Goal: Task Accomplishment & Management: Manage account settings

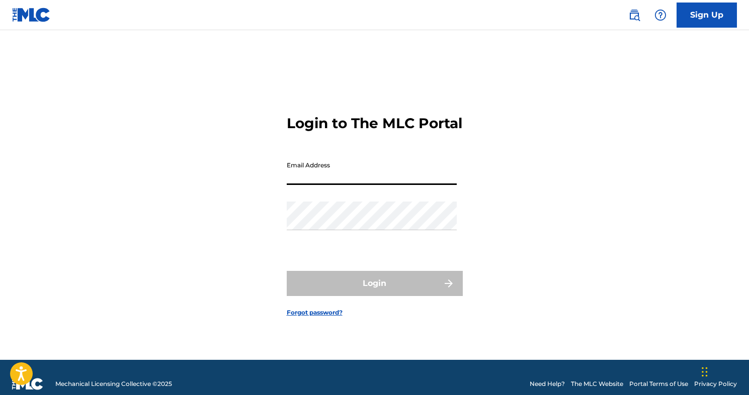
type input "[EMAIL_ADDRESS][DOMAIN_NAME]"
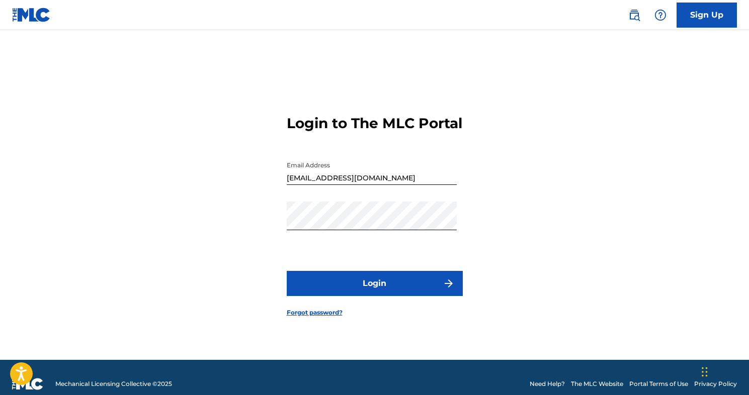
click at [388, 291] on button "Login" at bounding box center [375, 283] width 176 height 25
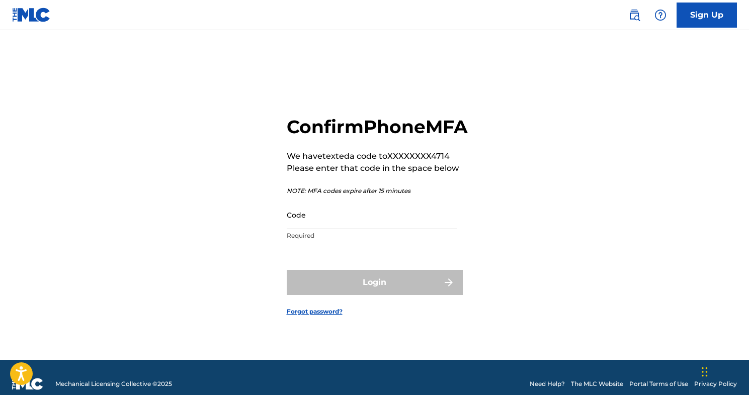
click at [303, 229] on input "Code" at bounding box center [372, 215] width 170 height 29
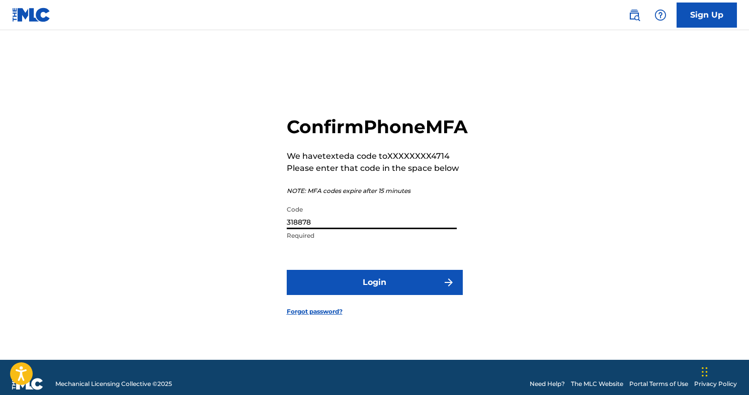
type input "318878"
click at [336, 295] on button "Login" at bounding box center [375, 282] width 176 height 25
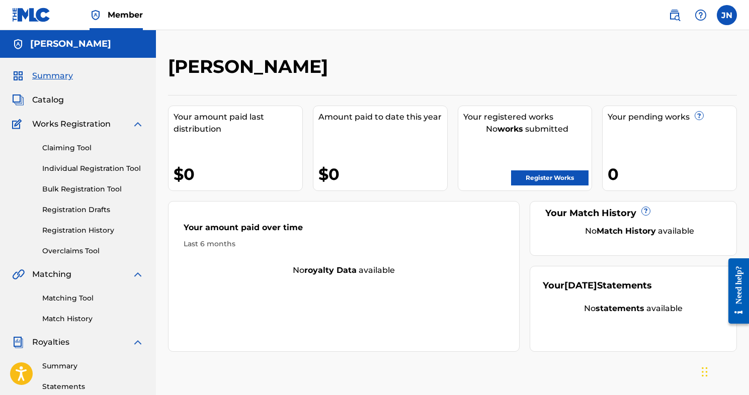
click at [537, 180] on link "Register Works" at bounding box center [549, 178] width 77 height 15
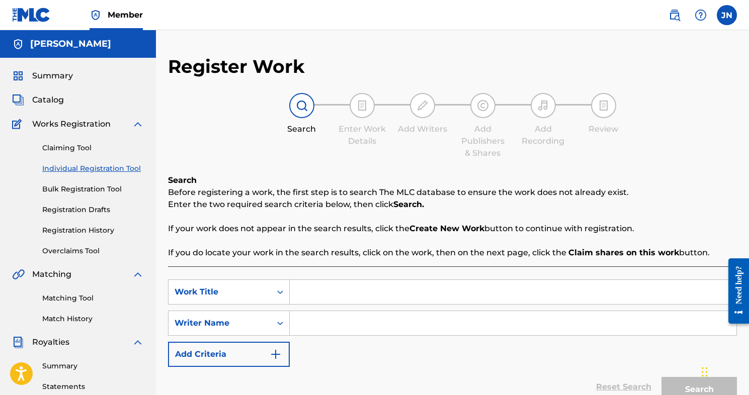
click at [345, 293] on input "Search Form" at bounding box center [513, 292] width 447 height 24
type input "inside the grey"
click at [369, 320] on input "Search Form" at bounding box center [513, 323] width 447 height 24
type input "j"
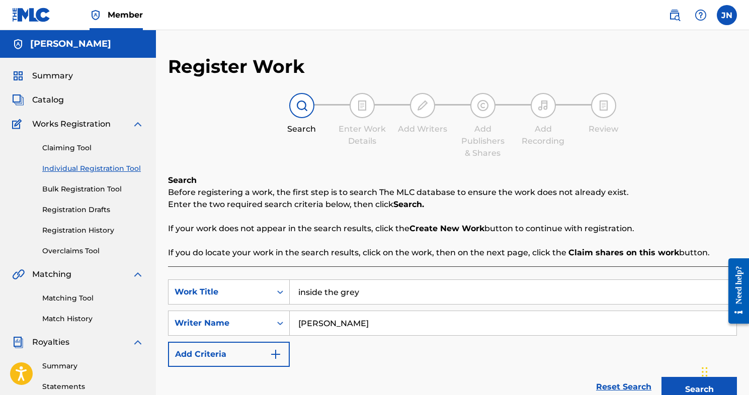
type input "[PERSON_NAME]"
click at [302, 292] on input "inside the grey" at bounding box center [513, 292] width 447 height 24
click at [330, 292] on input "Inside the grey" at bounding box center [513, 292] width 447 height 24
click at [347, 293] on input "Inside The grey" at bounding box center [513, 292] width 447 height 24
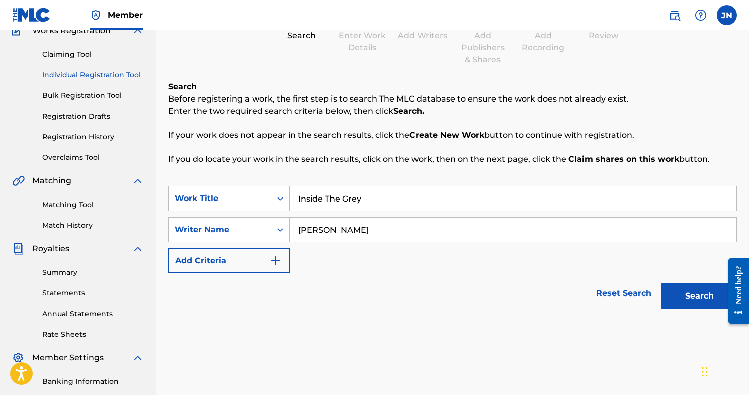
scroll to position [97, 0]
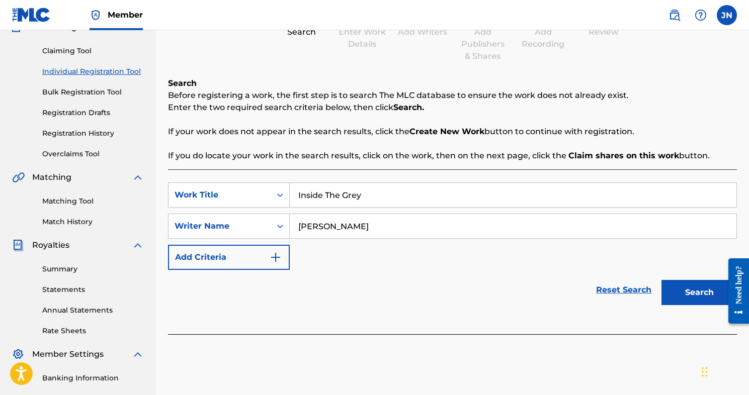
type input "Inside The Grey"
click at [677, 297] on button "Search" at bounding box center [699, 292] width 75 height 25
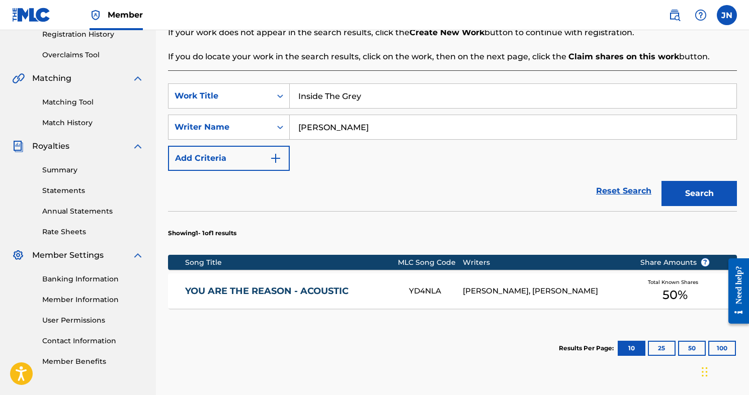
scroll to position [204, 0]
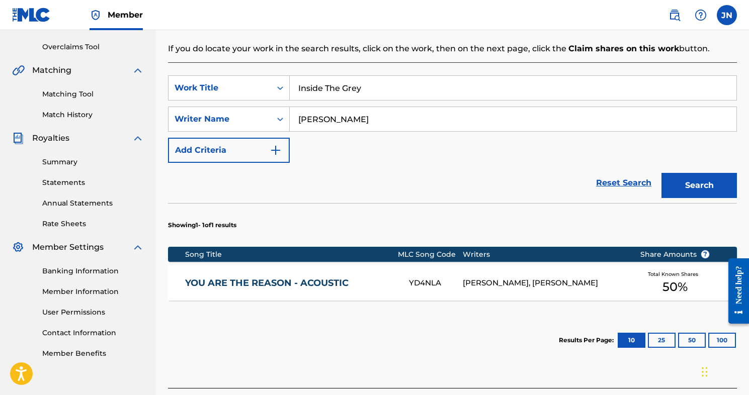
click at [580, 278] on div "[PERSON_NAME], [PERSON_NAME]" at bounding box center [544, 284] width 162 height 12
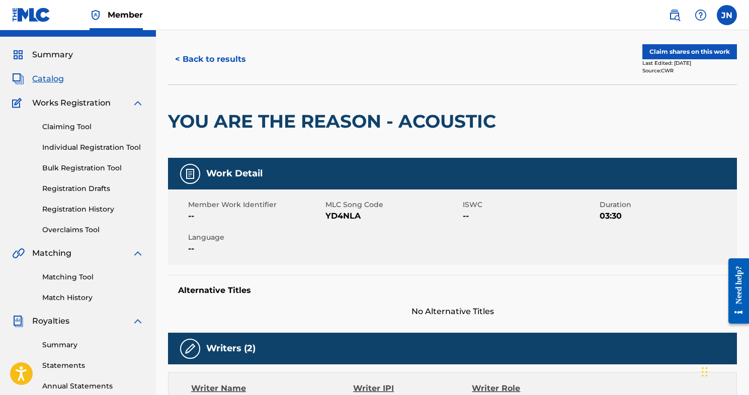
scroll to position [14, 0]
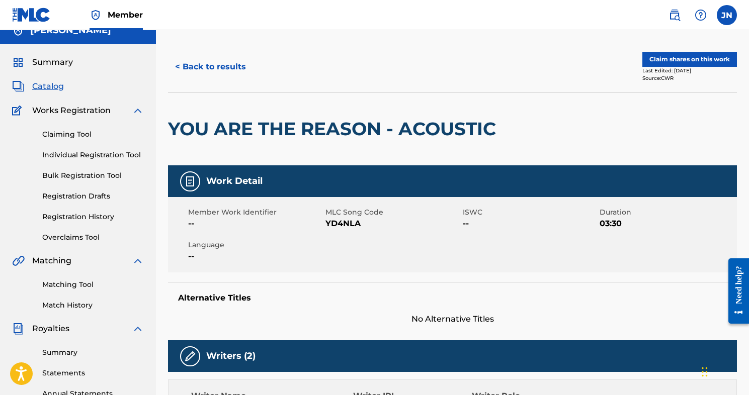
click at [666, 60] on button "Claim shares on this work" at bounding box center [690, 59] width 95 height 15
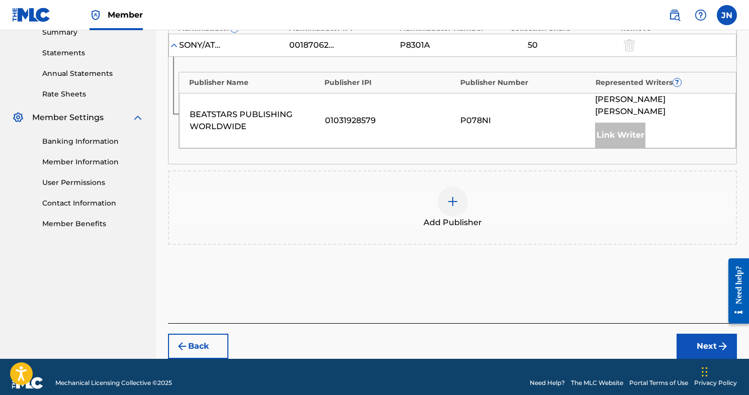
scroll to position [334, 0]
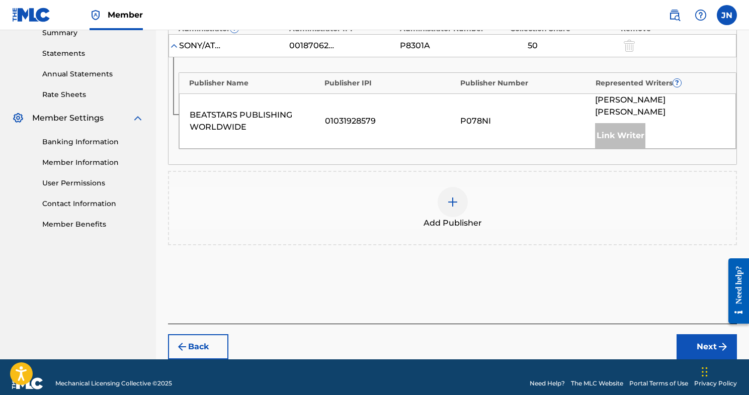
click at [690, 335] on button "Next" at bounding box center [707, 347] width 60 height 25
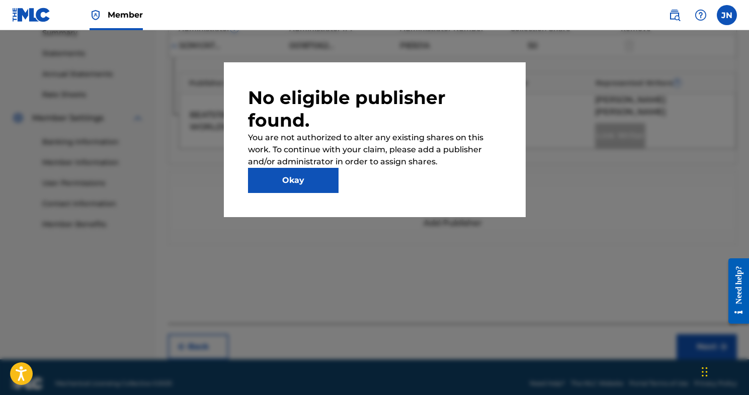
click at [304, 177] on button "Okay" at bounding box center [293, 180] width 91 height 25
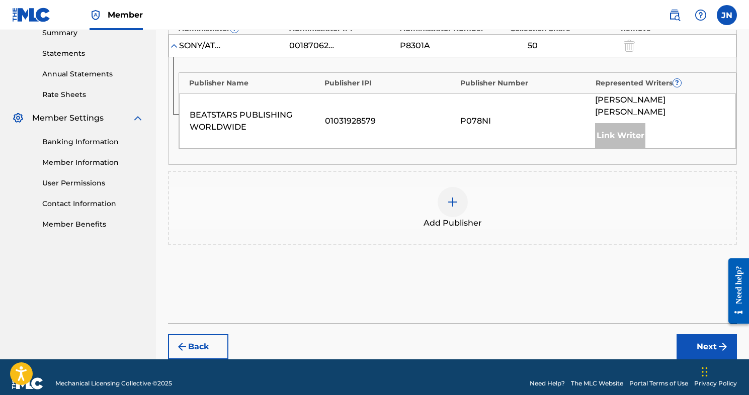
click at [447, 197] on div at bounding box center [453, 202] width 30 height 30
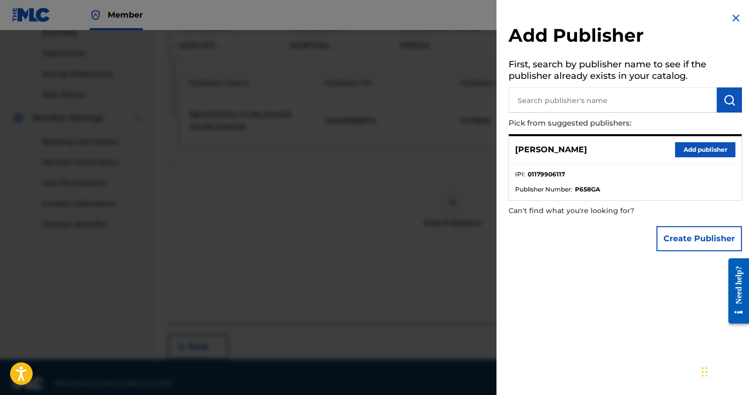
click at [688, 152] on button "Add publisher" at bounding box center [705, 149] width 60 height 15
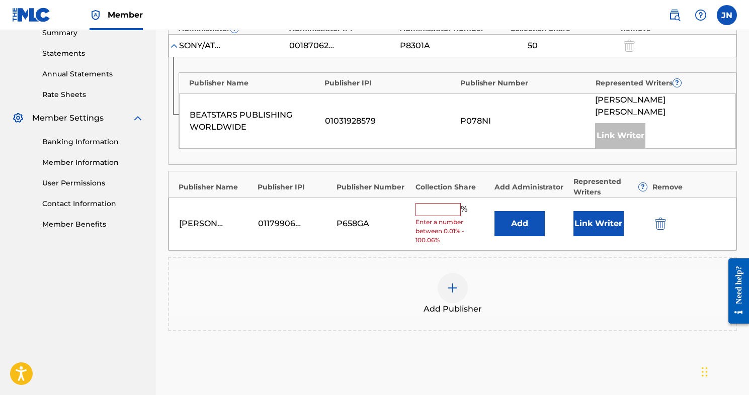
click at [448, 203] on input "text" at bounding box center [438, 209] width 45 height 13
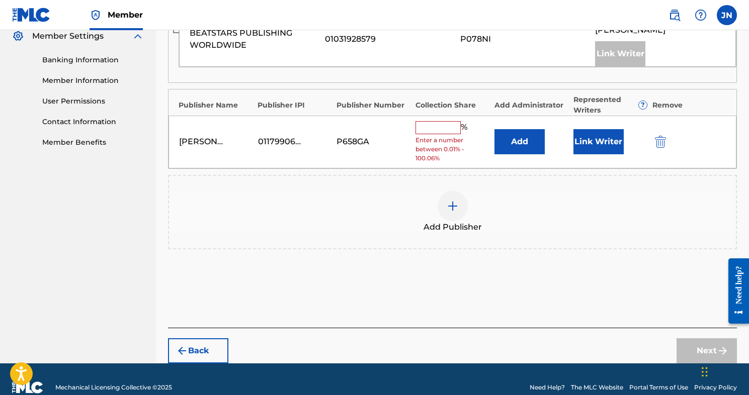
scroll to position [418, 0]
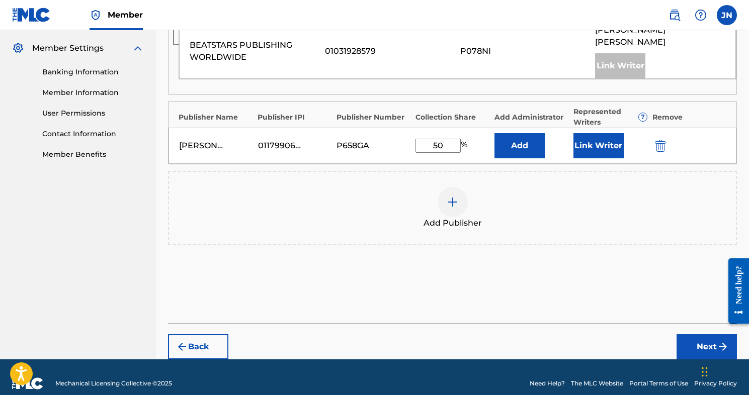
type input "50"
click at [693, 335] on button "Next" at bounding box center [707, 347] width 60 height 25
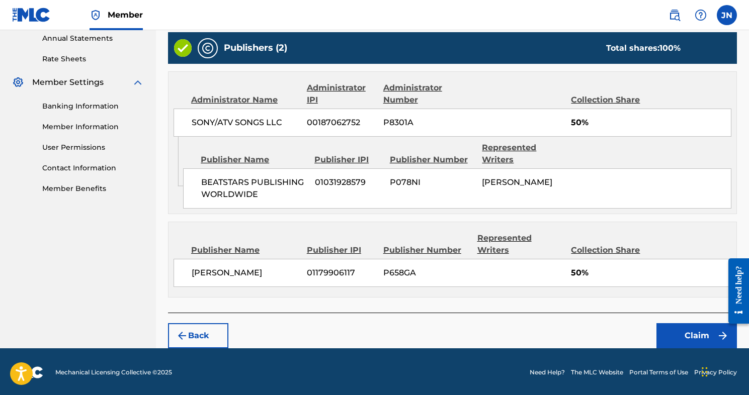
scroll to position [369, 0]
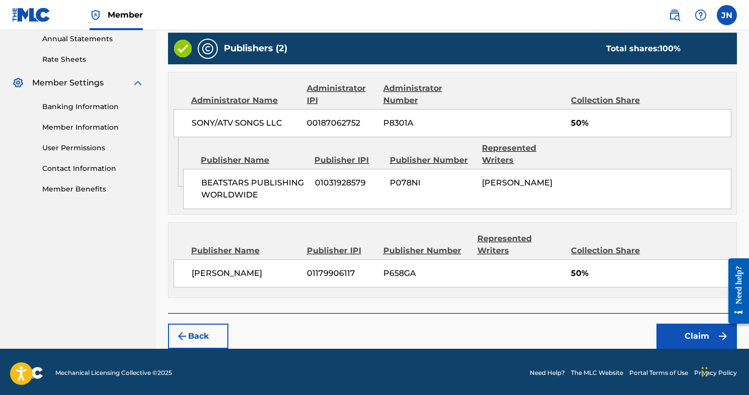
click at [694, 332] on button "Claim" at bounding box center [697, 336] width 81 height 25
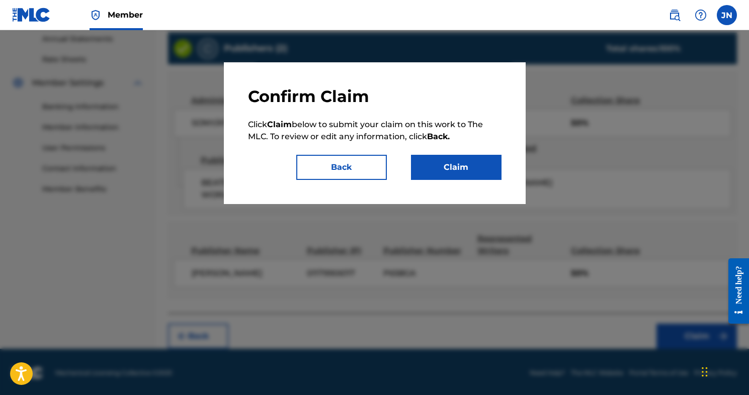
click at [439, 168] on button "Claim" at bounding box center [456, 167] width 91 height 25
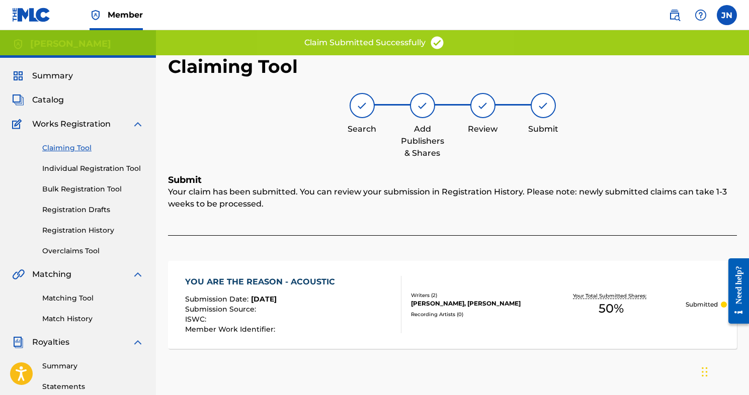
scroll to position [0, 0]
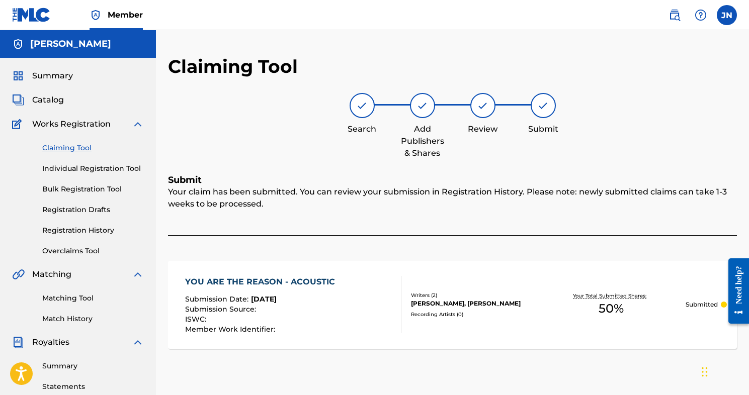
click at [69, 147] on link "Claiming Tool" at bounding box center [93, 148] width 102 height 11
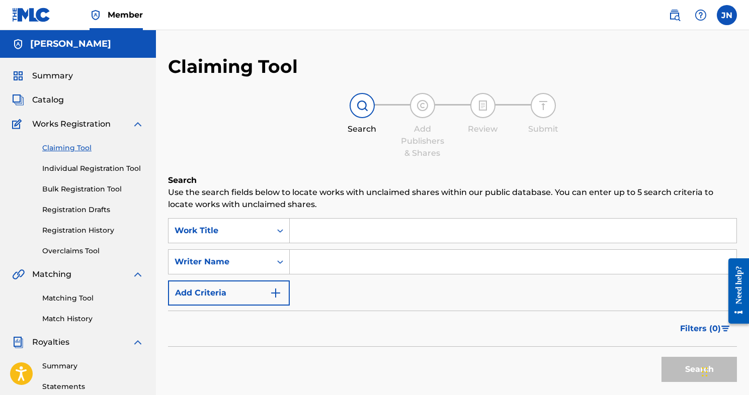
click at [311, 228] on input "Search Form" at bounding box center [513, 231] width 447 height 24
click at [314, 261] on input "Search Form" at bounding box center [513, 262] width 447 height 24
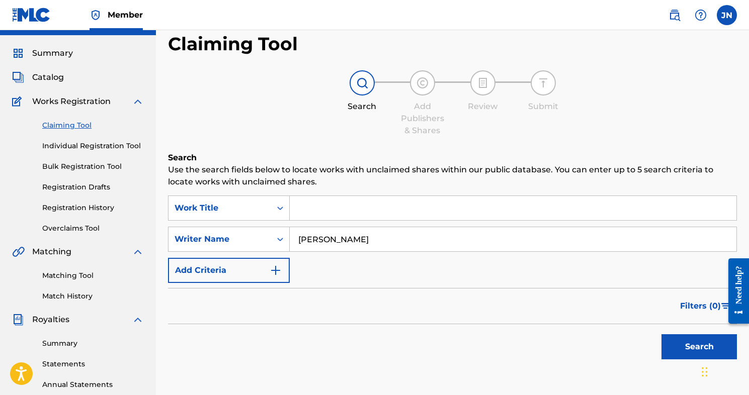
scroll to position [30, 0]
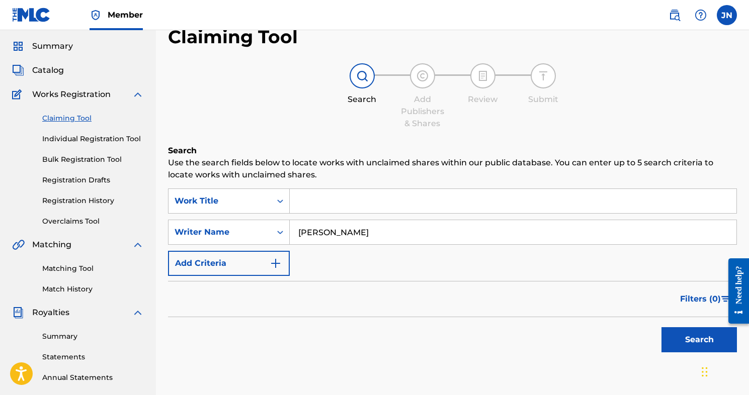
type input "[PERSON_NAME]"
click at [688, 344] on button "Search" at bounding box center [699, 340] width 75 height 25
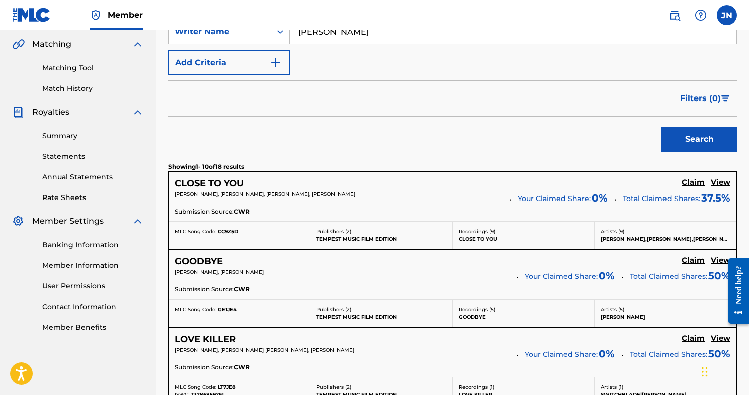
scroll to position [233, 0]
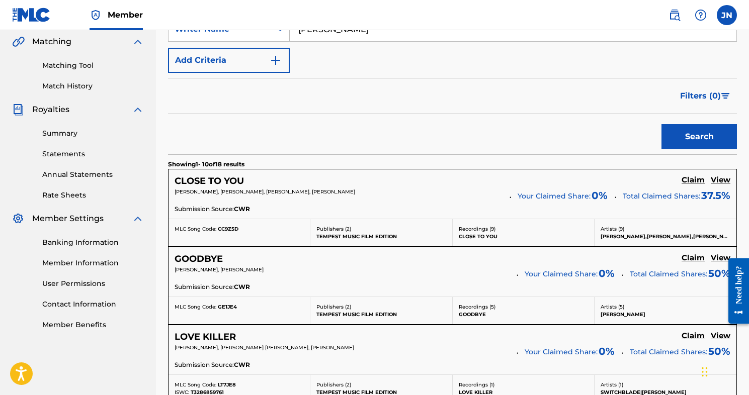
click at [691, 181] on h5 "Claim" at bounding box center [693, 181] width 23 height 10
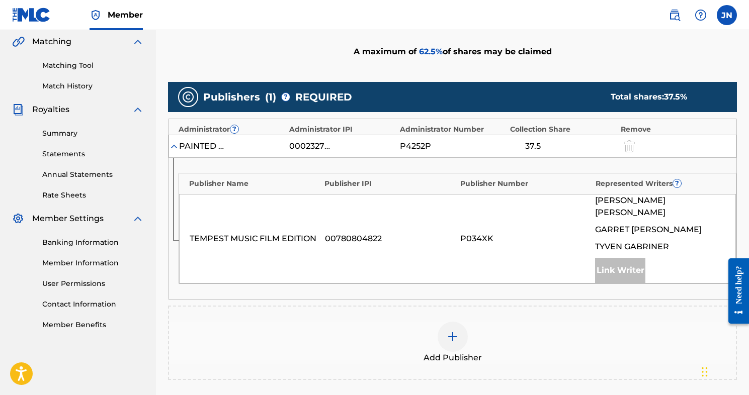
click at [445, 333] on div at bounding box center [453, 337] width 30 height 30
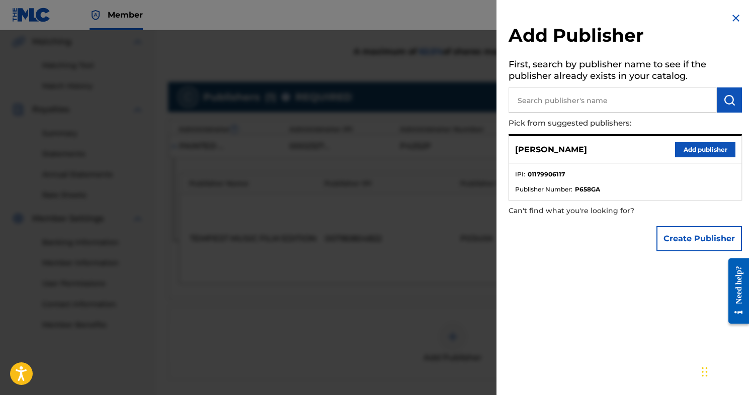
click at [703, 152] on button "Add publisher" at bounding box center [705, 149] width 60 height 15
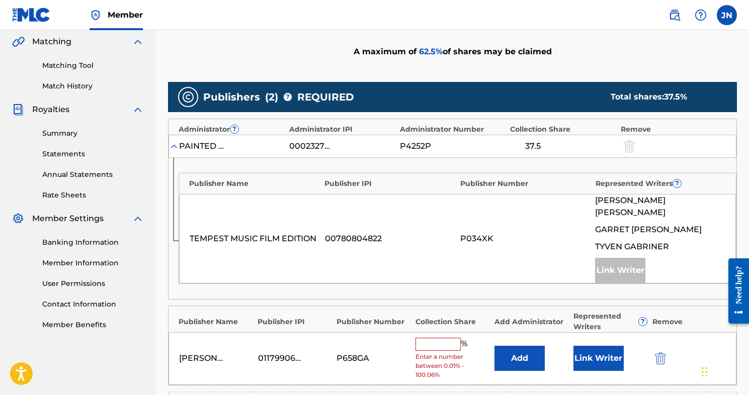
click at [430, 338] on input "text" at bounding box center [438, 344] width 45 height 13
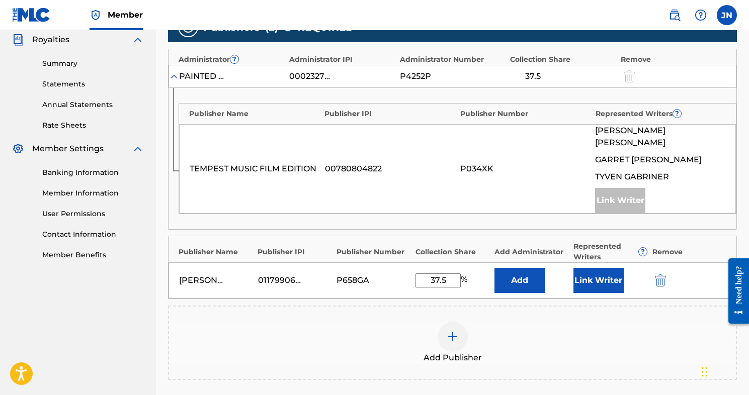
scroll to position [320, 0]
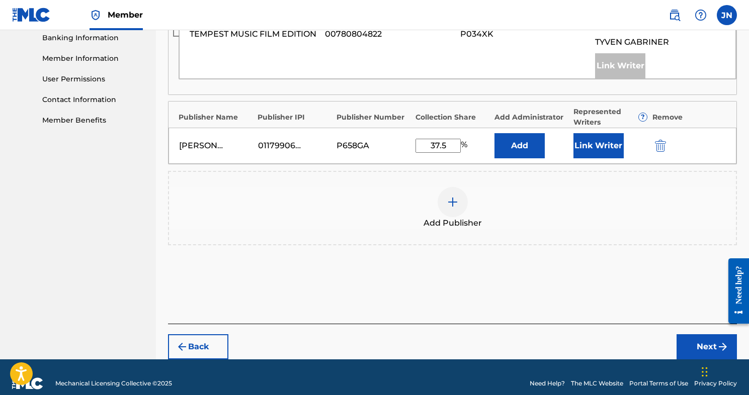
type input "37.5"
click at [704, 335] on button "Next" at bounding box center [707, 347] width 60 height 25
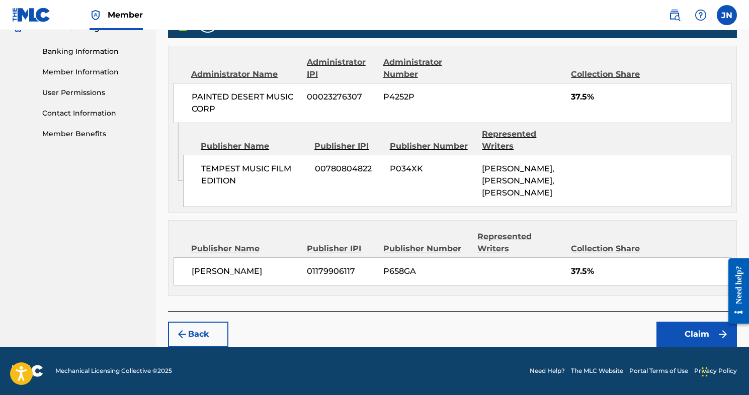
scroll to position [422, 0]
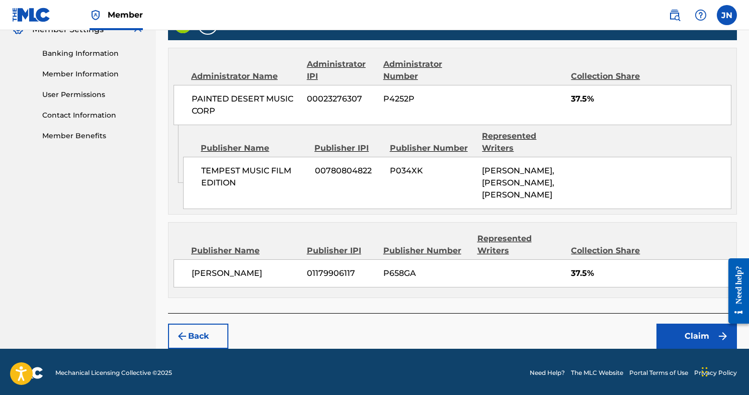
click at [692, 334] on button "Claim" at bounding box center [697, 336] width 81 height 25
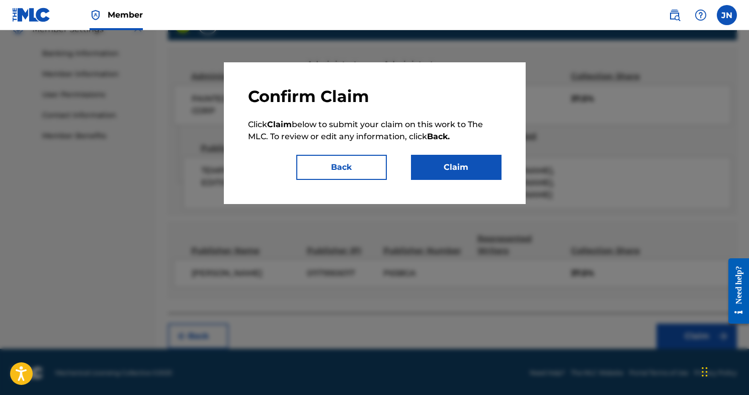
click at [431, 170] on button "Claim" at bounding box center [456, 167] width 91 height 25
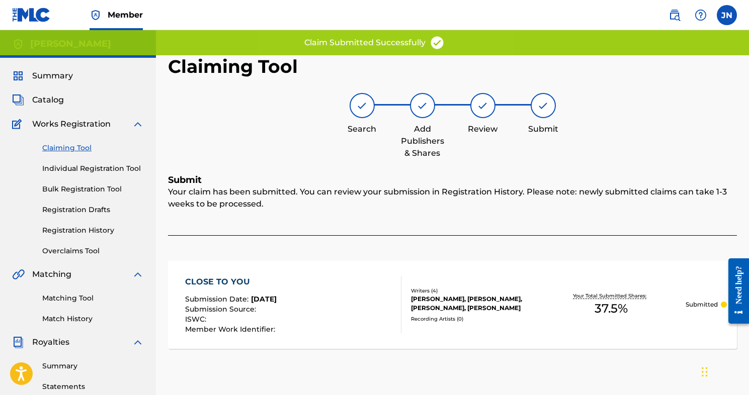
scroll to position [0, 0]
click at [57, 145] on link "Claiming Tool" at bounding box center [93, 148] width 102 height 11
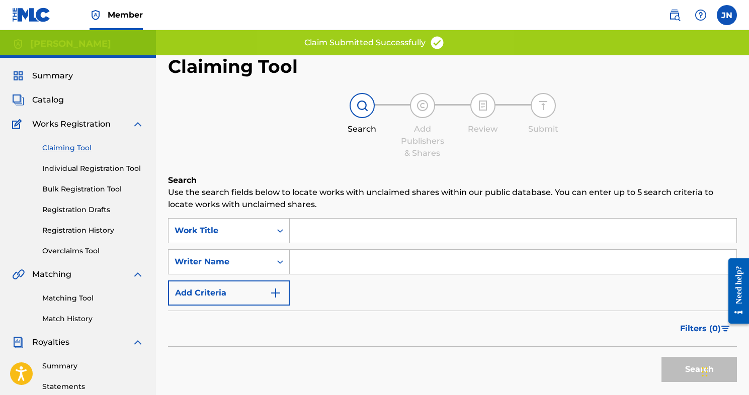
click at [338, 259] on input "Search Form" at bounding box center [513, 262] width 447 height 24
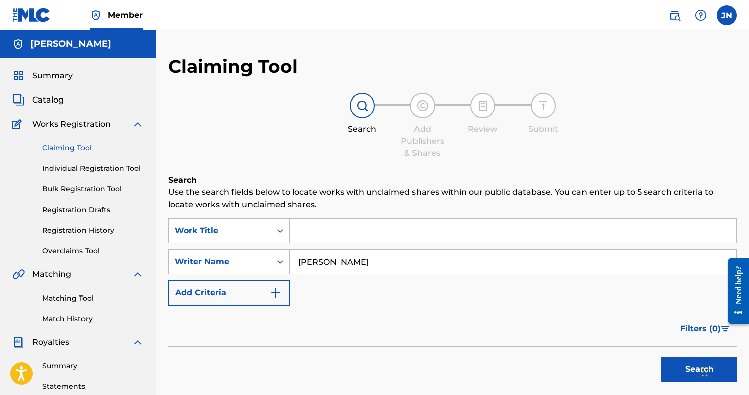
type input "[PERSON_NAME]"
click at [685, 374] on button "Search" at bounding box center [699, 369] width 75 height 25
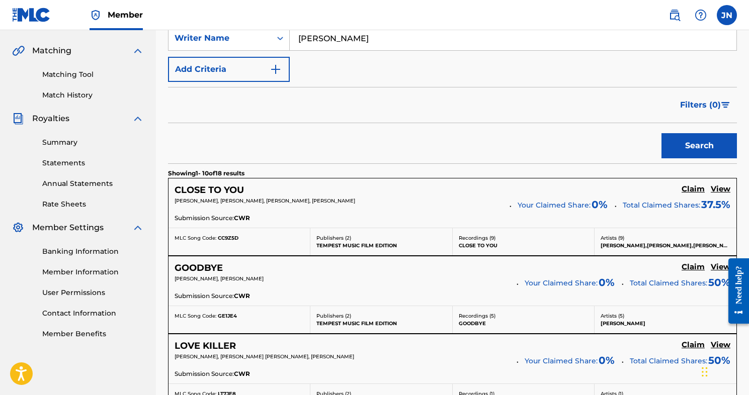
scroll to position [238, 0]
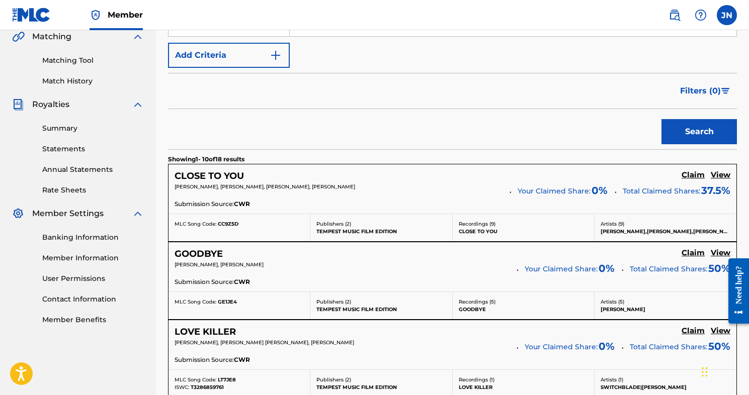
click at [695, 180] on h5 "Claim" at bounding box center [693, 176] width 23 height 10
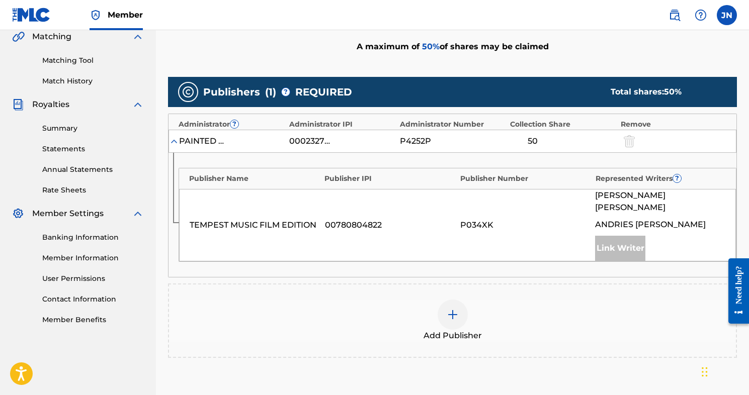
click at [452, 309] on img at bounding box center [453, 315] width 12 height 12
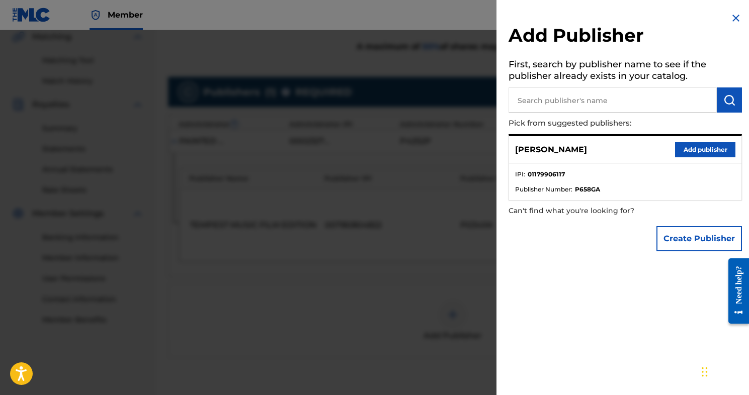
click at [693, 156] on div "[PERSON_NAME] Add publisher" at bounding box center [625, 150] width 232 height 28
click at [690, 151] on button "Add publisher" at bounding box center [705, 149] width 60 height 15
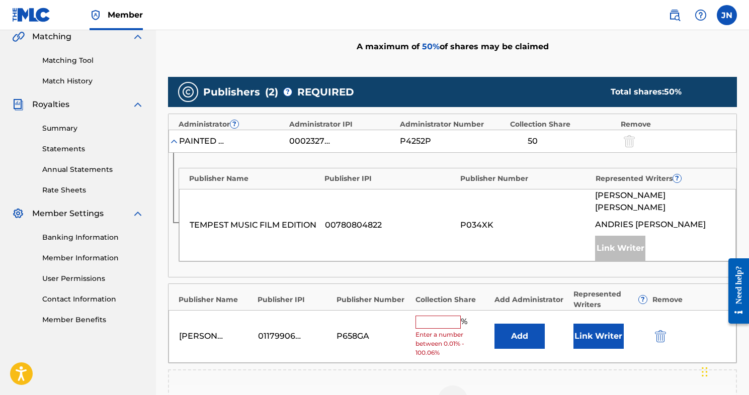
click at [439, 316] on input "text" at bounding box center [438, 322] width 45 height 13
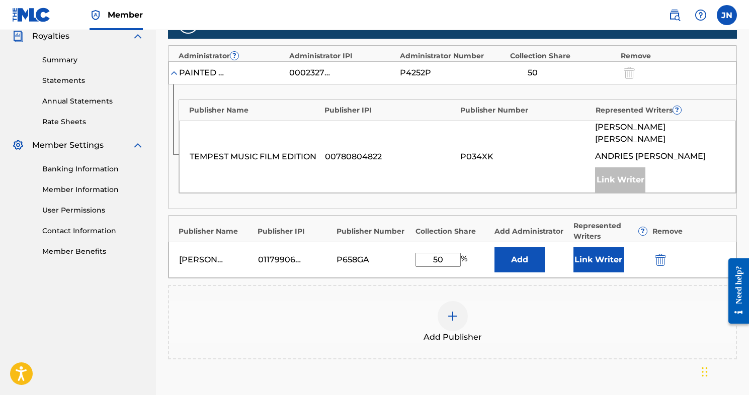
scroll to position [336, 0]
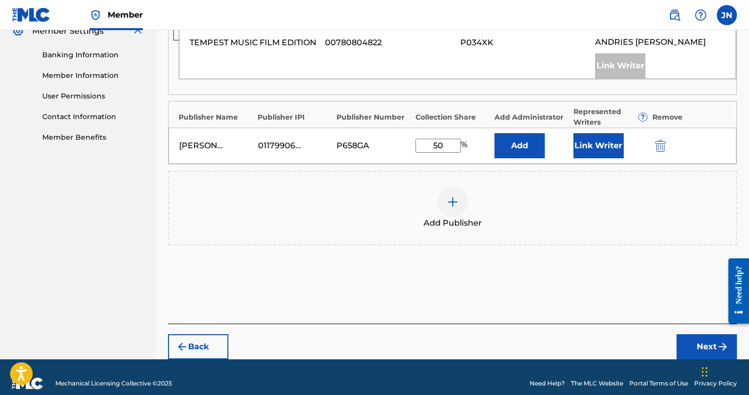
type input "50"
click at [693, 335] on button "Next" at bounding box center [707, 347] width 60 height 25
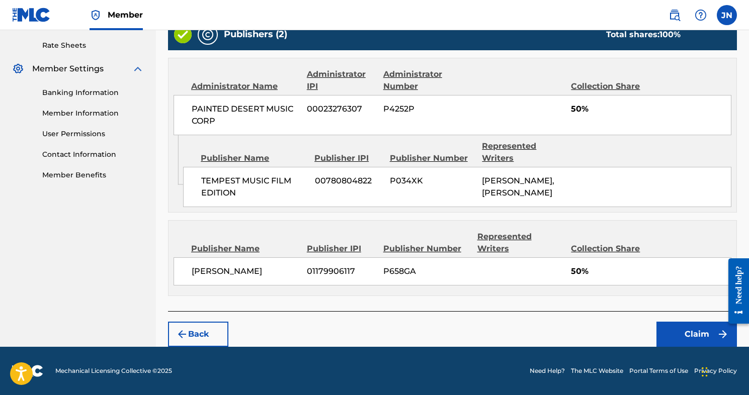
scroll to position [393, 0]
click at [687, 328] on button "Claim" at bounding box center [697, 334] width 81 height 25
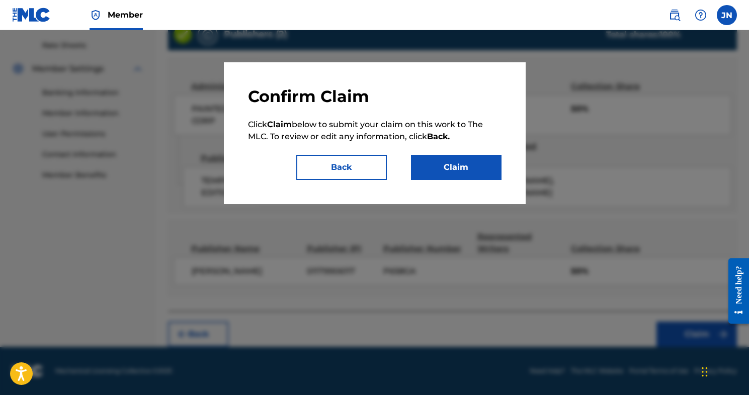
click at [445, 166] on button "Claim" at bounding box center [456, 167] width 91 height 25
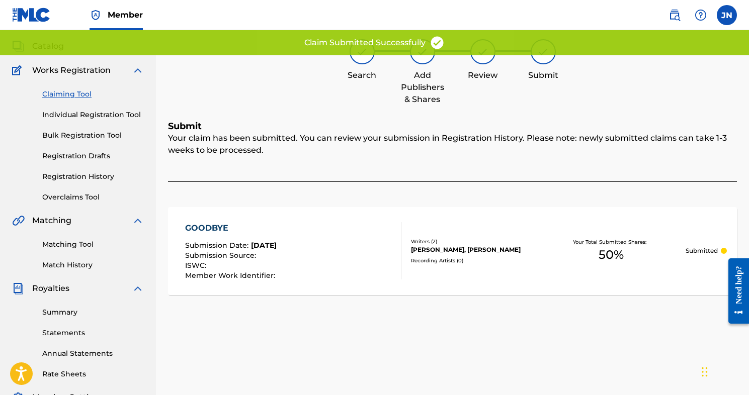
scroll to position [52, 0]
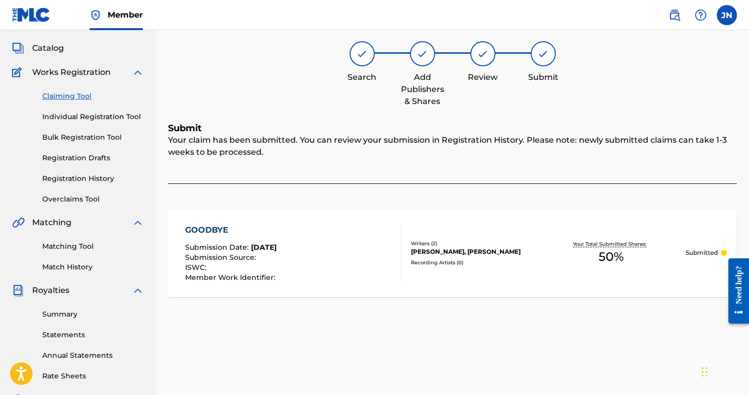
click at [53, 98] on link "Claiming Tool" at bounding box center [93, 96] width 102 height 11
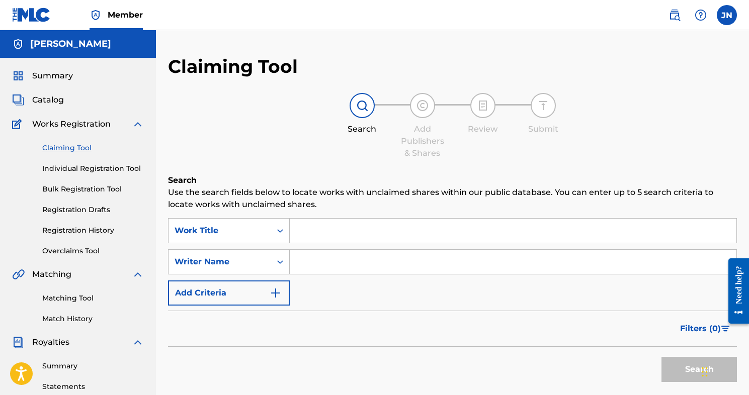
scroll to position [19, 0]
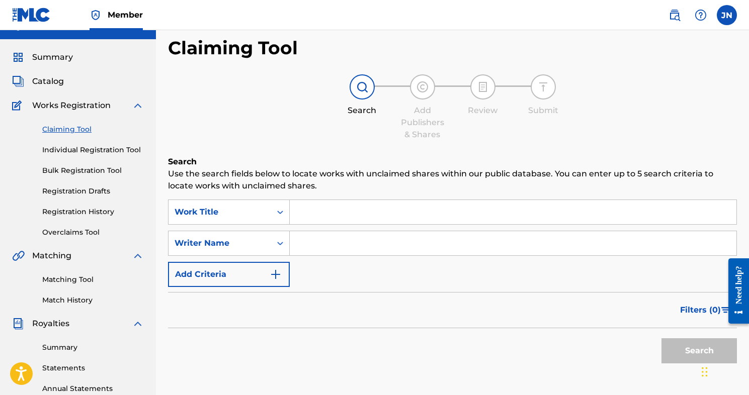
click at [317, 242] on input "Search Form" at bounding box center [513, 243] width 447 height 24
type input "[PERSON_NAME]"
click at [691, 359] on button "Search" at bounding box center [699, 351] width 75 height 25
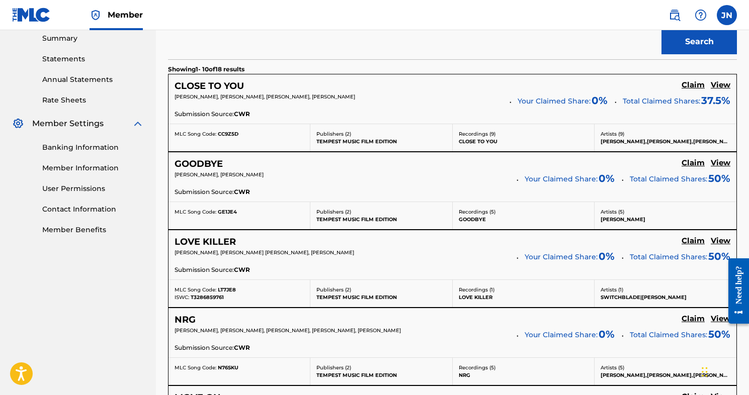
scroll to position [331, 0]
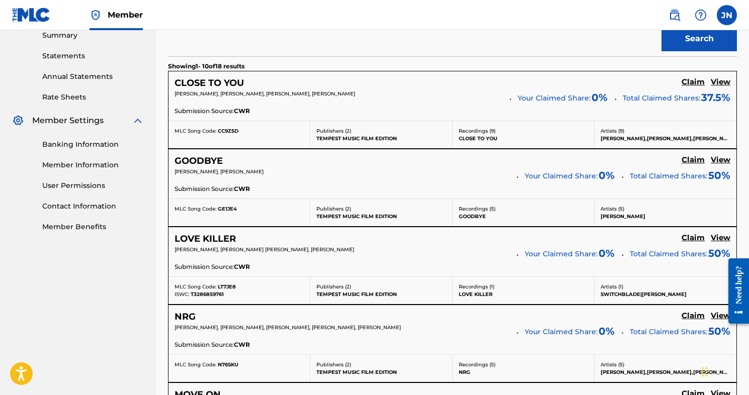
click at [691, 87] on h5 "Claim" at bounding box center [693, 82] width 23 height 10
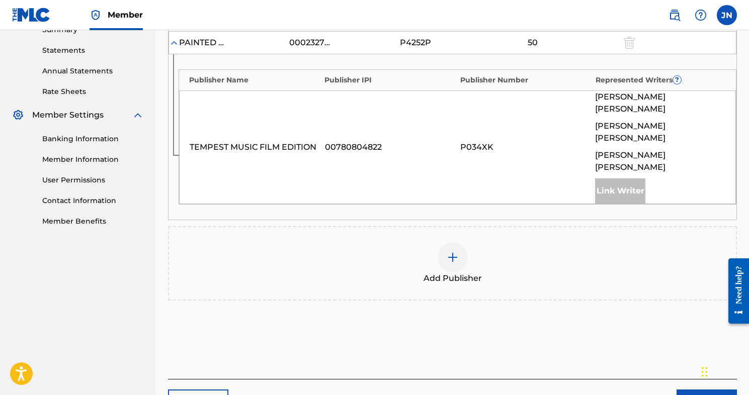
scroll to position [342, 0]
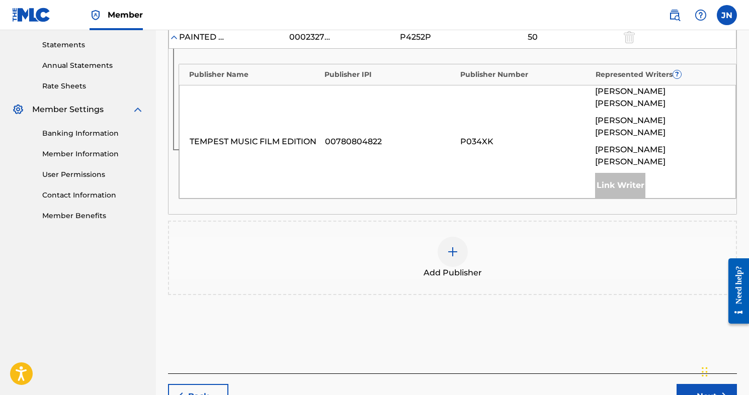
click at [440, 237] on div at bounding box center [453, 252] width 30 height 30
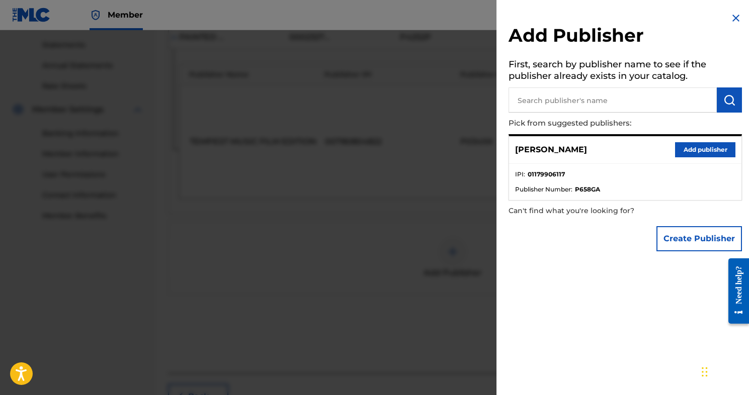
click at [699, 149] on button "Add publisher" at bounding box center [705, 149] width 60 height 15
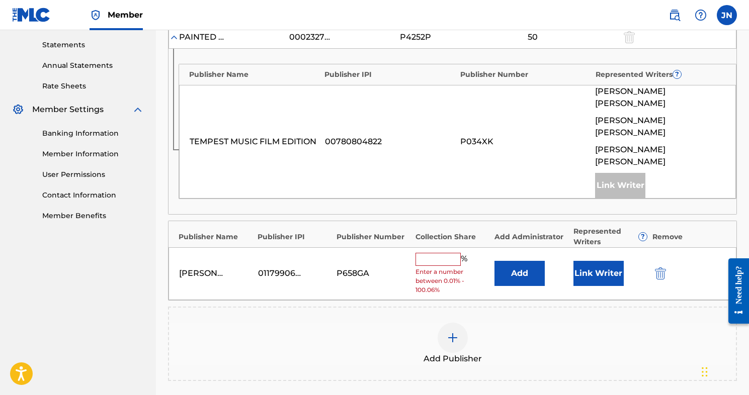
click at [428, 253] on input "text" at bounding box center [438, 259] width 45 height 13
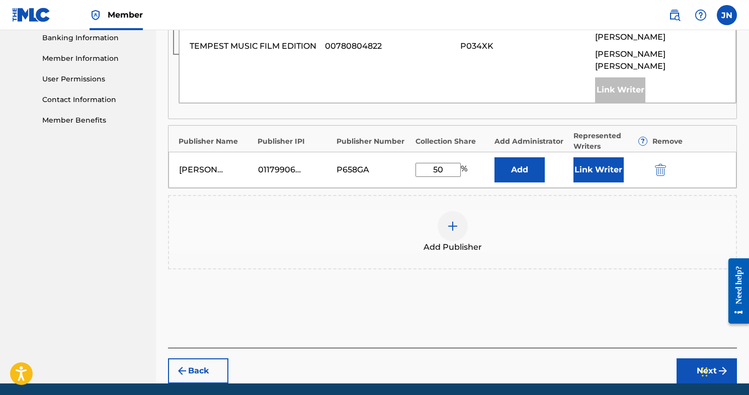
type input "50"
click at [703, 359] on button "Next" at bounding box center [707, 371] width 60 height 25
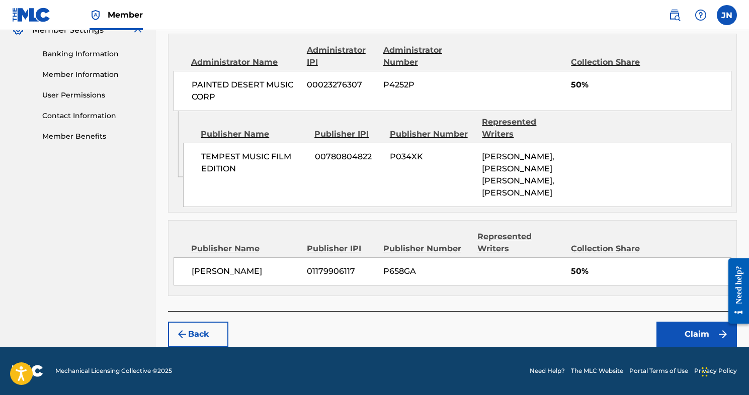
scroll to position [408, 0]
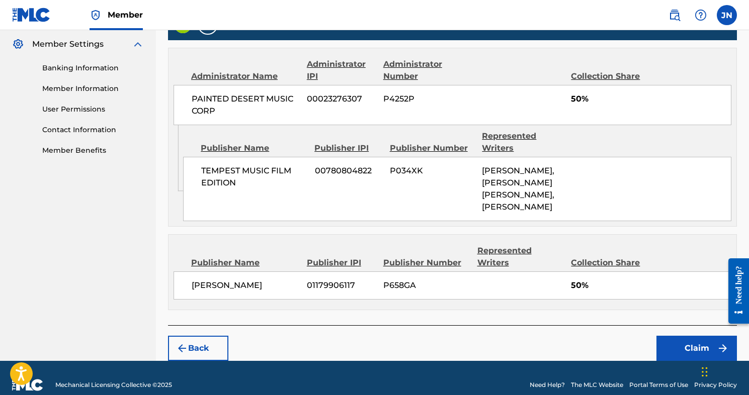
click at [684, 336] on button "Claim" at bounding box center [697, 348] width 81 height 25
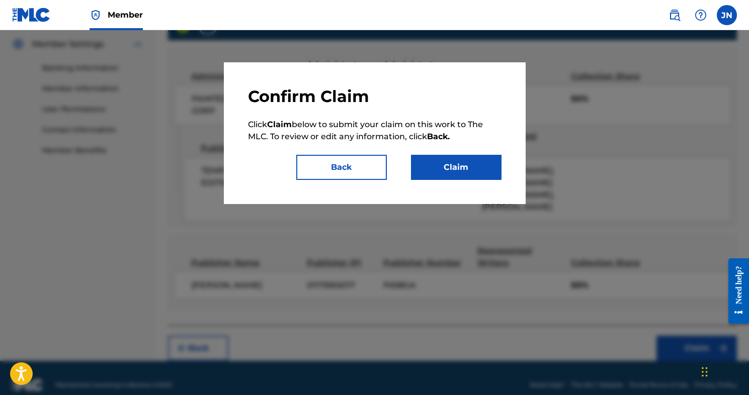
click at [456, 161] on button "Claim" at bounding box center [456, 167] width 91 height 25
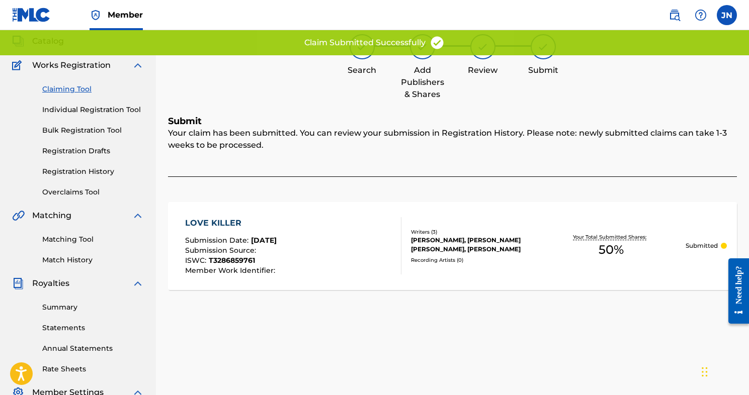
scroll to position [54, 0]
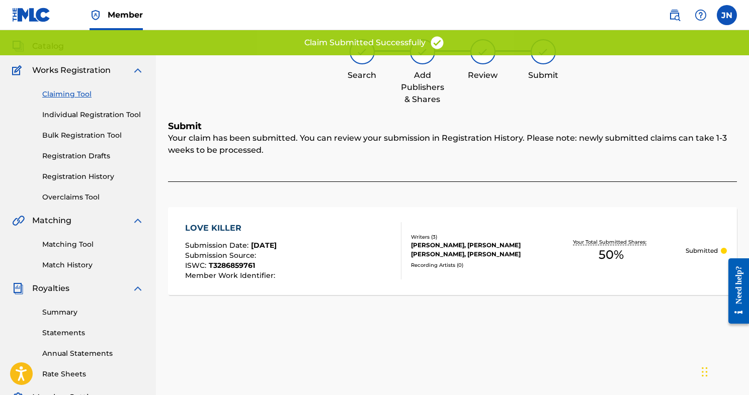
click at [64, 92] on link "Claiming Tool" at bounding box center [93, 94] width 102 height 11
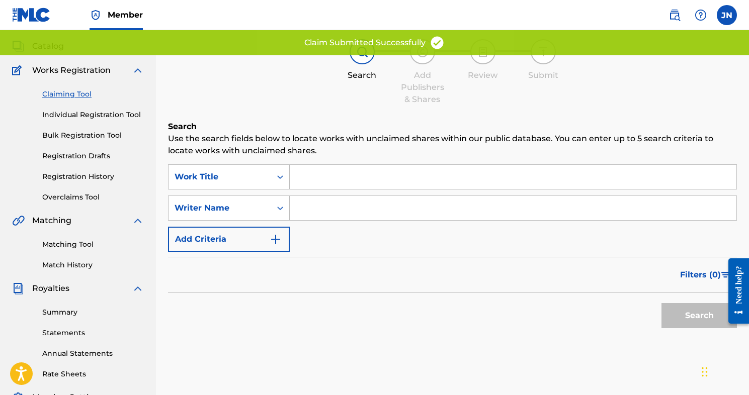
scroll to position [0, 0]
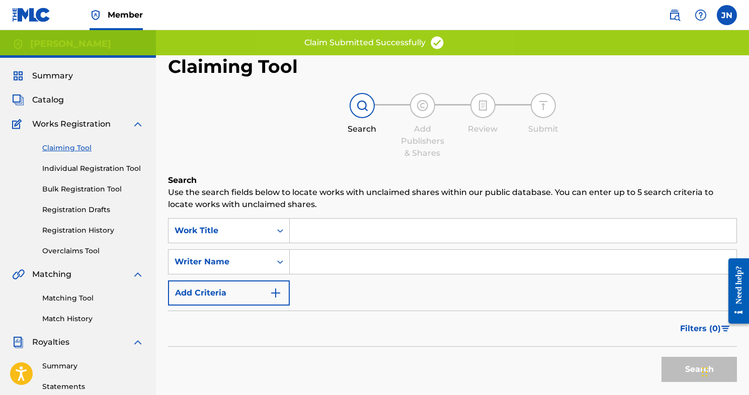
click at [314, 264] on input "Search Form" at bounding box center [513, 262] width 447 height 24
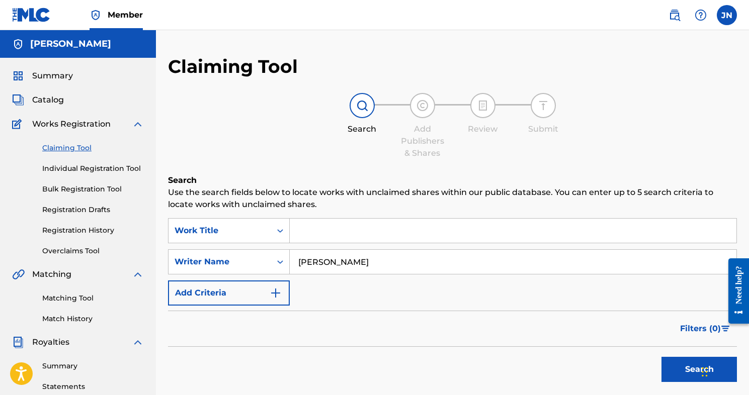
type input "[PERSON_NAME]"
click at [676, 366] on button "Search" at bounding box center [699, 369] width 75 height 25
click at [669, 370] on button "Search" at bounding box center [699, 369] width 75 height 25
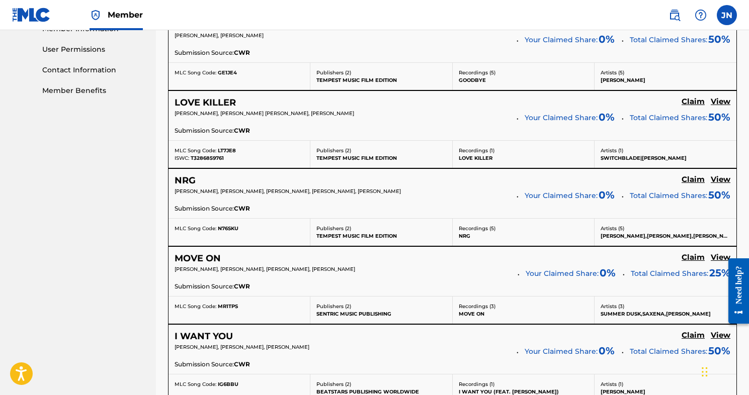
scroll to position [482, 0]
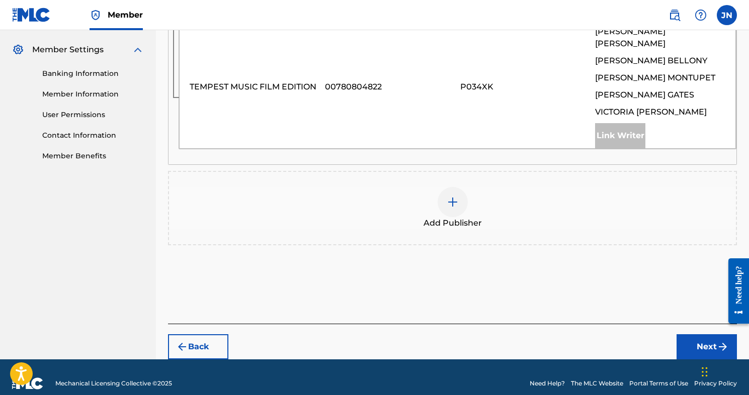
click at [456, 196] on img at bounding box center [453, 202] width 12 height 12
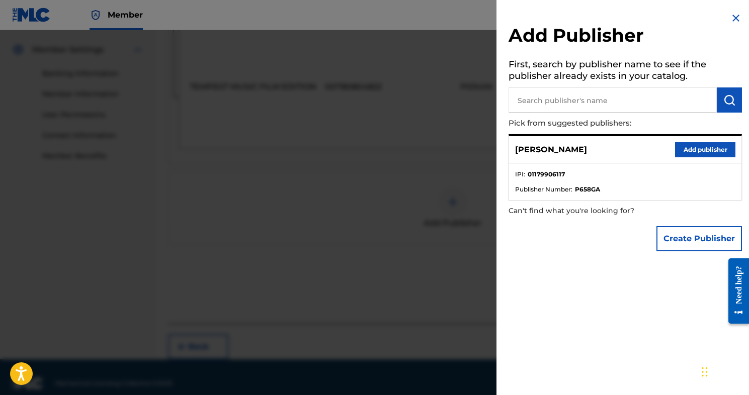
click at [699, 149] on button "Add publisher" at bounding box center [705, 149] width 60 height 15
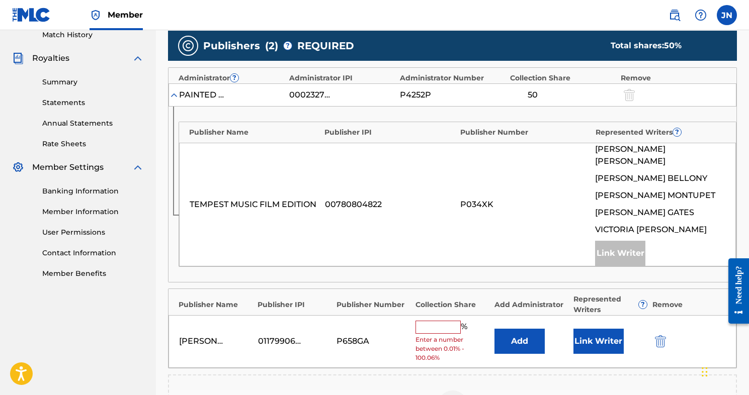
scroll to position [286, 0]
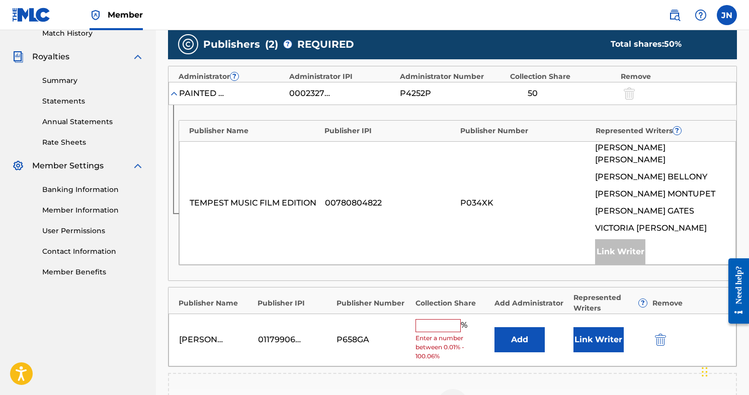
click at [434, 320] on input "text" at bounding box center [438, 326] width 45 height 13
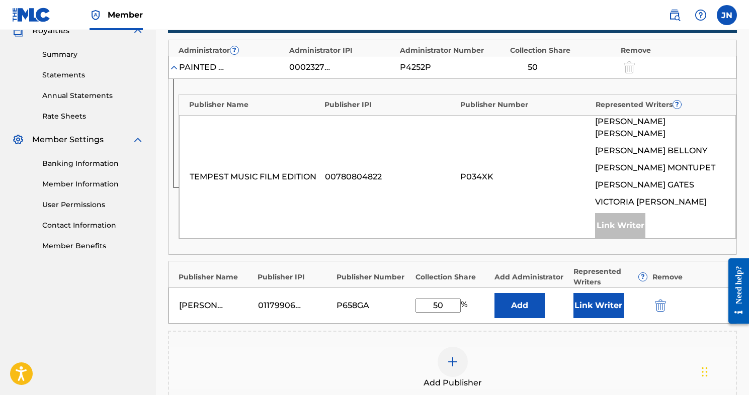
scroll to position [317, 0]
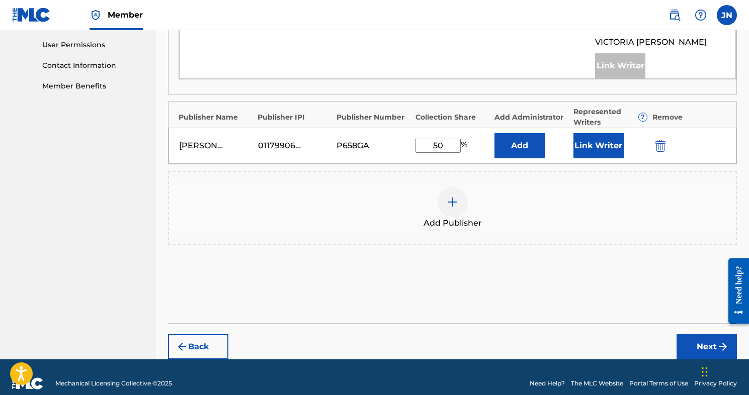
type input "50"
click at [692, 335] on button "Next" at bounding box center [707, 347] width 60 height 25
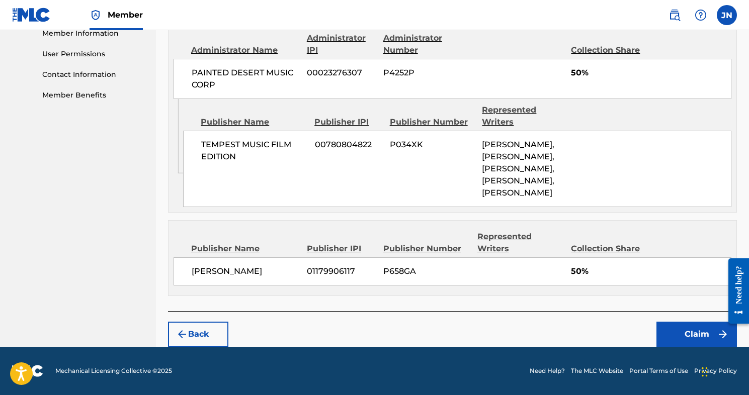
scroll to position [473, 0]
click at [676, 330] on button "Claim" at bounding box center [697, 334] width 81 height 25
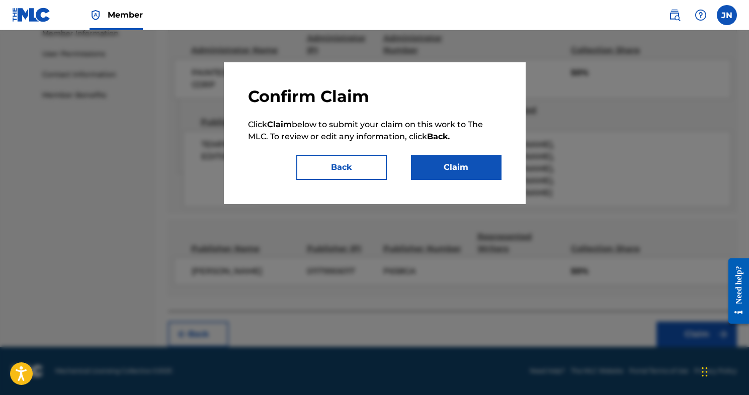
click at [448, 164] on button "Claim" at bounding box center [456, 167] width 91 height 25
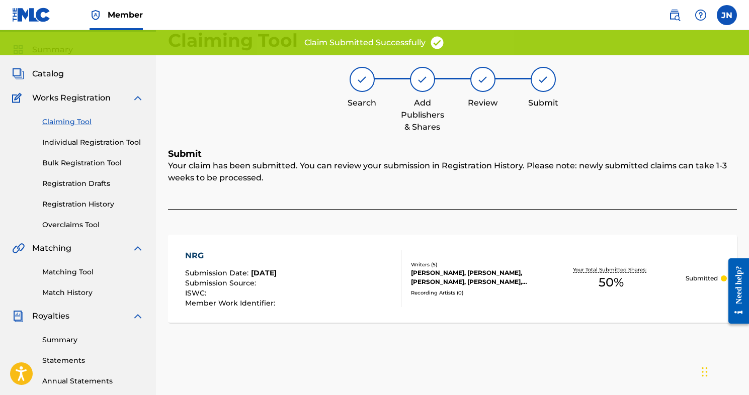
scroll to position [22, 0]
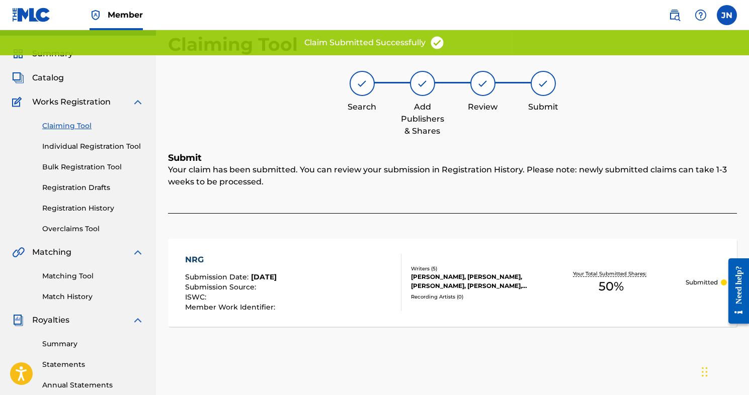
click at [62, 125] on link "Claiming Tool" at bounding box center [93, 126] width 102 height 11
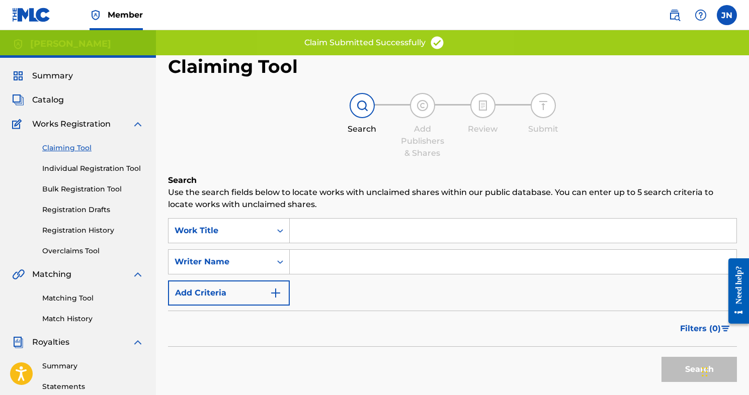
click at [319, 265] on input "Search Form" at bounding box center [513, 262] width 447 height 24
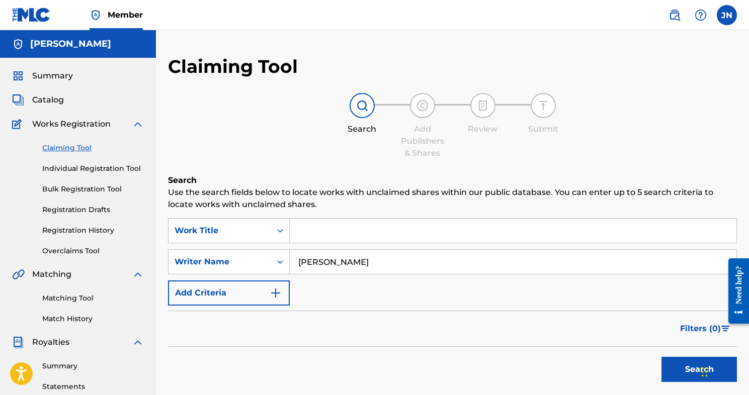
type input "[PERSON_NAME]"
click at [674, 362] on button "Search" at bounding box center [699, 369] width 75 height 25
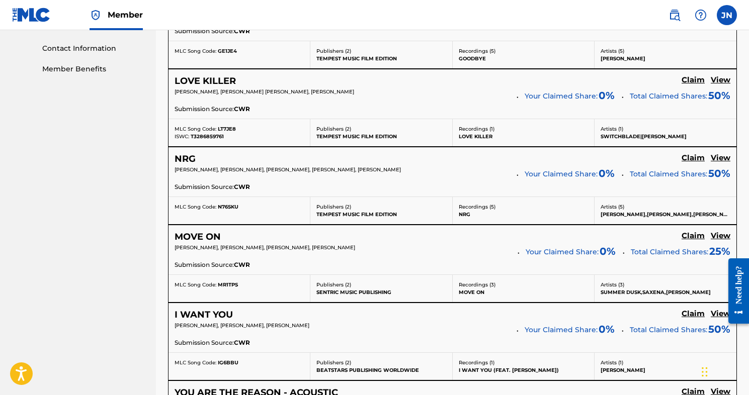
scroll to position [490, 0]
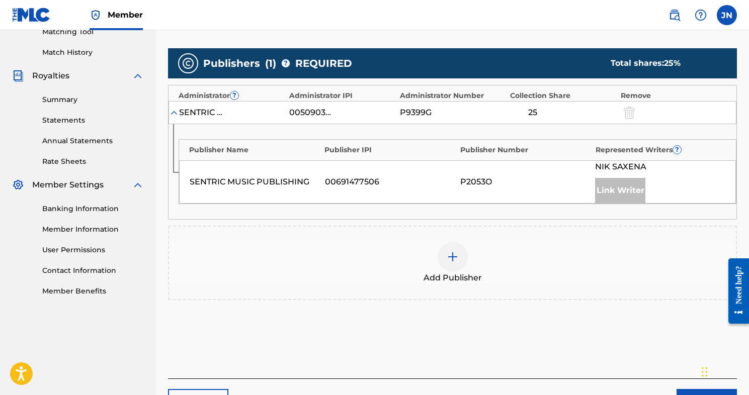
scroll to position [244, 0]
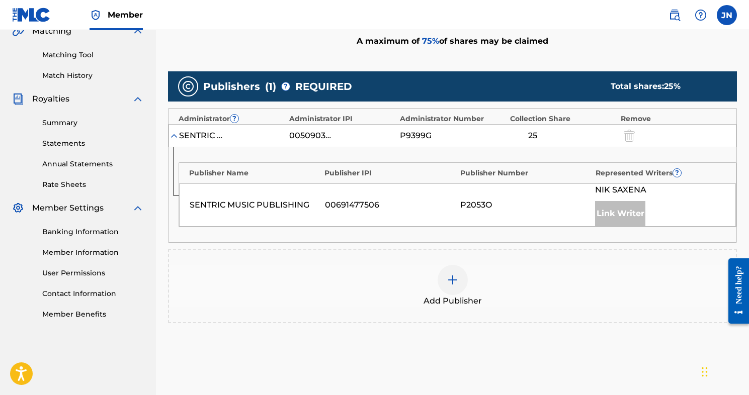
click at [451, 278] on img at bounding box center [453, 280] width 12 height 12
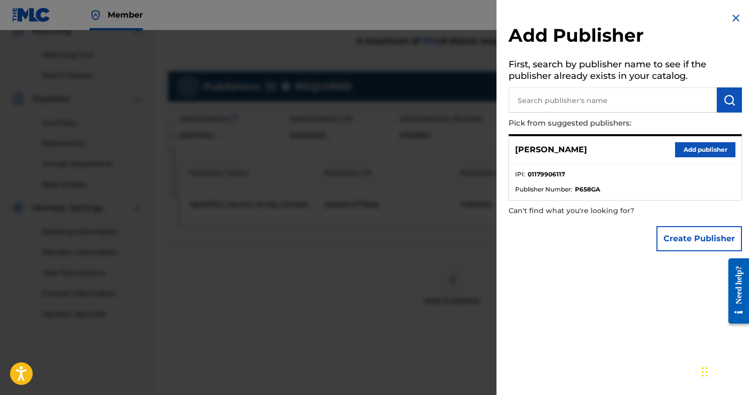
click at [699, 146] on button "Add publisher" at bounding box center [705, 149] width 60 height 15
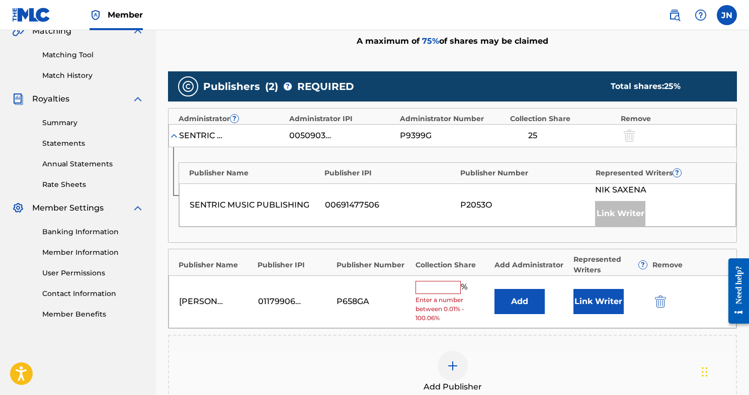
click at [438, 285] on input "text" at bounding box center [438, 287] width 45 height 13
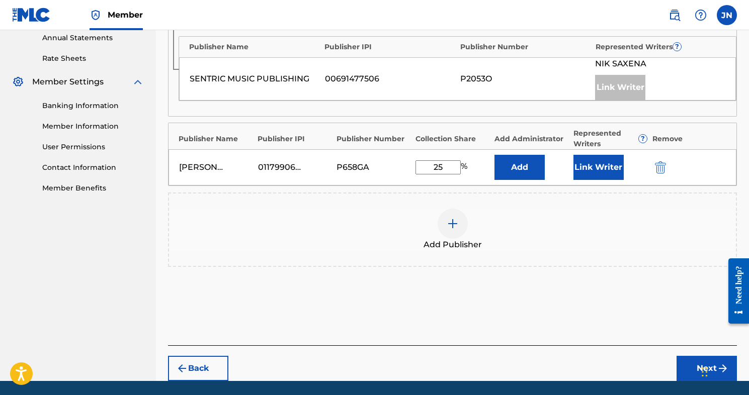
scroll to position [383, 0]
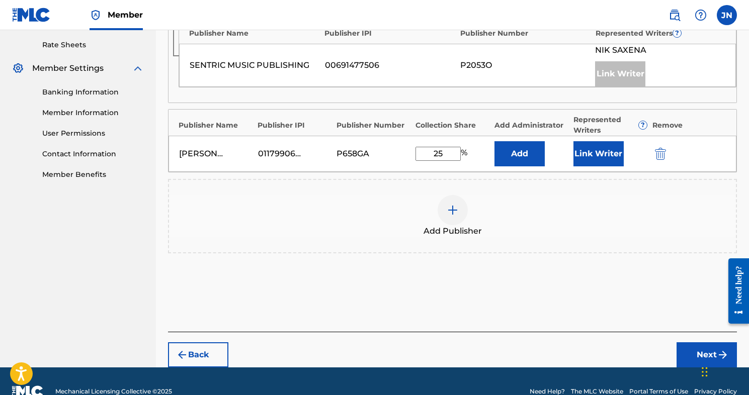
type input "25"
click at [695, 355] on button "Next" at bounding box center [707, 355] width 60 height 25
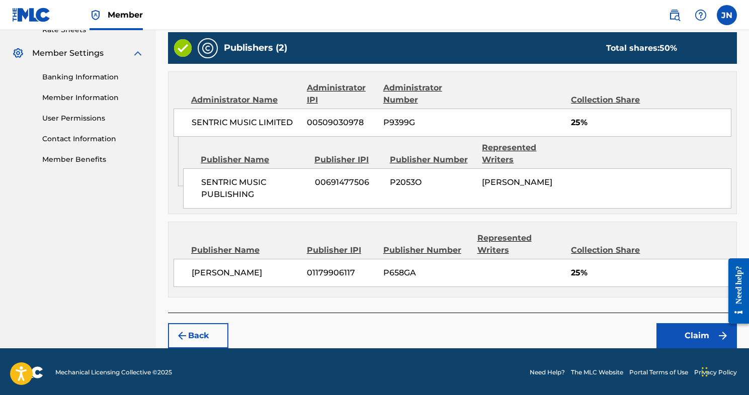
scroll to position [398, 0]
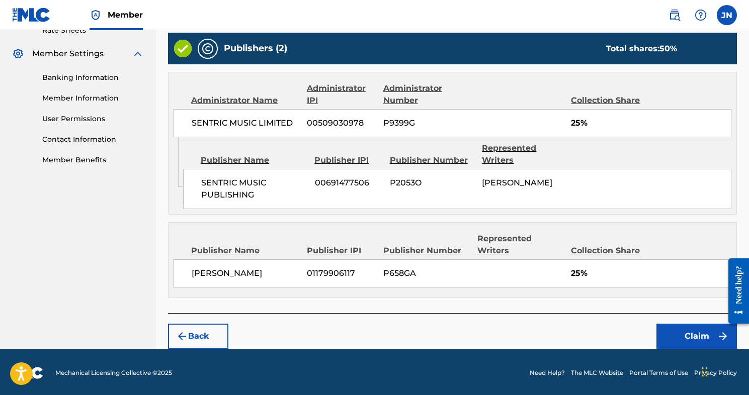
click at [691, 339] on button "Claim" at bounding box center [697, 336] width 81 height 25
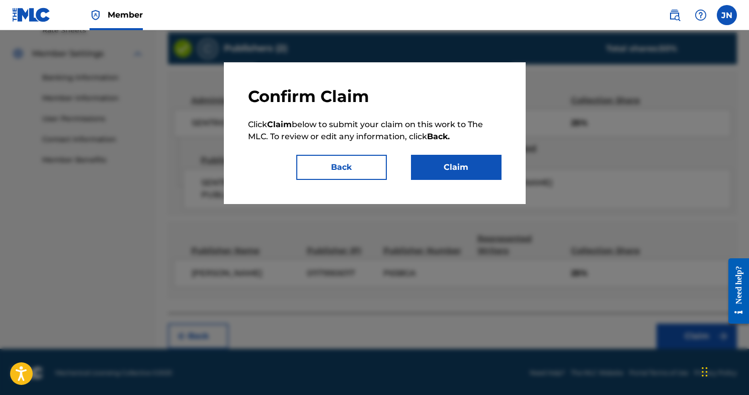
click at [452, 172] on button "Claim" at bounding box center [456, 167] width 91 height 25
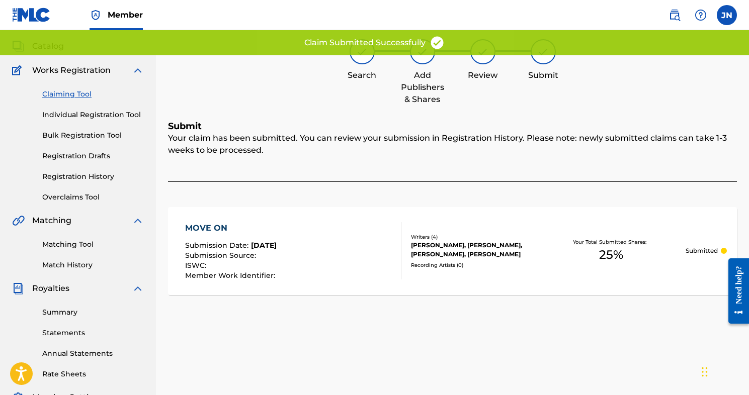
scroll to position [52, 0]
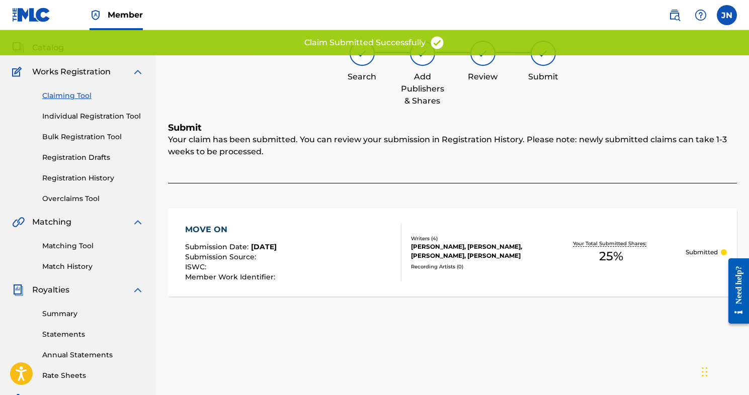
click at [51, 98] on link "Claiming Tool" at bounding box center [93, 96] width 102 height 11
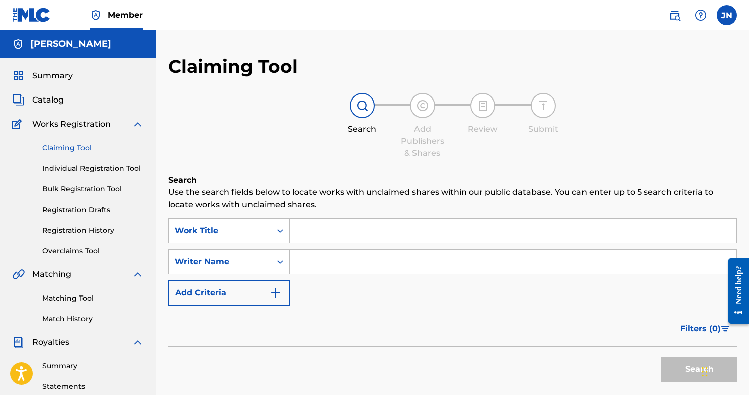
click at [322, 266] on input "Search Form" at bounding box center [513, 262] width 447 height 24
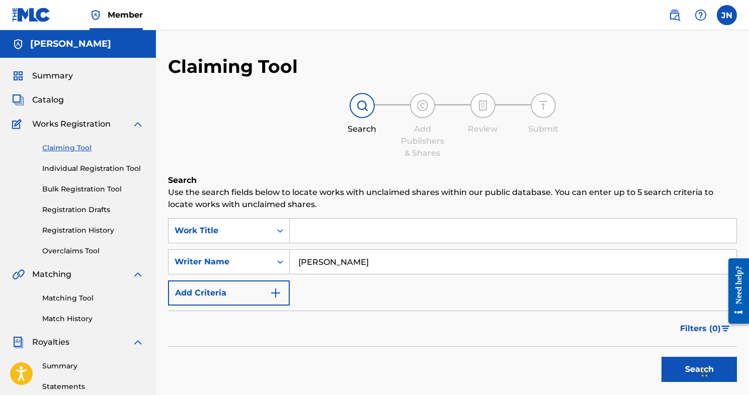
type input "[PERSON_NAME]"
click at [668, 370] on button "Search" at bounding box center [699, 369] width 75 height 25
click at [668, 367] on button "Search" at bounding box center [699, 369] width 75 height 25
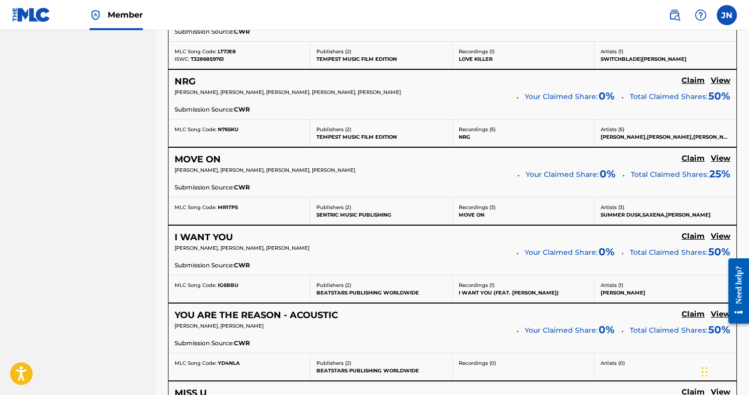
scroll to position [593, 0]
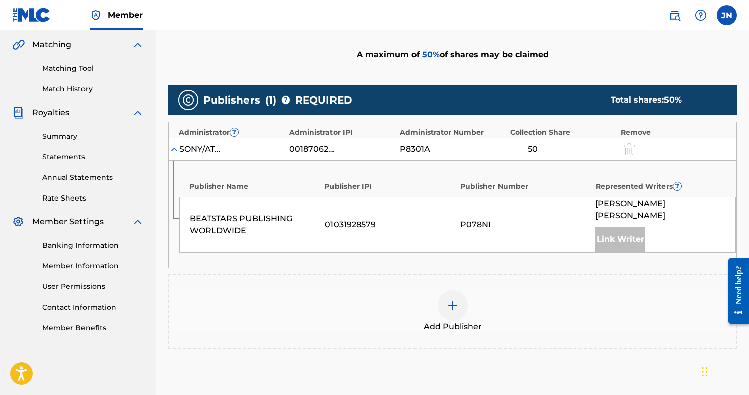
scroll to position [224, 0]
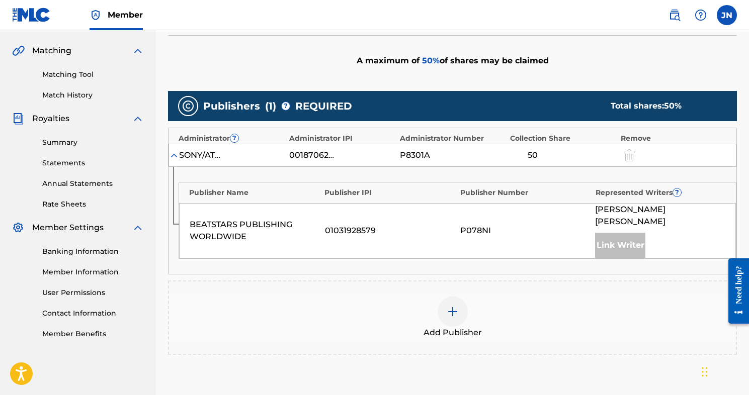
click at [452, 306] on img at bounding box center [453, 312] width 12 height 12
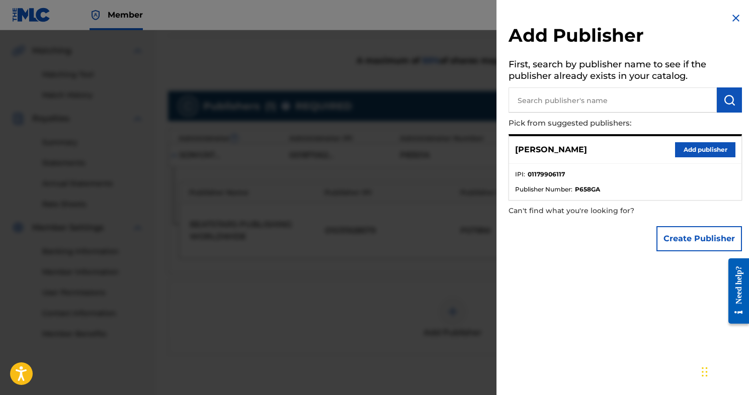
click at [696, 150] on button "Add publisher" at bounding box center [705, 149] width 60 height 15
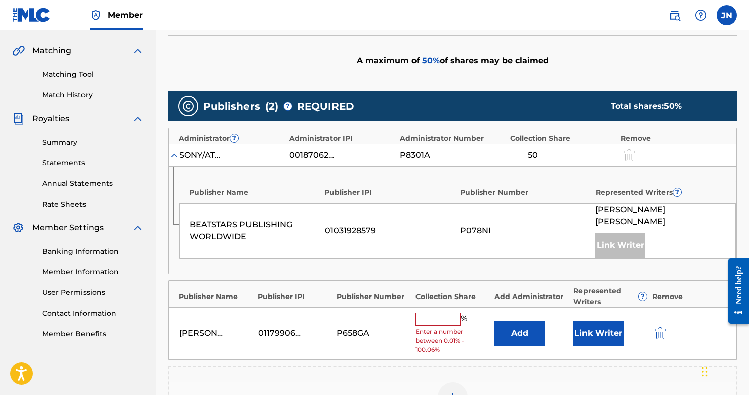
click at [419, 313] on input "text" at bounding box center [438, 319] width 45 height 13
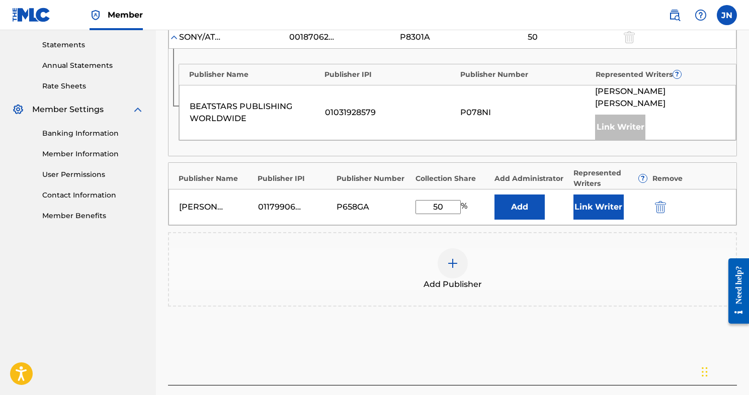
scroll to position [376, 0]
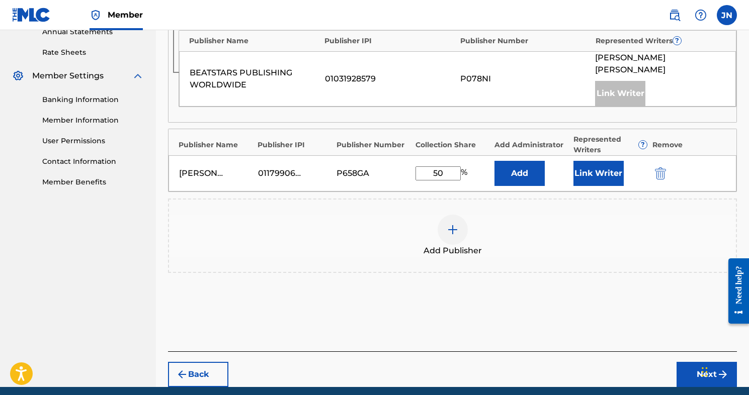
type input "50"
click at [687, 362] on button "Next" at bounding box center [707, 374] width 60 height 25
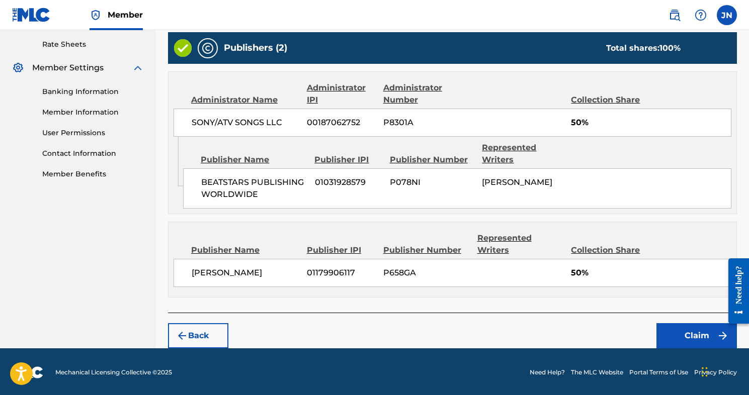
scroll to position [383, 0]
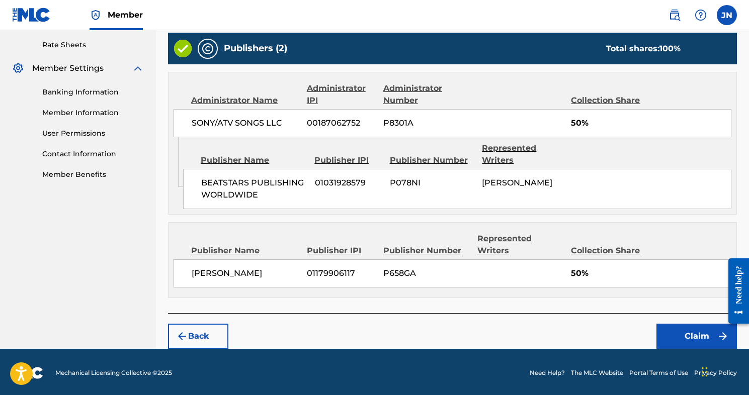
click at [678, 337] on button "Claim" at bounding box center [697, 336] width 81 height 25
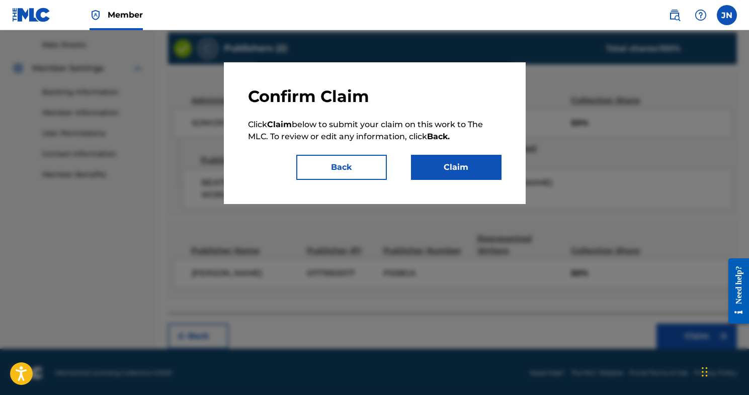
click at [462, 171] on button "Claim" at bounding box center [456, 167] width 91 height 25
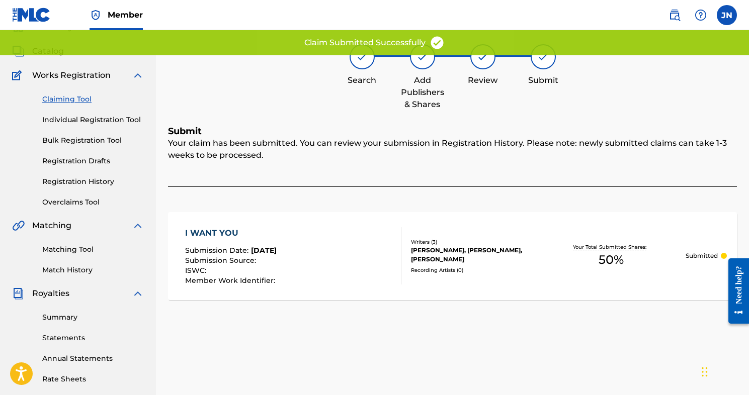
scroll to position [28, 0]
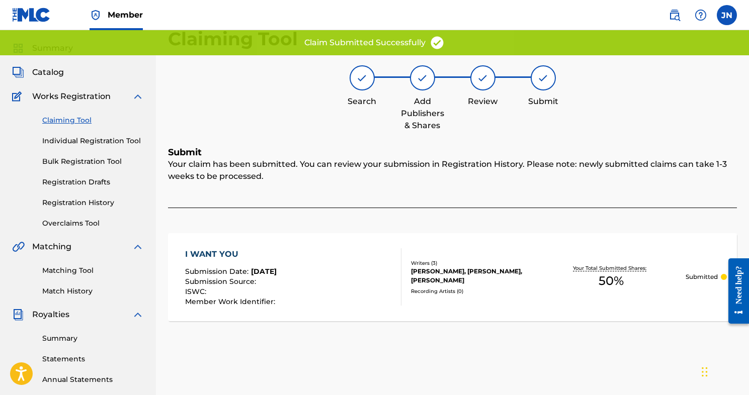
click at [59, 120] on link "Claiming Tool" at bounding box center [93, 120] width 102 height 11
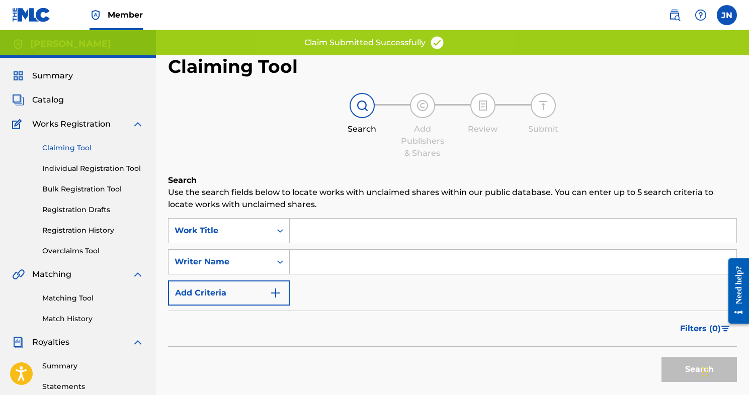
click at [308, 254] on input "Search Form" at bounding box center [513, 262] width 447 height 24
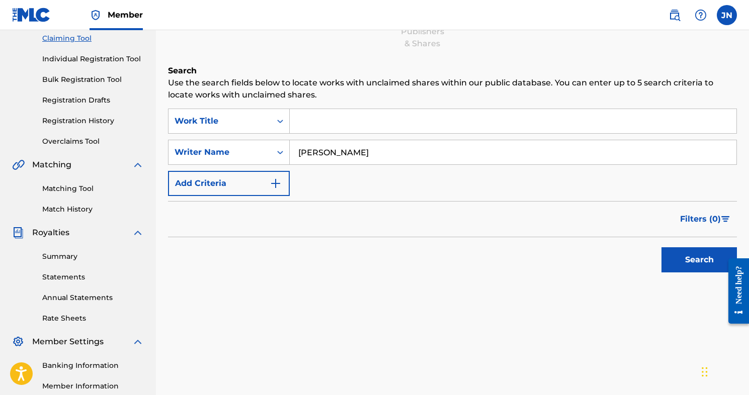
scroll to position [118, 0]
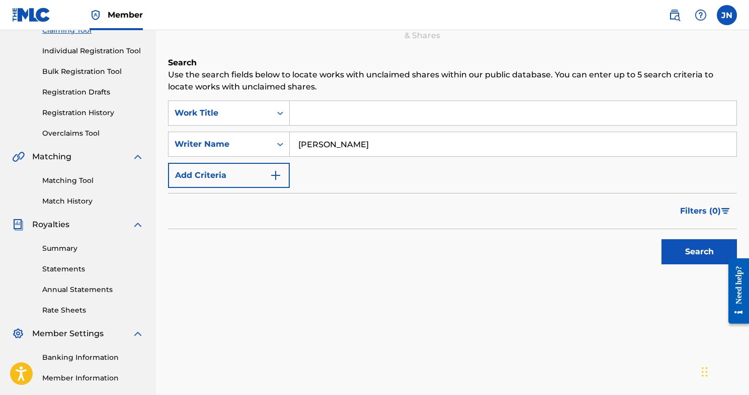
type input "[PERSON_NAME]"
click at [670, 254] on button "Search" at bounding box center [699, 251] width 75 height 25
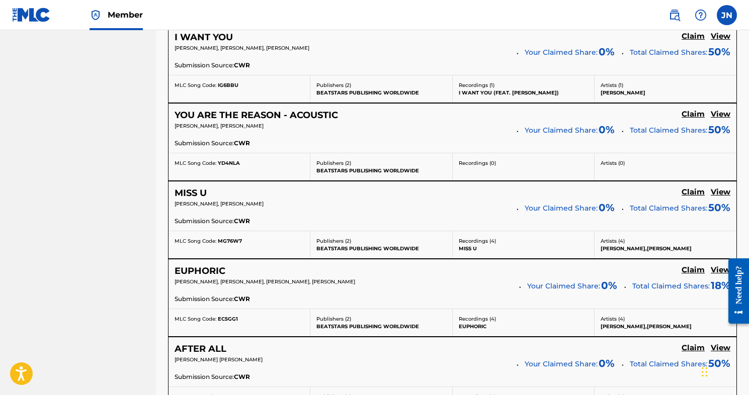
scroll to position [771, 0]
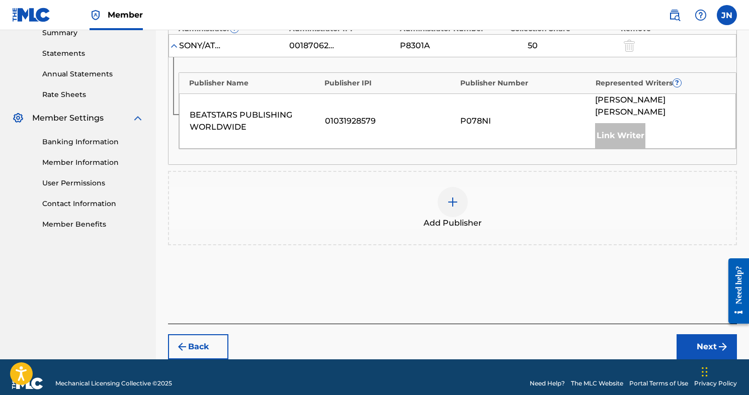
click at [449, 196] on img at bounding box center [453, 202] width 12 height 12
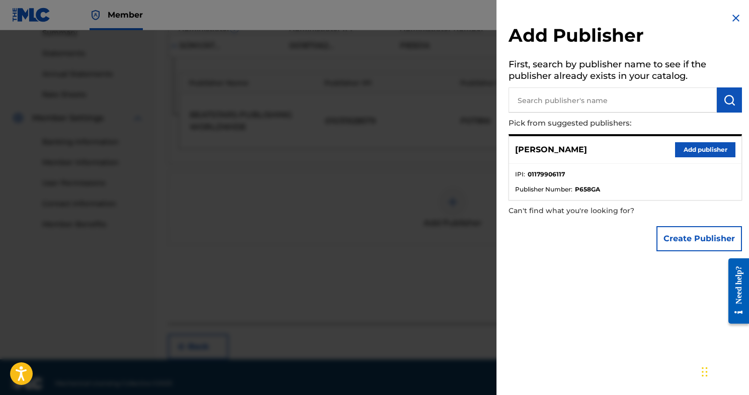
click at [705, 149] on button "Add publisher" at bounding box center [705, 149] width 60 height 15
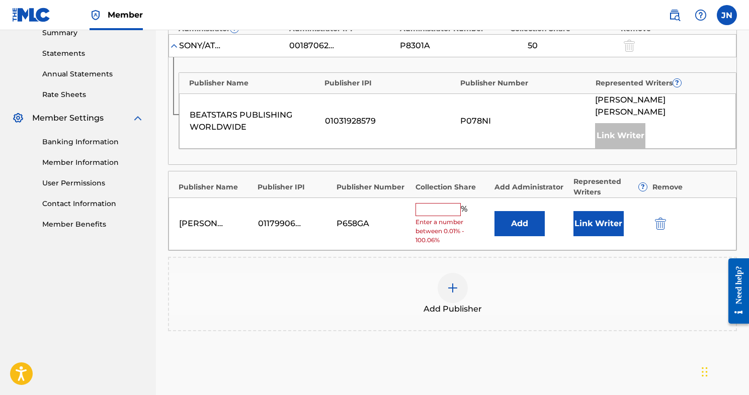
click at [436, 203] on input "text" at bounding box center [438, 209] width 45 height 13
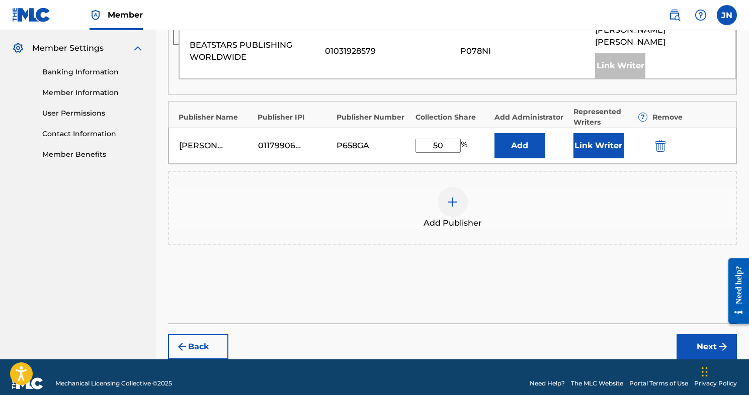
type input "50"
click at [698, 335] on button "Next" at bounding box center [707, 347] width 60 height 25
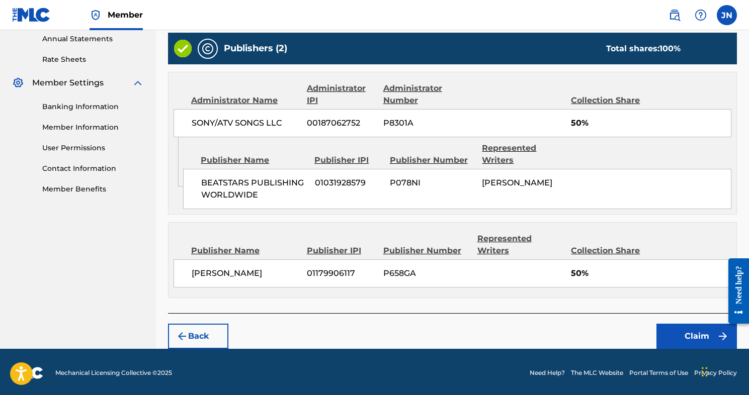
click at [704, 337] on button "Claim" at bounding box center [697, 336] width 81 height 25
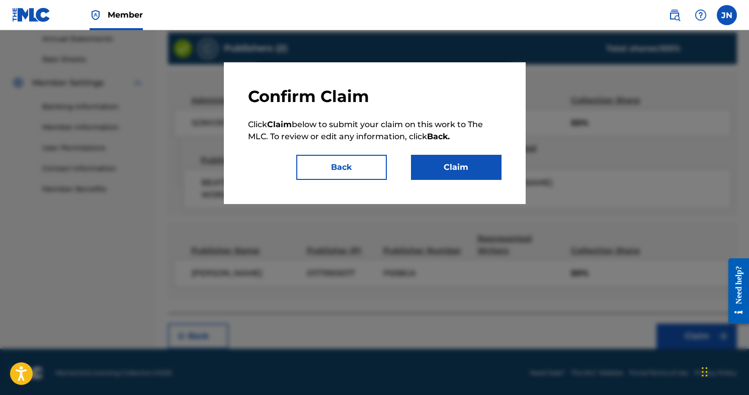
click at [468, 162] on button "Claim" at bounding box center [456, 167] width 91 height 25
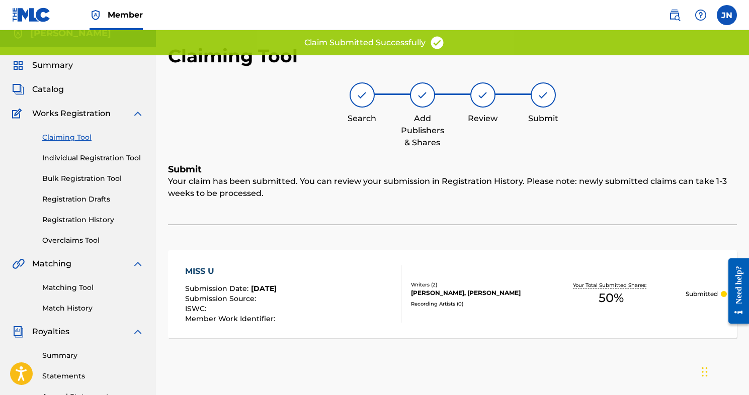
scroll to position [9, 0]
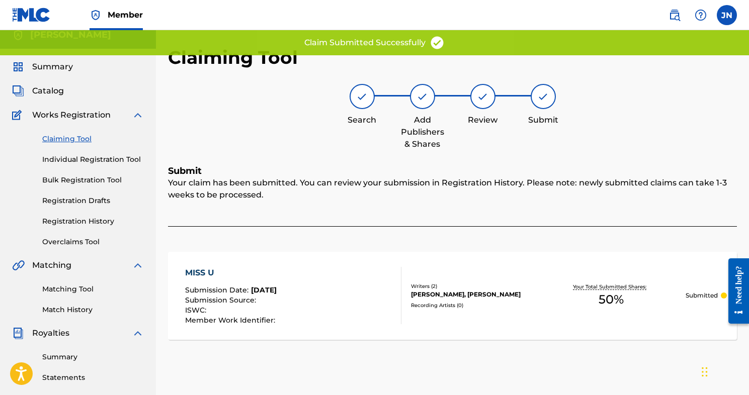
click at [67, 140] on link "Claiming Tool" at bounding box center [93, 139] width 102 height 11
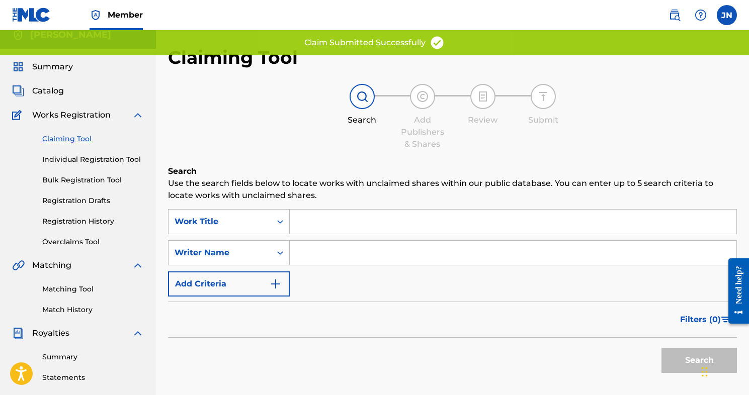
scroll to position [0, 0]
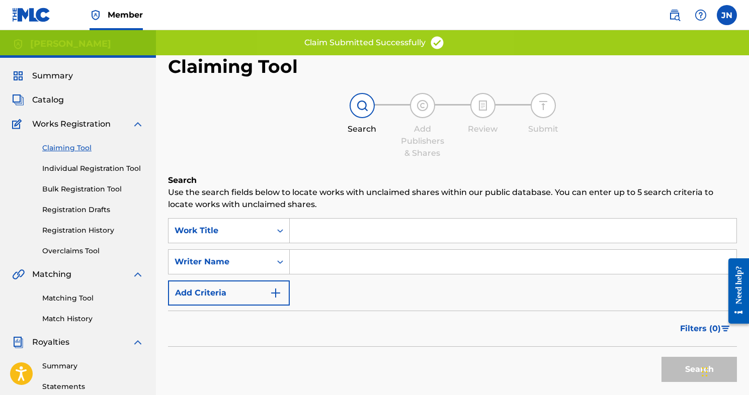
click at [305, 263] on input "Search Form" at bounding box center [513, 262] width 447 height 24
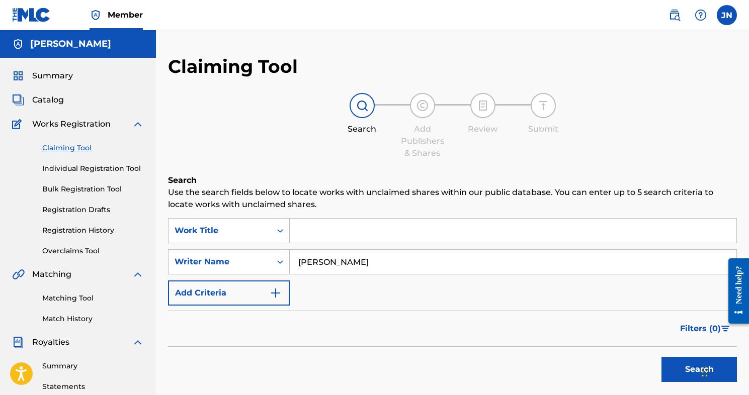
type input "[PERSON_NAME]"
click at [676, 364] on button "Search" at bounding box center [699, 369] width 75 height 25
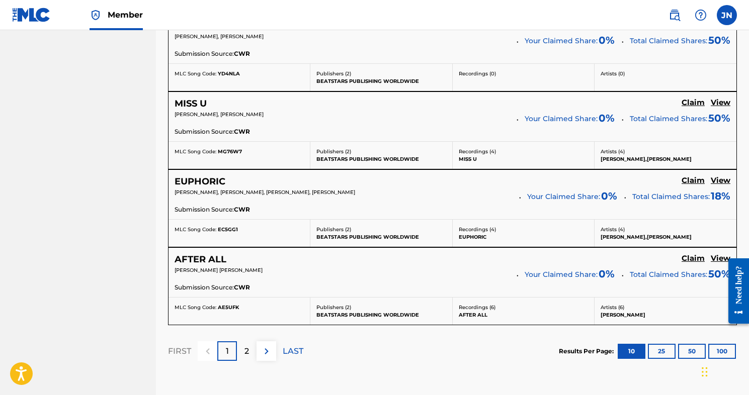
scroll to position [867, 0]
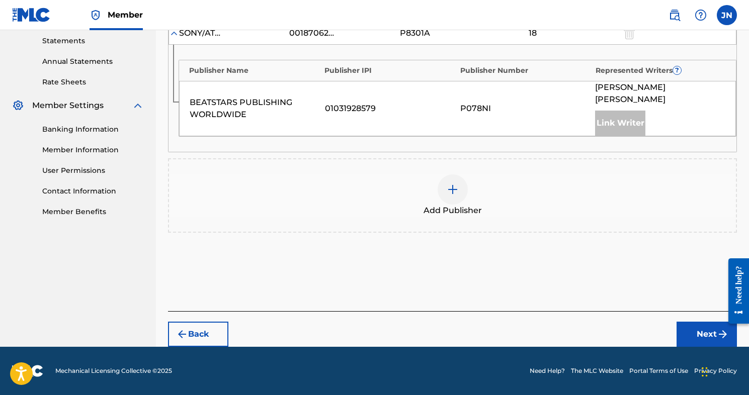
scroll to position [334, 0]
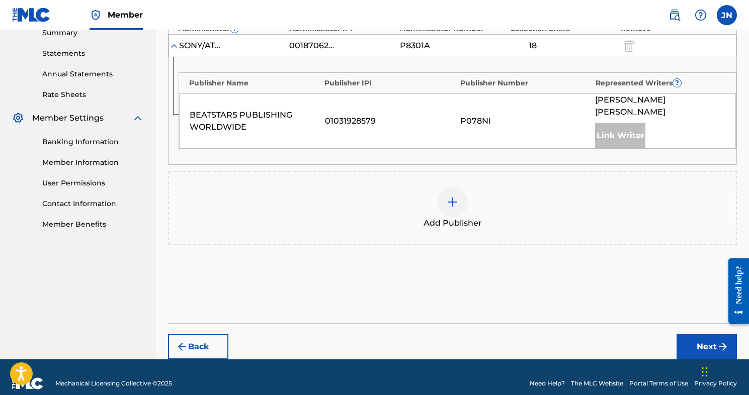
click at [459, 191] on div at bounding box center [453, 202] width 30 height 30
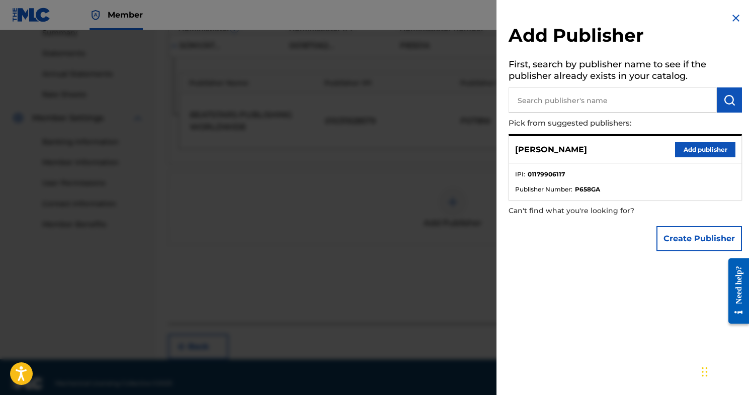
click at [693, 148] on button "Add publisher" at bounding box center [705, 149] width 60 height 15
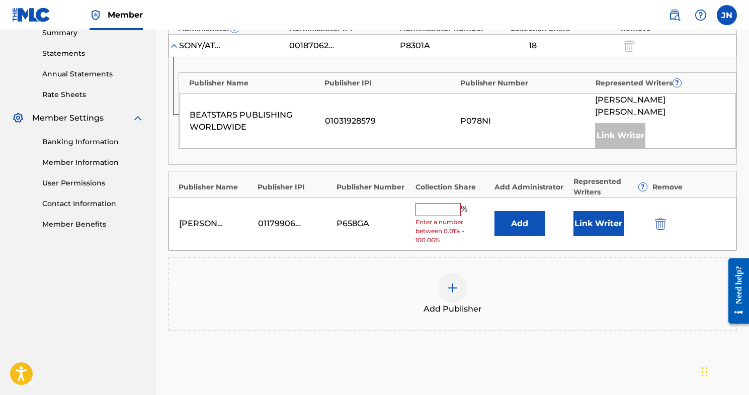
click at [453, 203] on input "text" at bounding box center [438, 209] width 45 height 13
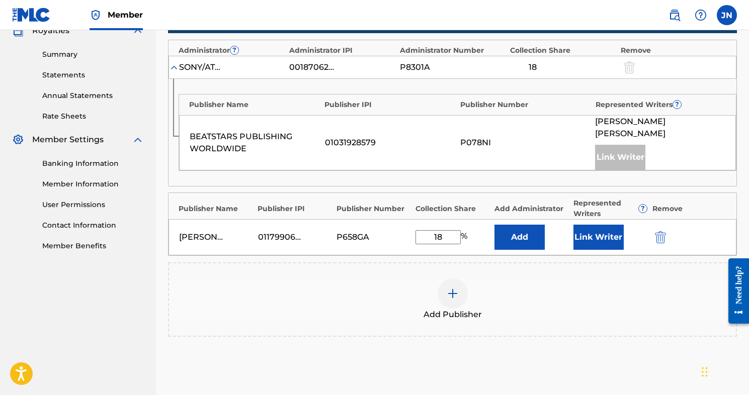
scroll to position [312, 0]
type input "1"
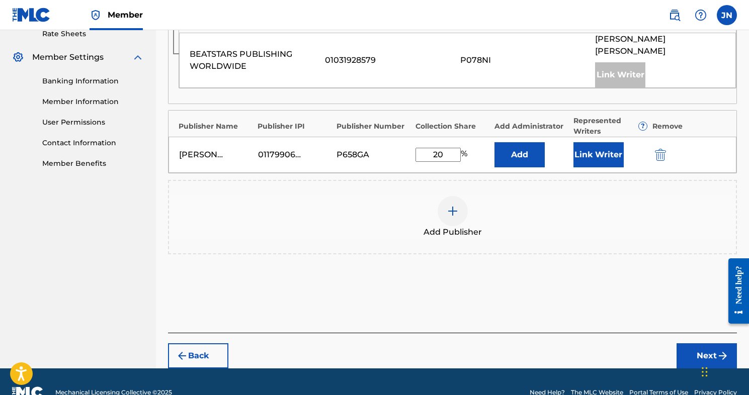
type input "20"
click at [693, 344] on button "Next" at bounding box center [707, 356] width 60 height 25
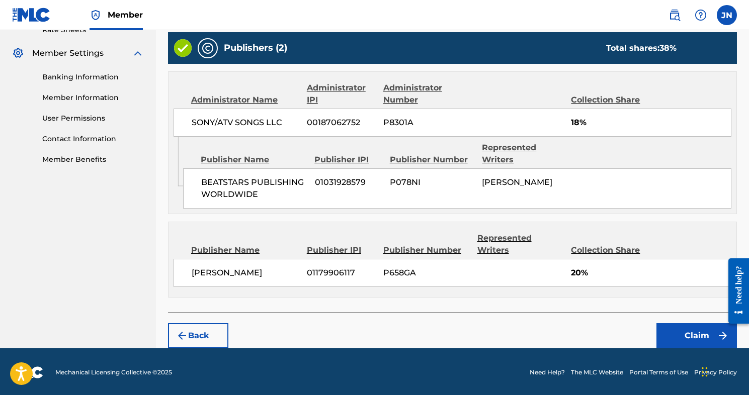
scroll to position [398, 0]
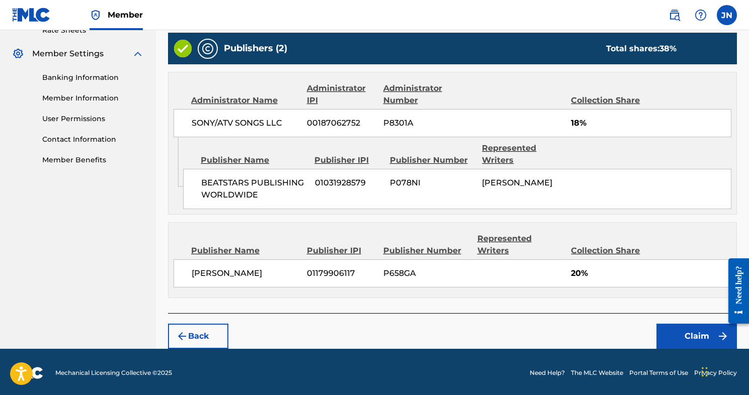
click at [685, 333] on button "Claim" at bounding box center [697, 336] width 81 height 25
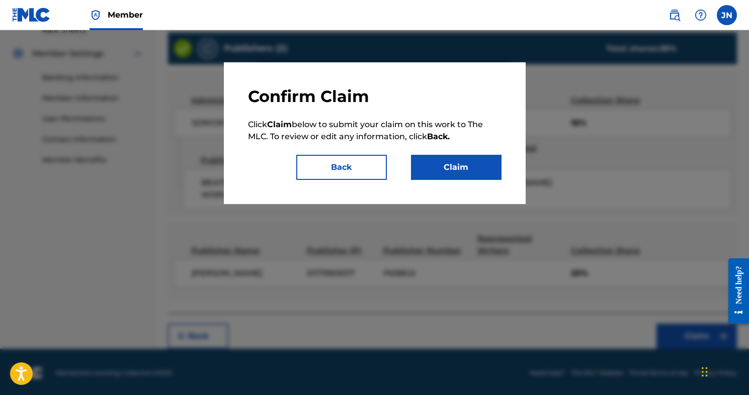
click at [435, 167] on button "Claim" at bounding box center [456, 167] width 91 height 25
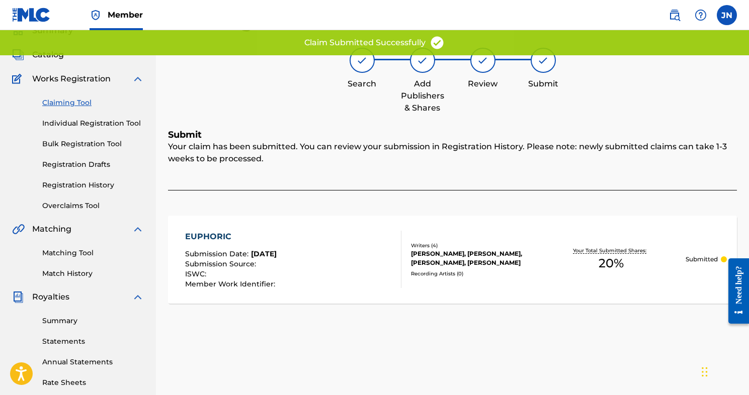
scroll to position [37, 0]
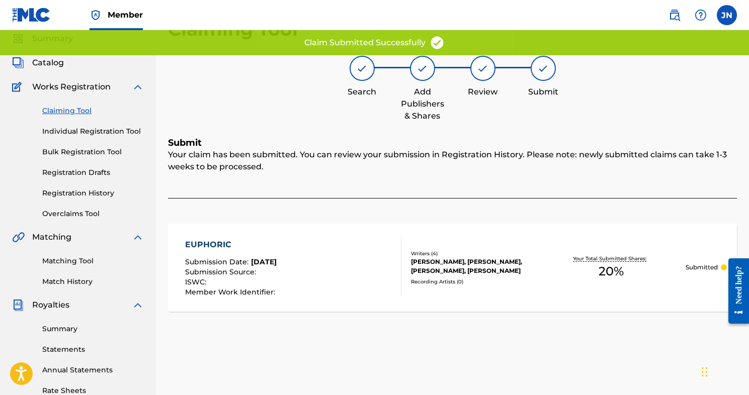
click at [58, 112] on link "Claiming Tool" at bounding box center [93, 111] width 102 height 11
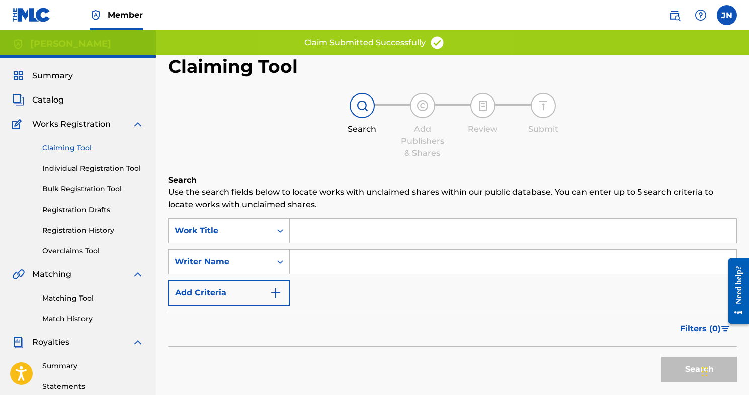
click at [309, 259] on input "Search Form" at bounding box center [513, 262] width 447 height 24
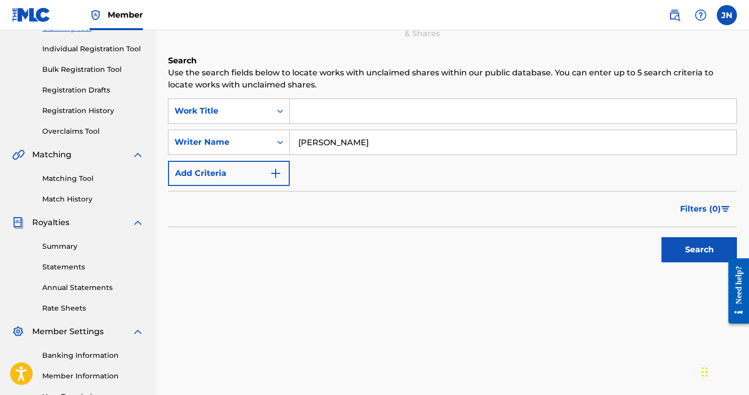
scroll to position [127, 0]
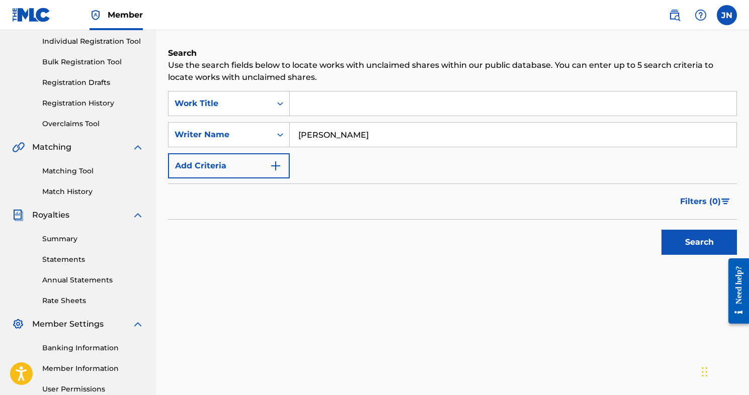
type input "[PERSON_NAME]"
click at [677, 248] on button "Search" at bounding box center [699, 242] width 75 height 25
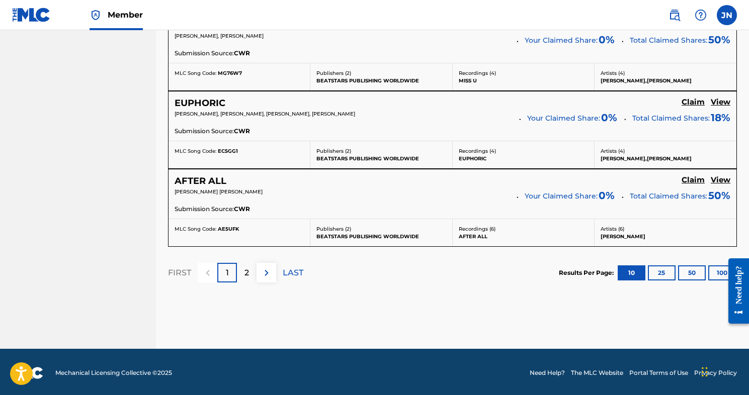
scroll to position [934, 0]
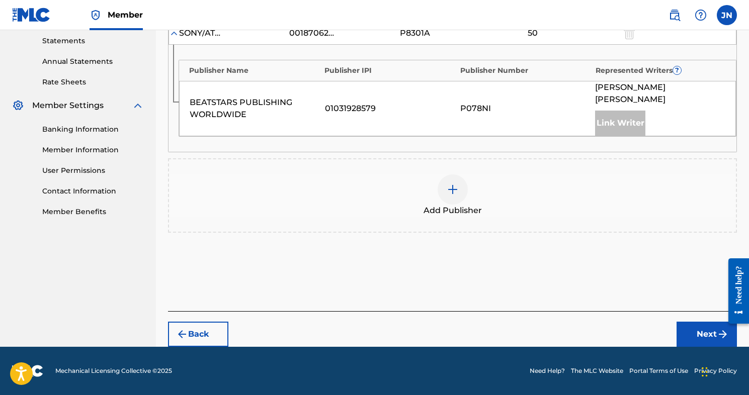
scroll to position [334, 0]
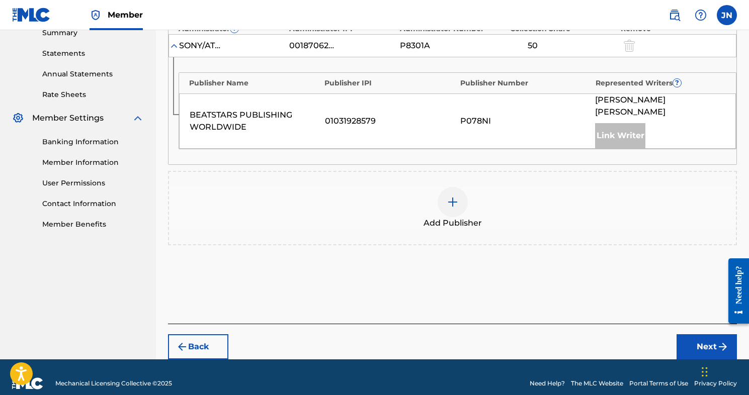
click at [449, 196] on img at bounding box center [453, 202] width 12 height 12
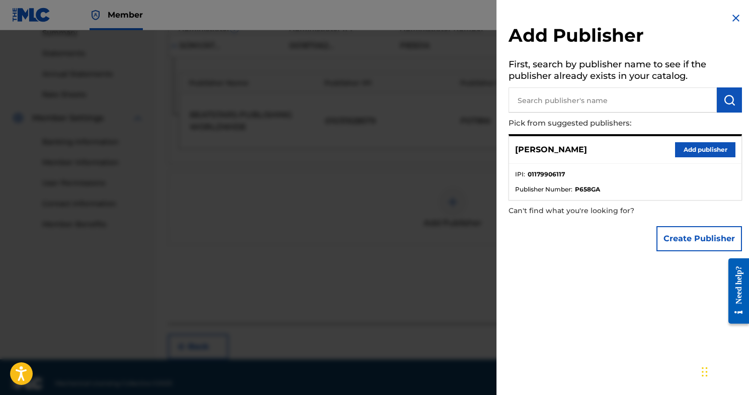
click at [696, 141] on div "[PERSON_NAME] Add publisher" at bounding box center [625, 150] width 232 height 28
click at [682, 144] on button "Add publisher" at bounding box center [705, 149] width 60 height 15
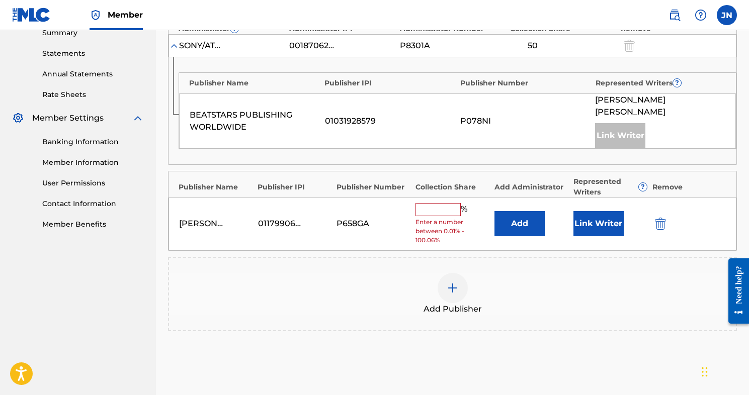
click at [424, 203] on input "text" at bounding box center [438, 209] width 45 height 13
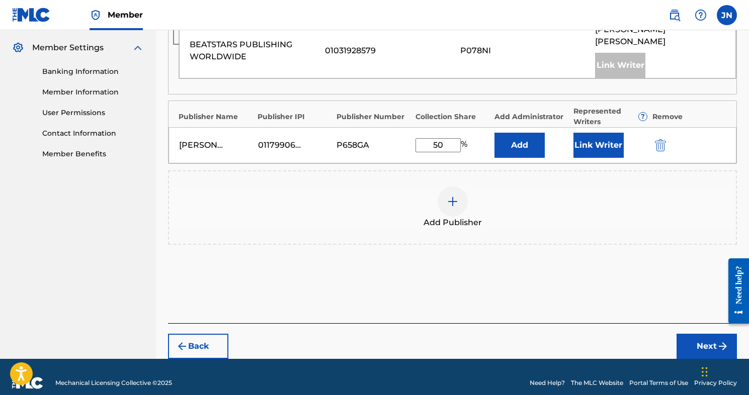
type input "50"
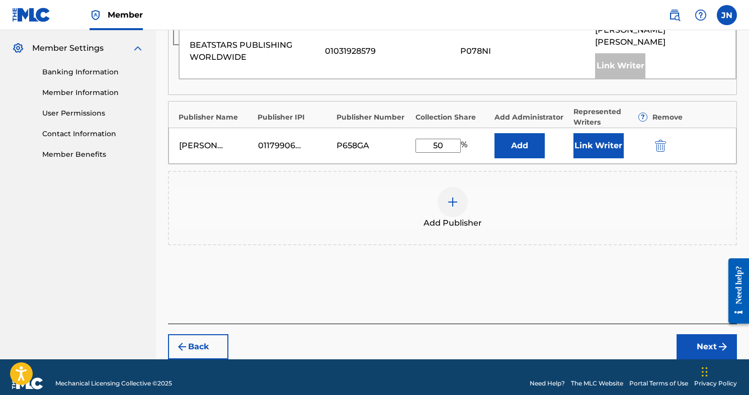
click at [703, 341] on button "Next" at bounding box center [707, 347] width 60 height 25
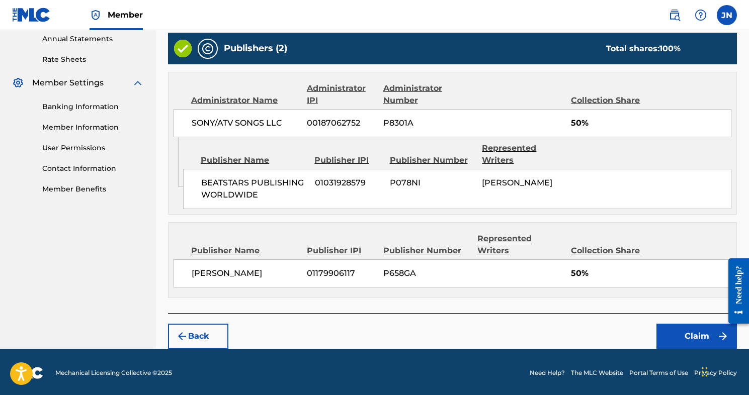
click at [697, 331] on button "Claim" at bounding box center [697, 336] width 81 height 25
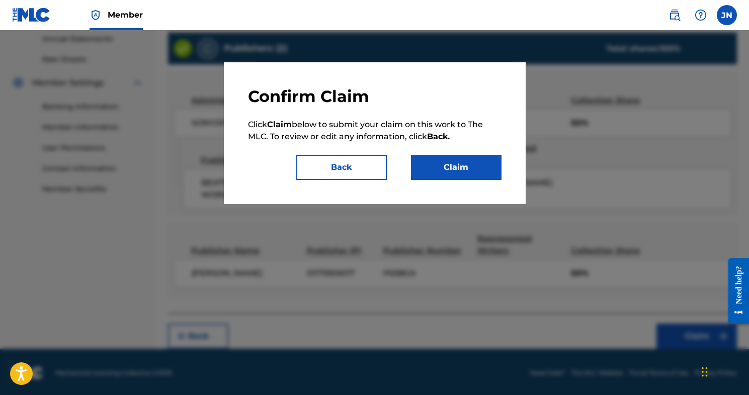
click at [434, 166] on button "Claim" at bounding box center [456, 167] width 91 height 25
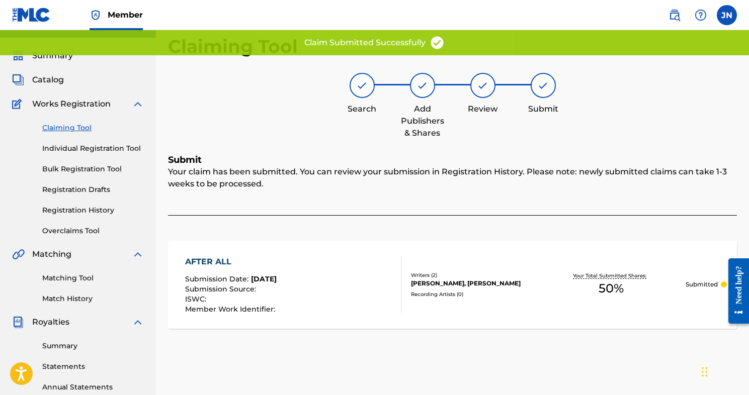
scroll to position [4, 0]
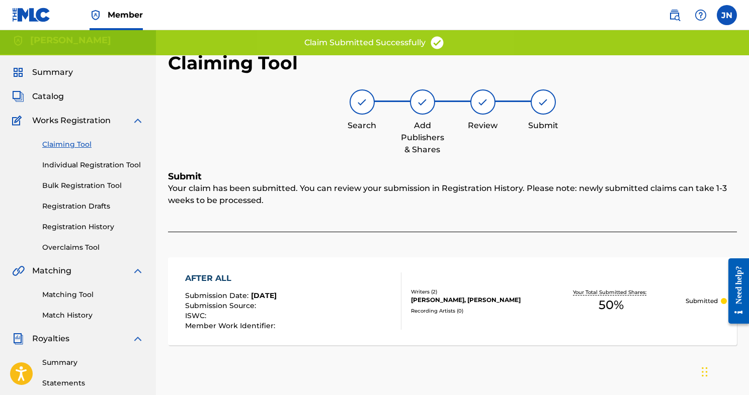
click at [64, 146] on link "Claiming Tool" at bounding box center [93, 144] width 102 height 11
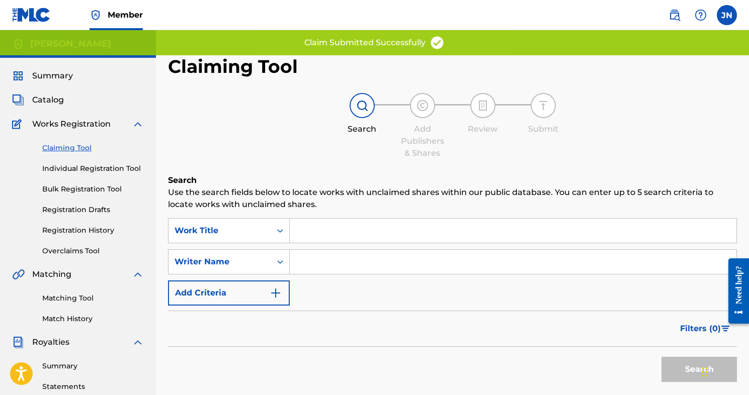
click at [320, 265] on input "Search Form" at bounding box center [513, 262] width 447 height 24
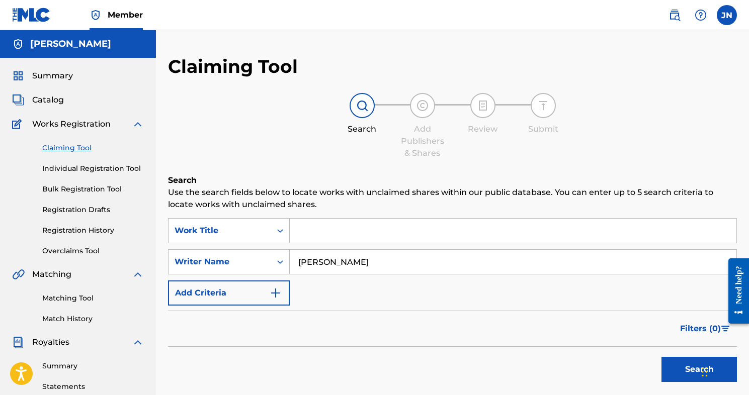
type input "[PERSON_NAME]"
click at [682, 375] on button "Search" at bounding box center [699, 369] width 75 height 25
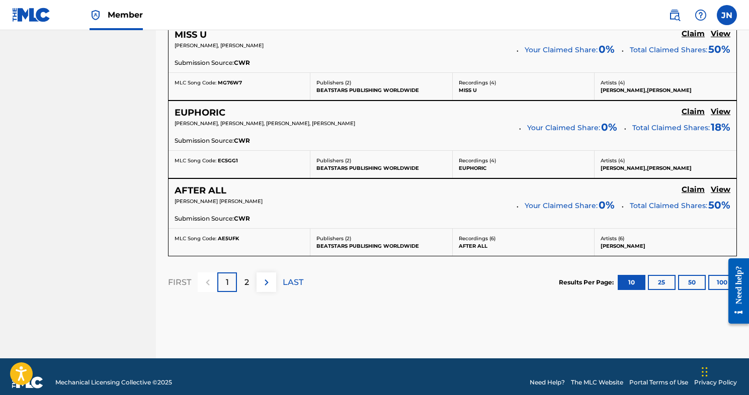
click at [250, 281] on div "2" at bounding box center [247, 283] width 20 height 20
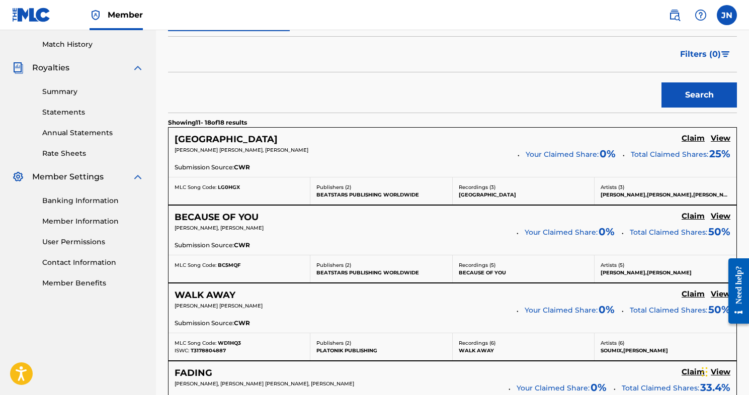
scroll to position [281, 0]
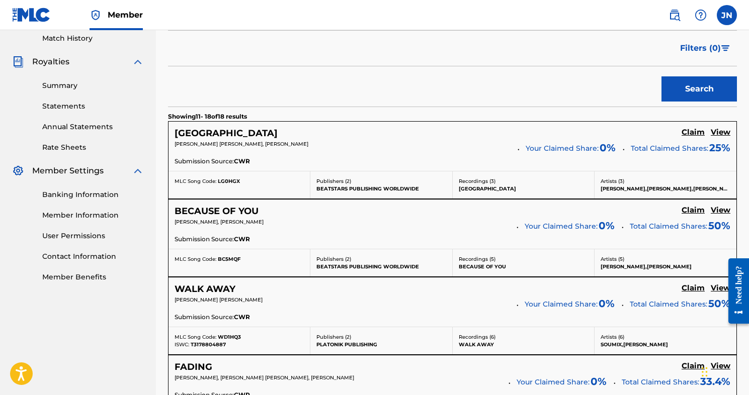
click at [693, 133] on h5 "Claim" at bounding box center [693, 133] width 23 height 10
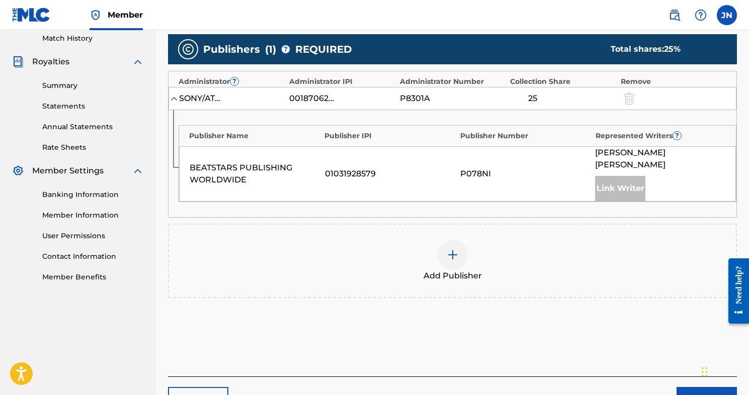
click at [452, 249] on img at bounding box center [453, 255] width 12 height 12
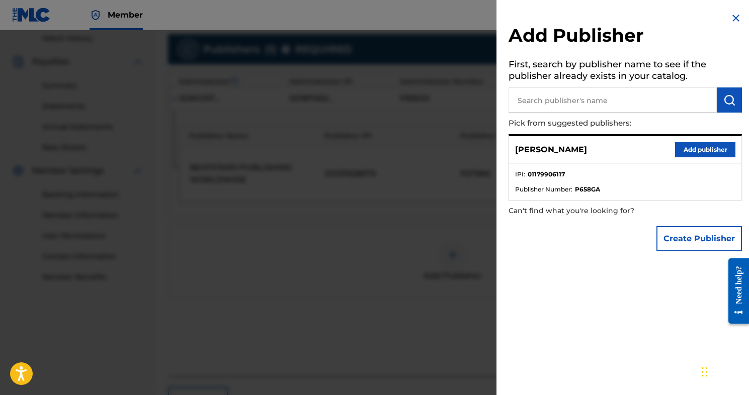
click at [694, 142] on button "Add publisher" at bounding box center [705, 149] width 60 height 15
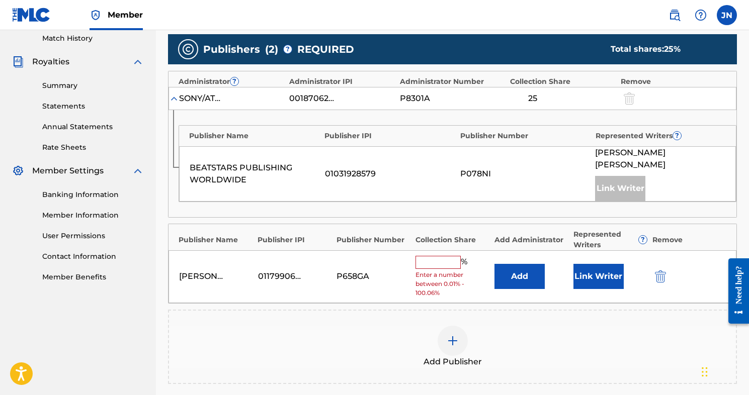
click at [423, 256] on input "text" at bounding box center [438, 262] width 45 height 13
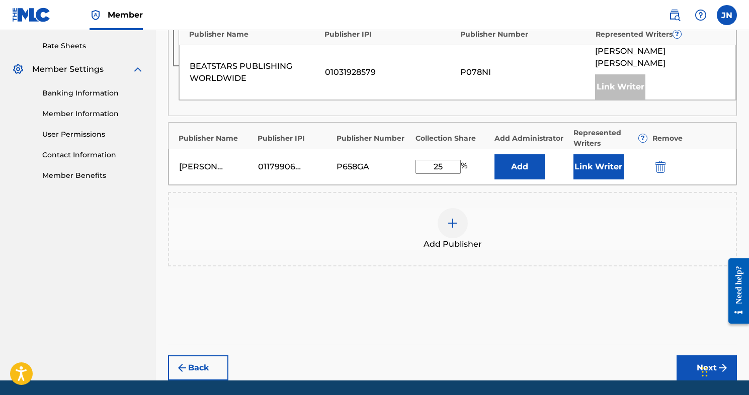
type input "25"
click at [695, 356] on button "Next" at bounding box center [707, 368] width 60 height 25
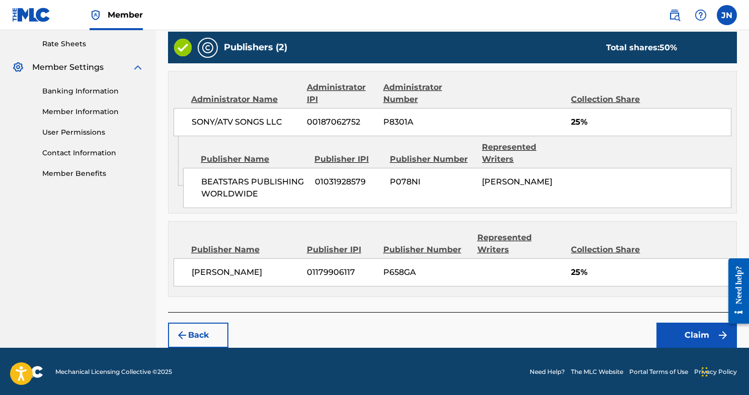
scroll to position [383, 0]
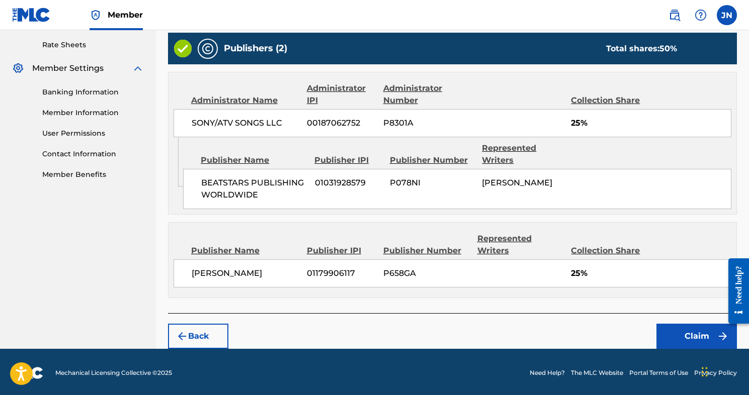
click at [705, 335] on button "Claim" at bounding box center [697, 336] width 81 height 25
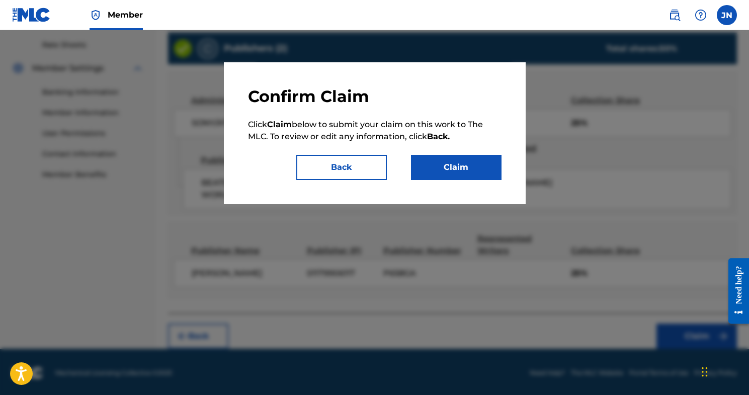
click at [467, 166] on button "Claim" at bounding box center [456, 167] width 91 height 25
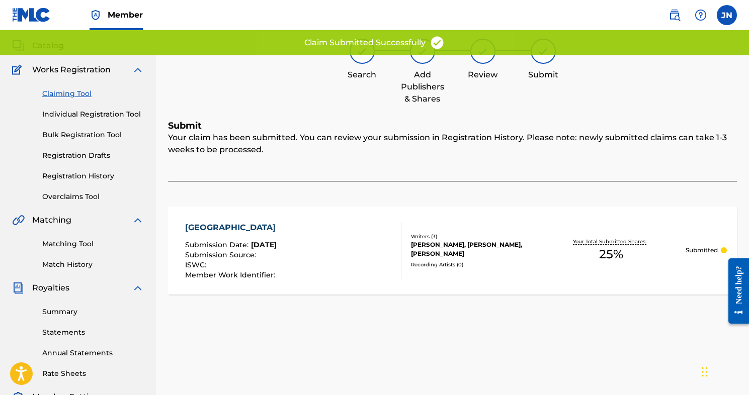
scroll to position [35, 0]
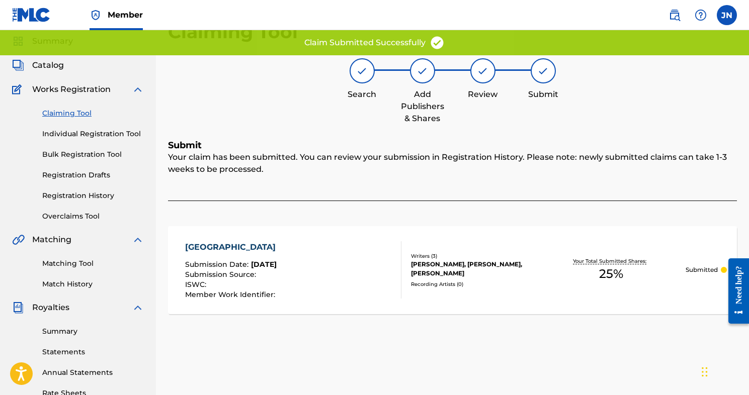
click at [64, 115] on link "Claiming Tool" at bounding box center [93, 113] width 102 height 11
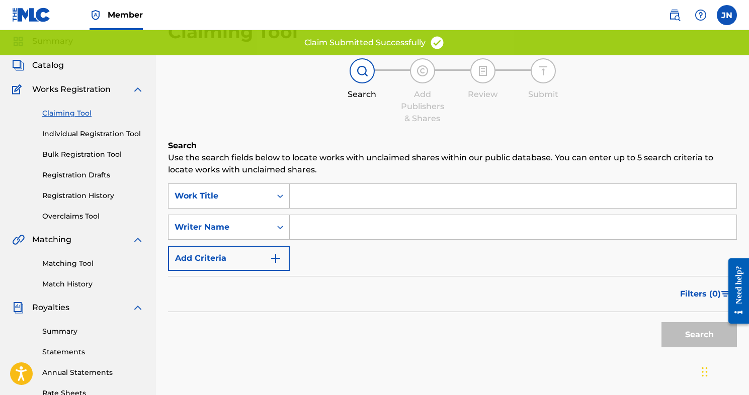
scroll to position [0, 0]
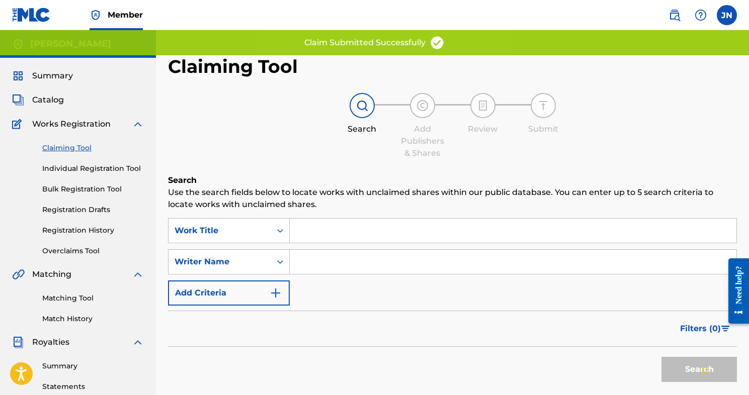
click at [333, 265] on input "Search Form" at bounding box center [513, 262] width 447 height 24
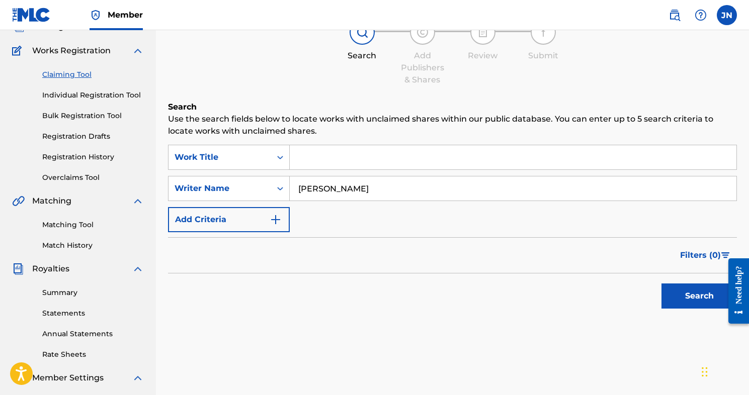
scroll to position [75, 0]
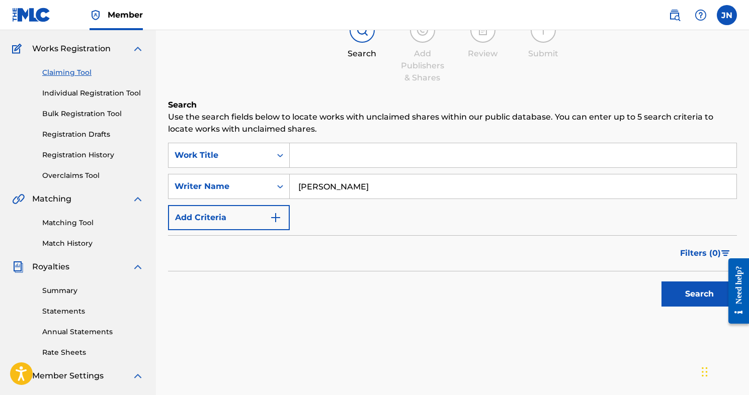
type input "[PERSON_NAME]"
click at [673, 297] on button "Search" at bounding box center [699, 294] width 75 height 25
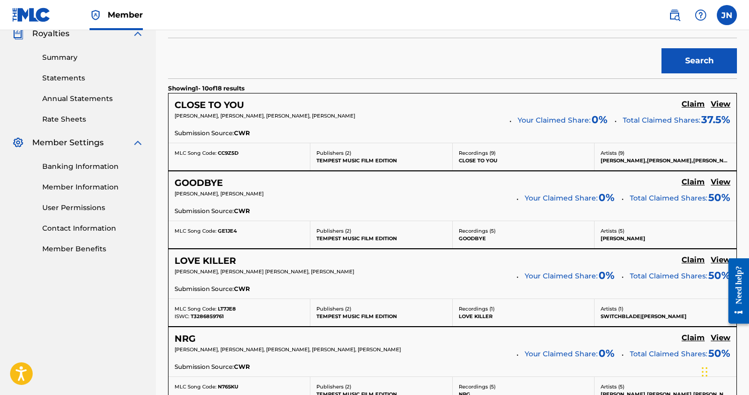
scroll to position [336, 1]
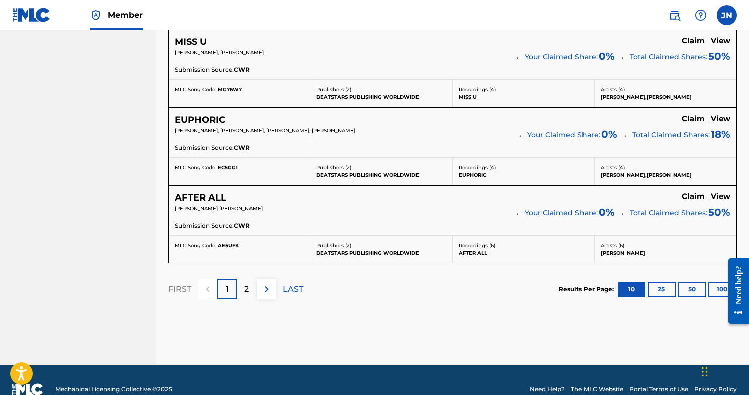
click at [245, 288] on p "2" at bounding box center [247, 290] width 5 height 12
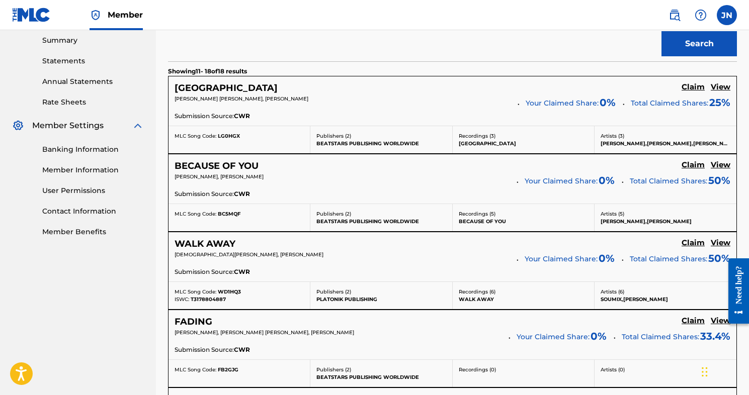
scroll to position [328, 0]
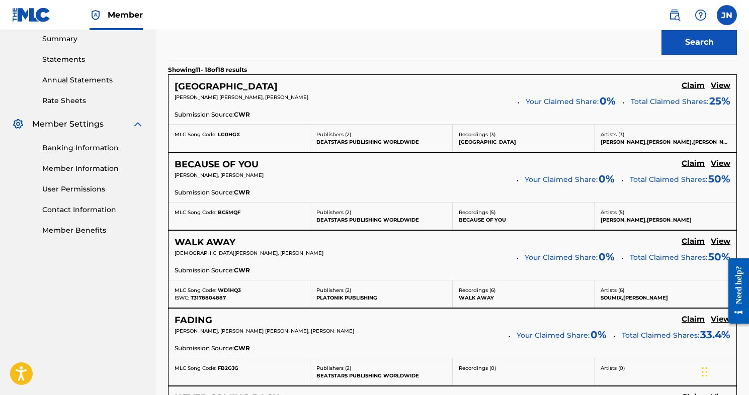
click at [692, 91] on h5 "Claim" at bounding box center [693, 86] width 23 height 10
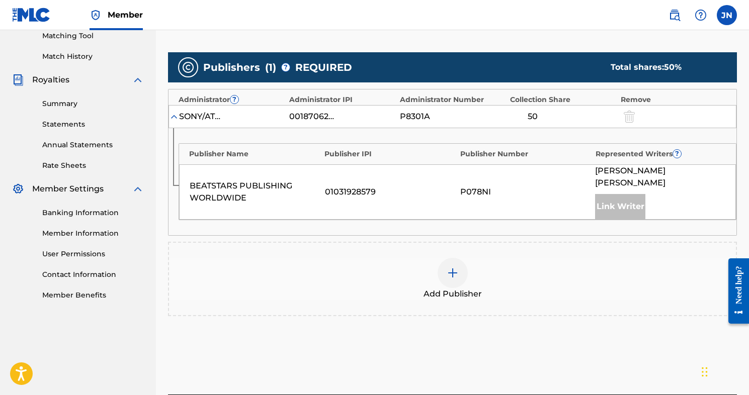
scroll to position [254, 0]
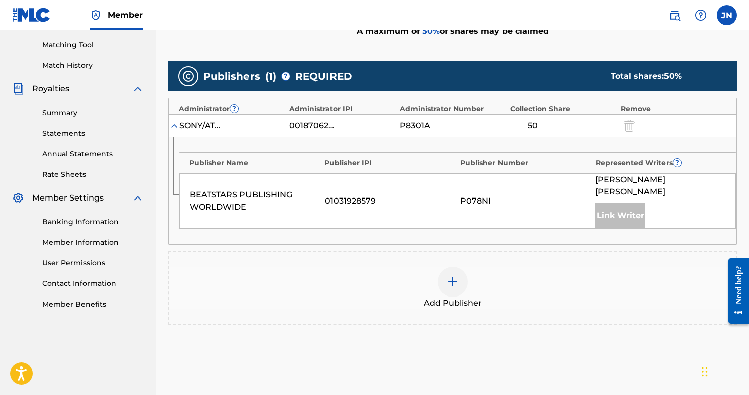
click at [454, 276] on img at bounding box center [453, 282] width 12 height 12
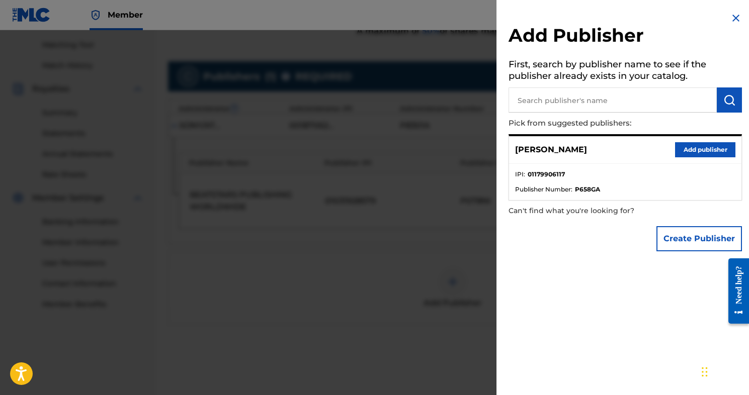
click at [700, 148] on button "Add publisher" at bounding box center [705, 149] width 60 height 15
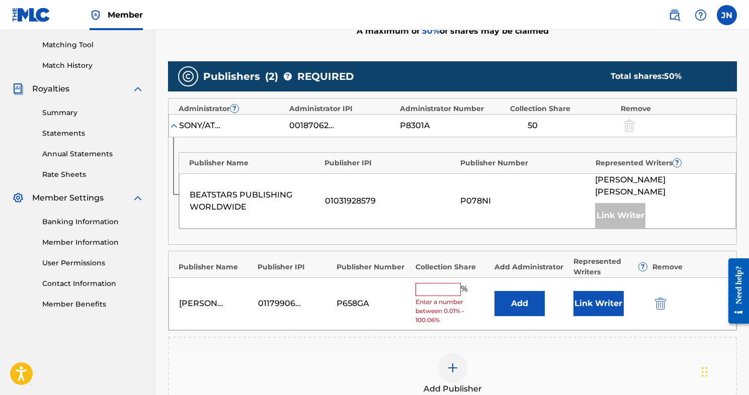
click at [435, 283] on input "text" at bounding box center [438, 289] width 45 height 13
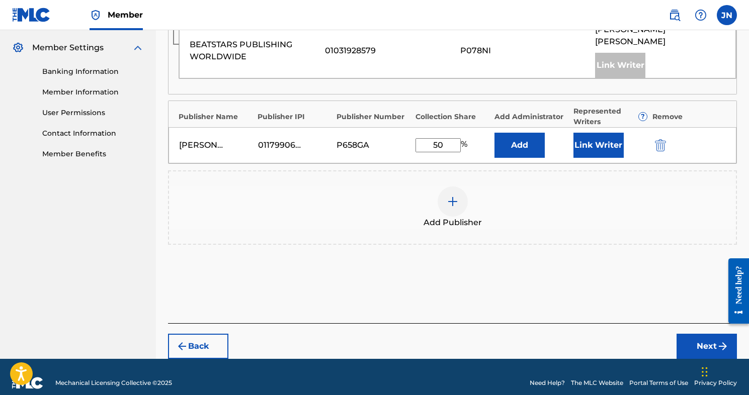
type input "50"
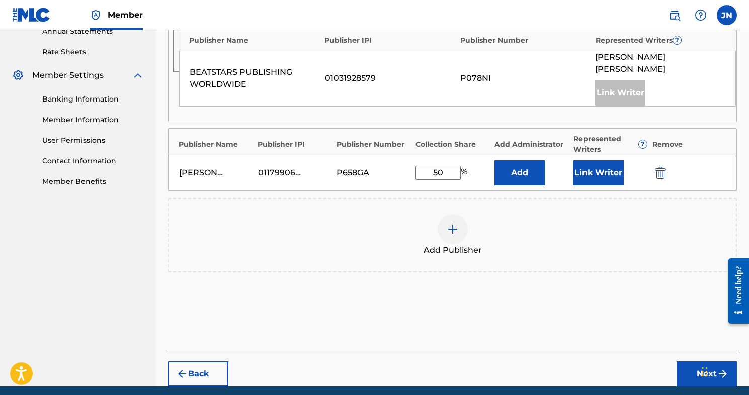
click at [691, 362] on button "Next" at bounding box center [707, 374] width 60 height 25
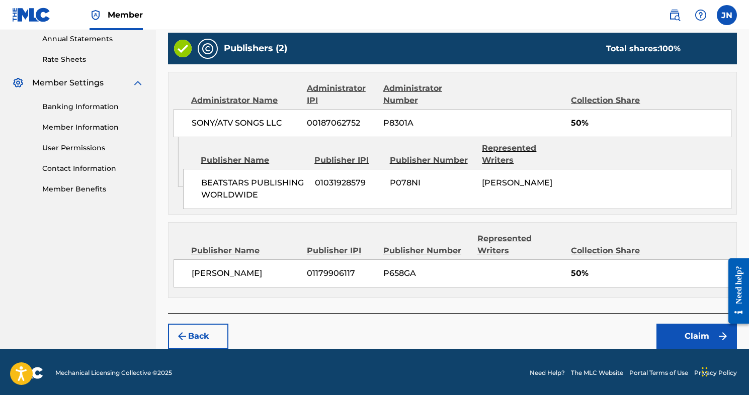
click at [689, 334] on button "Claim" at bounding box center [697, 336] width 81 height 25
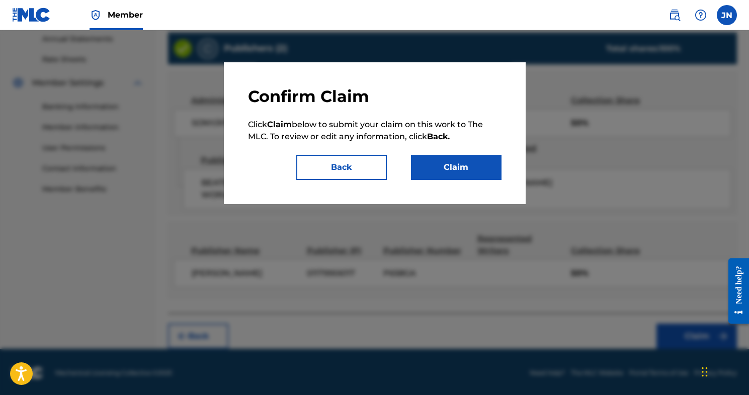
click at [468, 165] on button "Claim" at bounding box center [456, 167] width 91 height 25
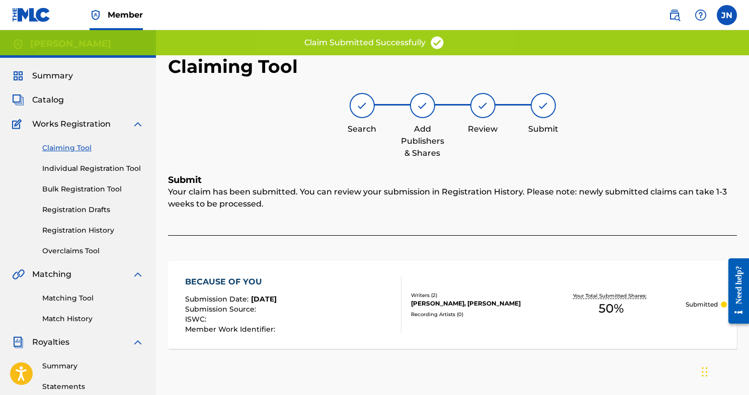
scroll to position [0, 0]
click at [56, 148] on link "Claiming Tool" at bounding box center [93, 148] width 102 height 11
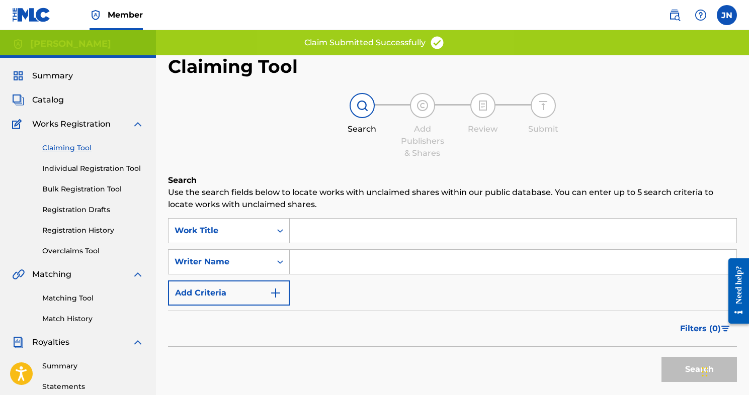
click at [310, 261] on input "Search Form" at bounding box center [513, 262] width 447 height 24
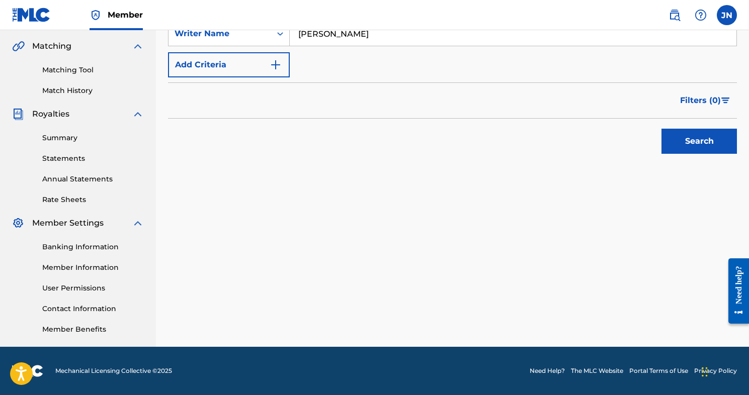
scroll to position [228, 0]
type input "[PERSON_NAME]"
click at [685, 136] on button "Search" at bounding box center [699, 141] width 75 height 25
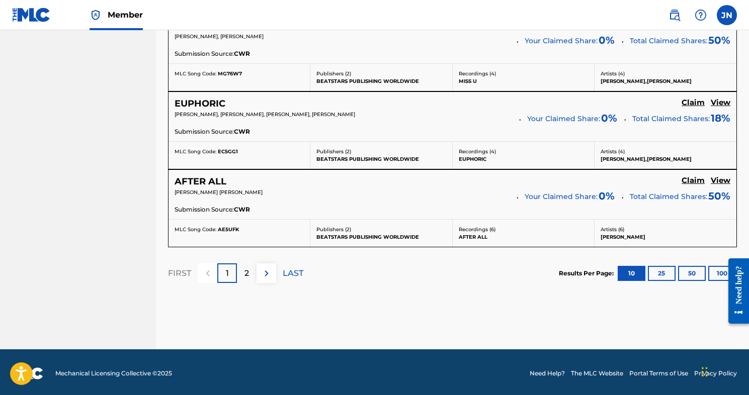
click at [251, 274] on div "2" at bounding box center [247, 274] width 20 height 20
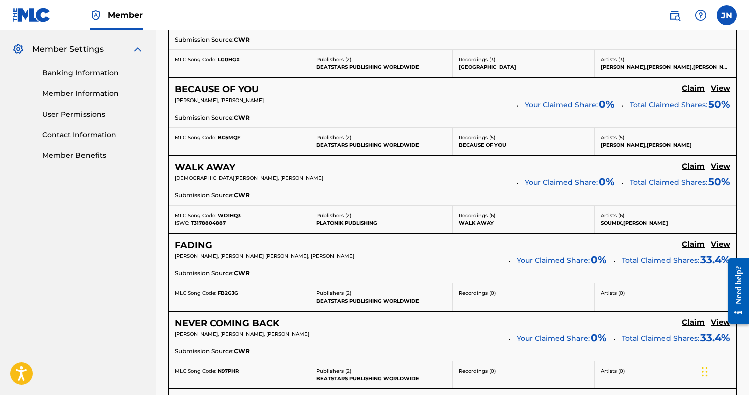
scroll to position [419, 0]
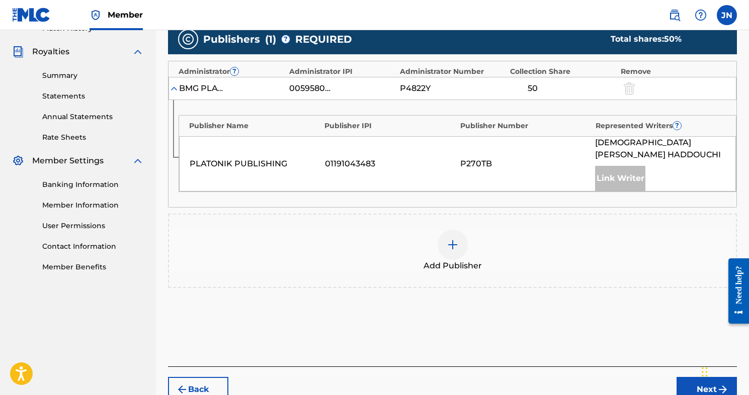
scroll to position [286, 0]
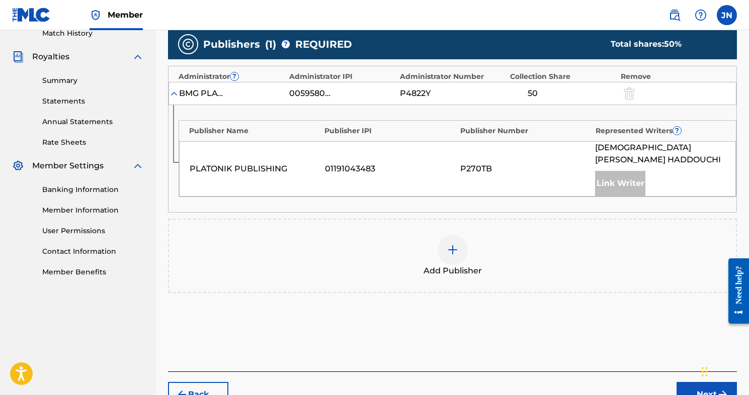
click at [450, 244] on img at bounding box center [453, 250] width 12 height 12
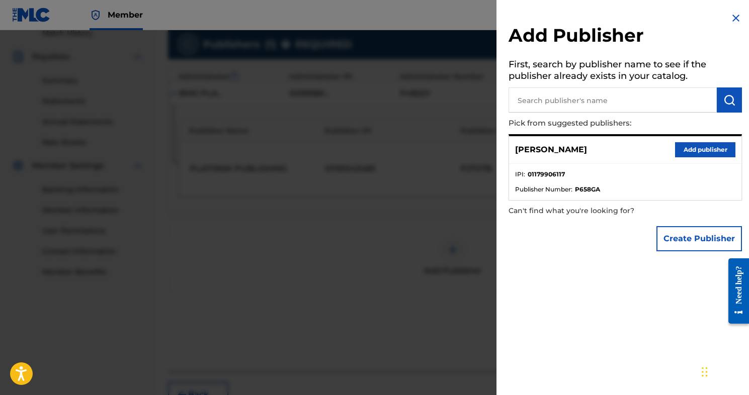
click at [692, 146] on button "Add publisher" at bounding box center [705, 149] width 60 height 15
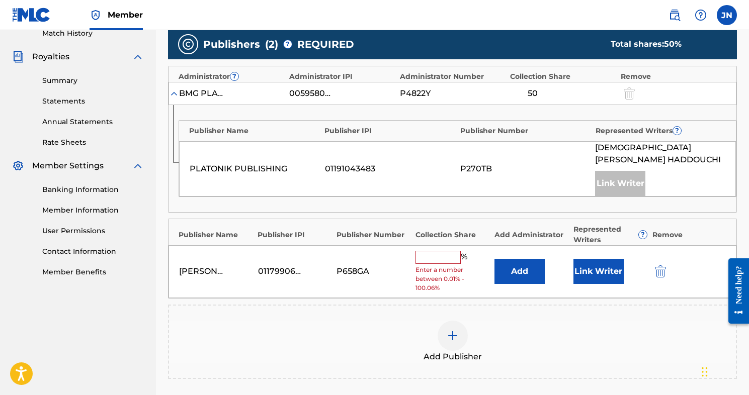
click at [428, 251] on input "text" at bounding box center [438, 257] width 45 height 13
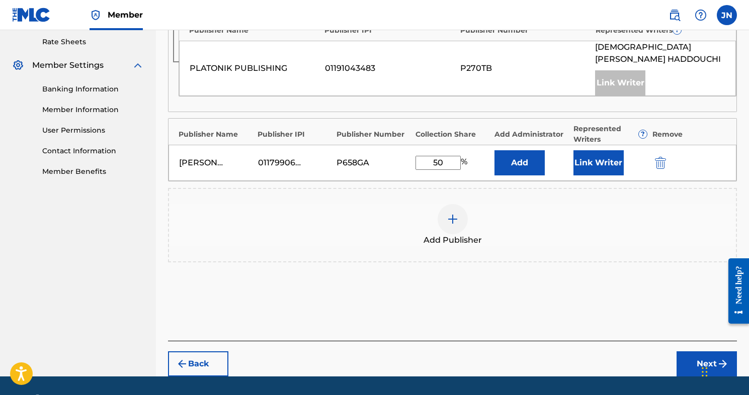
type input "50"
click at [686, 352] on button "Next" at bounding box center [707, 364] width 60 height 25
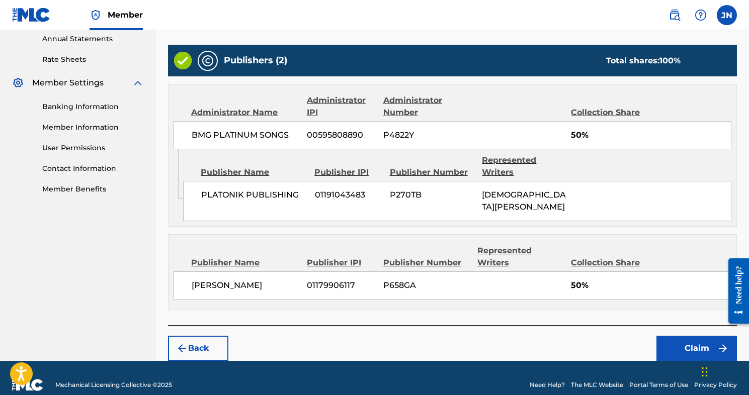
click at [677, 336] on button "Claim" at bounding box center [697, 348] width 81 height 25
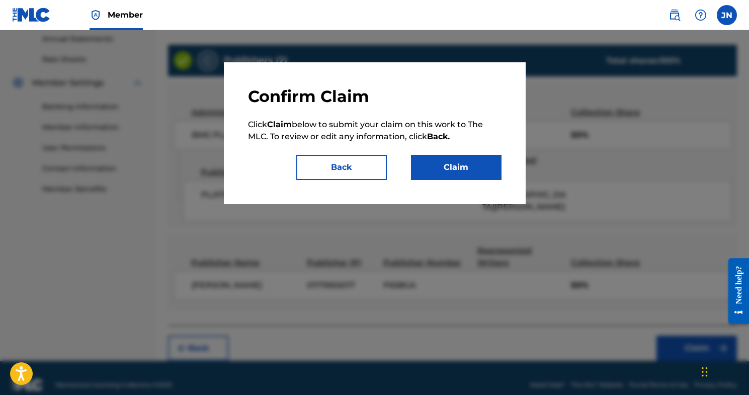
click at [432, 167] on button "Claim" at bounding box center [456, 167] width 91 height 25
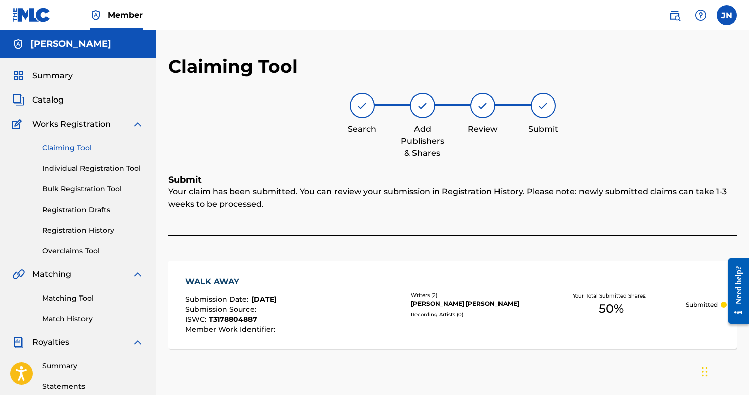
scroll to position [0, 0]
click at [59, 147] on link "Claiming Tool" at bounding box center [93, 148] width 102 height 11
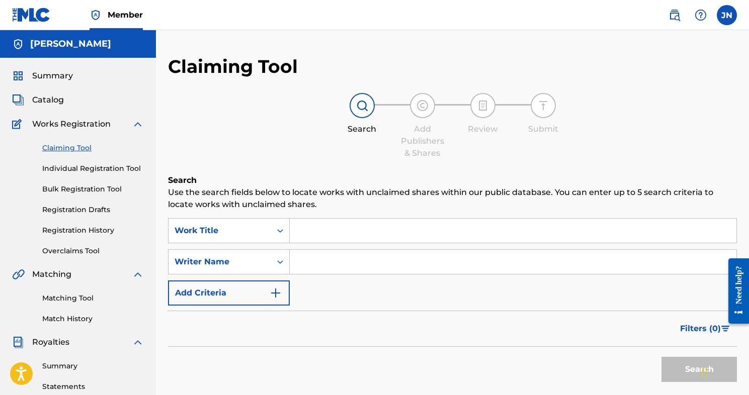
click at [333, 260] on input "Search Form" at bounding box center [513, 262] width 447 height 24
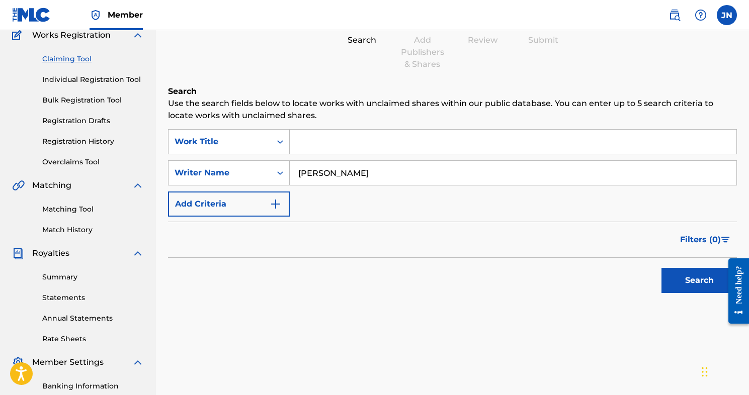
scroll to position [119, 0]
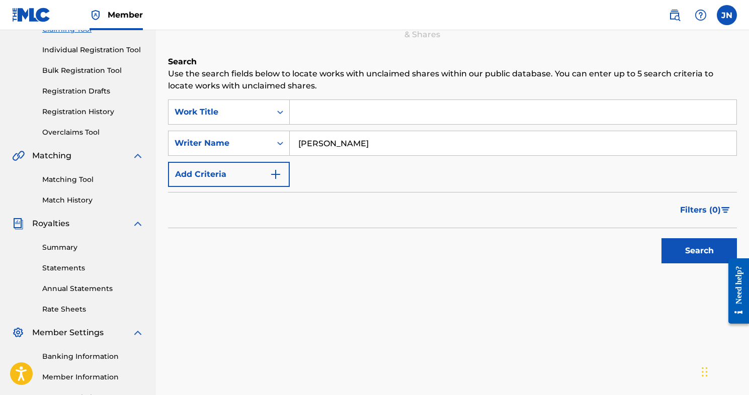
type input "[PERSON_NAME]"
click at [707, 253] on button "Search" at bounding box center [699, 250] width 75 height 25
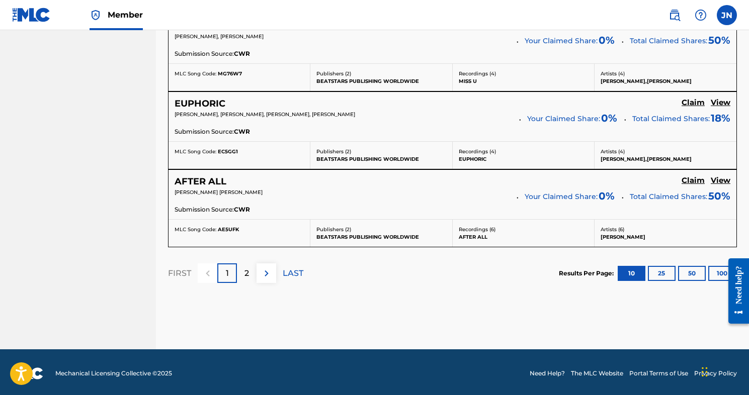
click at [250, 273] on div "2" at bounding box center [247, 274] width 20 height 20
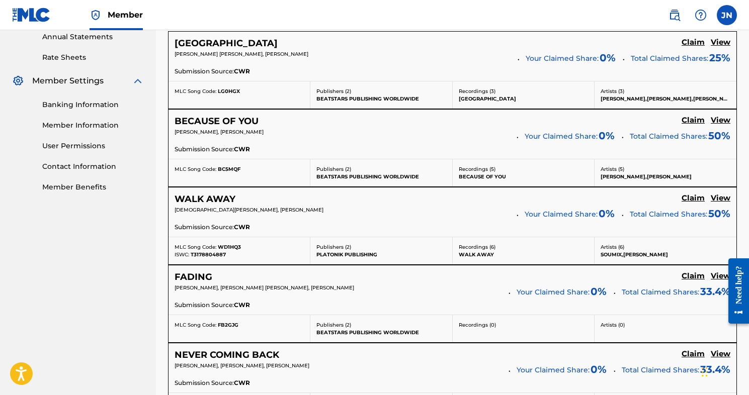
scroll to position [374, 0]
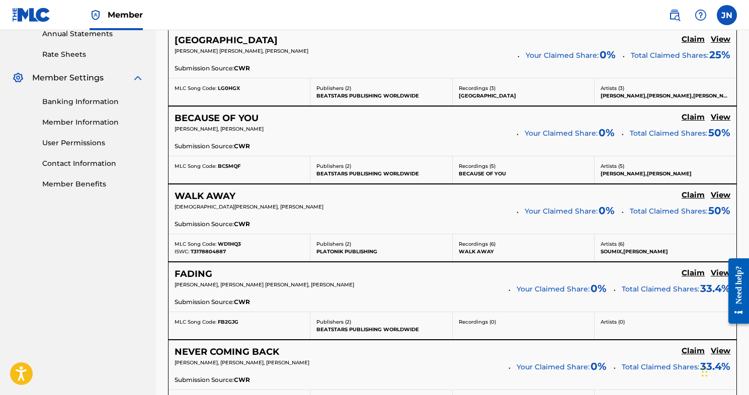
click at [689, 44] on h5 "Claim" at bounding box center [693, 40] width 23 height 10
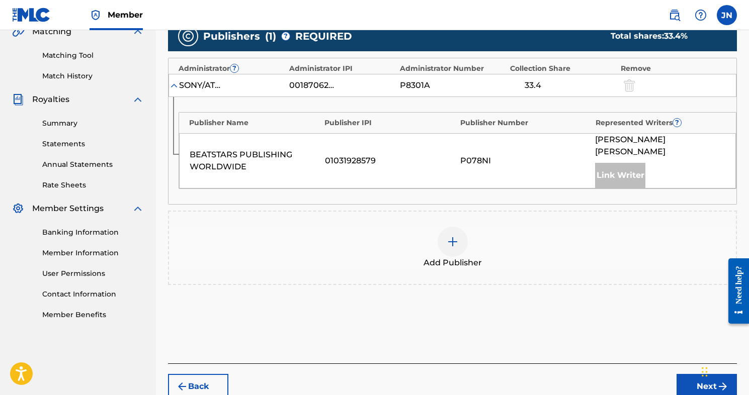
scroll to position [242, 0]
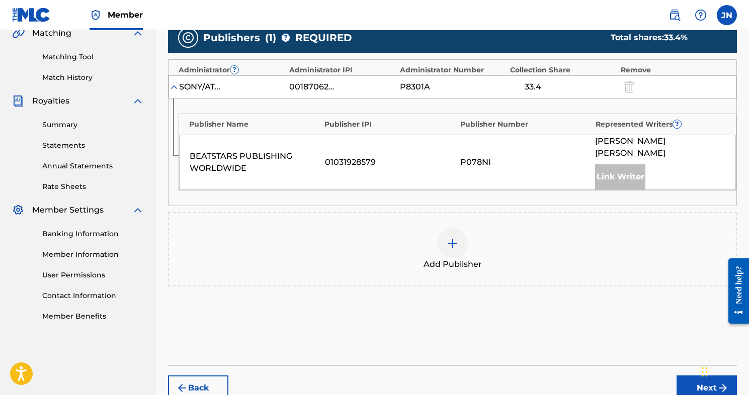
click at [457, 237] on img at bounding box center [453, 243] width 12 height 12
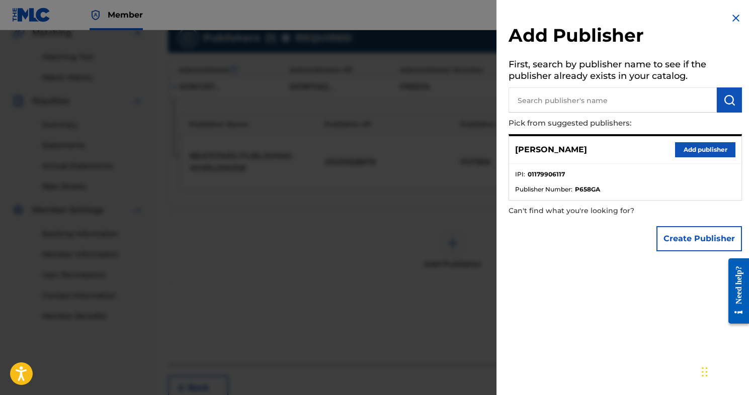
click at [683, 150] on button "Add publisher" at bounding box center [705, 149] width 60 height 15
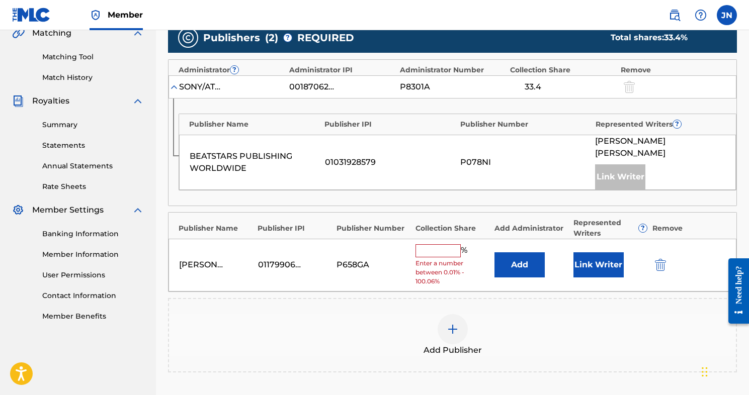
click at [447, 245] on input "text" at bounding box center [438, 251] width 45 height 13
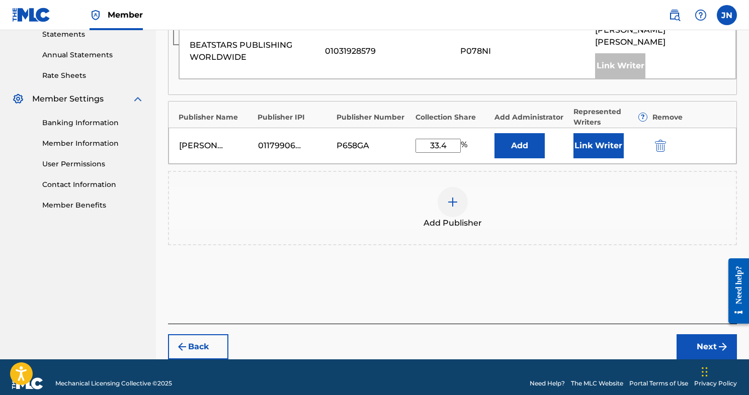
type input "33.4"
click at [692, 335] on button "Next" at bounding box center [707, 347] width 60 height 25
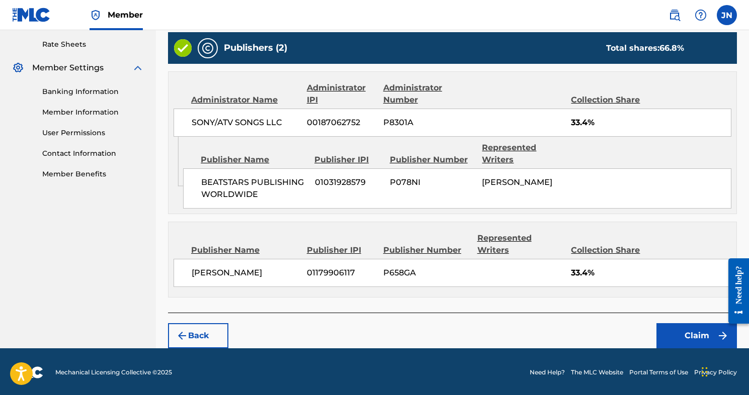
scroll to position [383, 0]
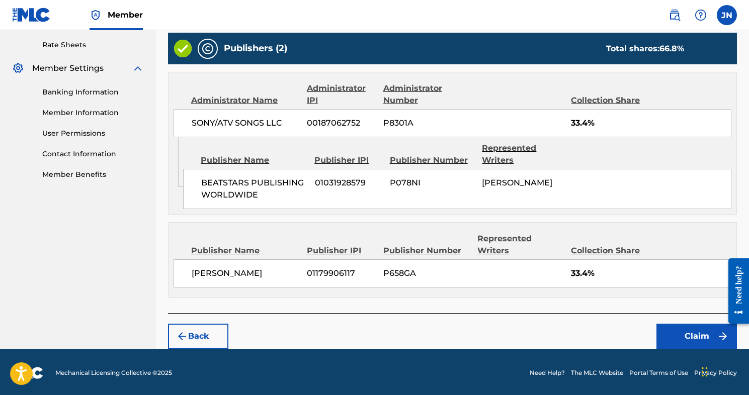
click at [691, 329] on button "Claim" at bounding box center [697, 336] width 81 height 25
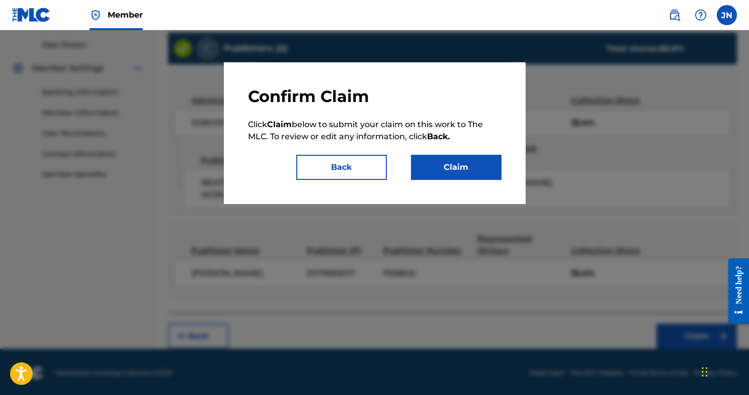
click at [452, 155] on button "Claim" at bounding box center [456, 167] width 91 height 25
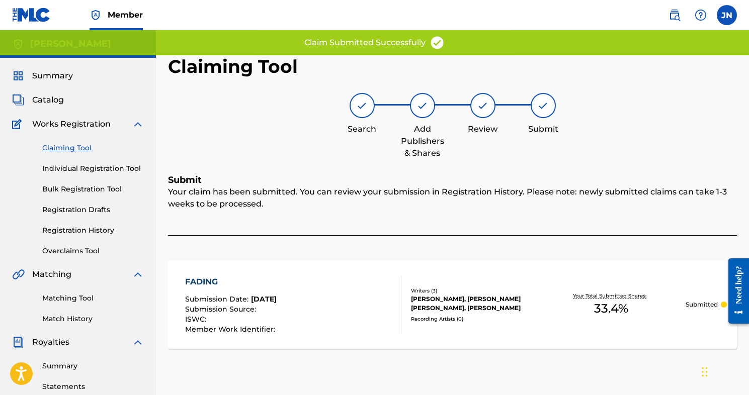
scroll to position [0, 0]
click at [53, 151] on link "Claiming Tool" at bounding box center [93, 148] width 102 height 11
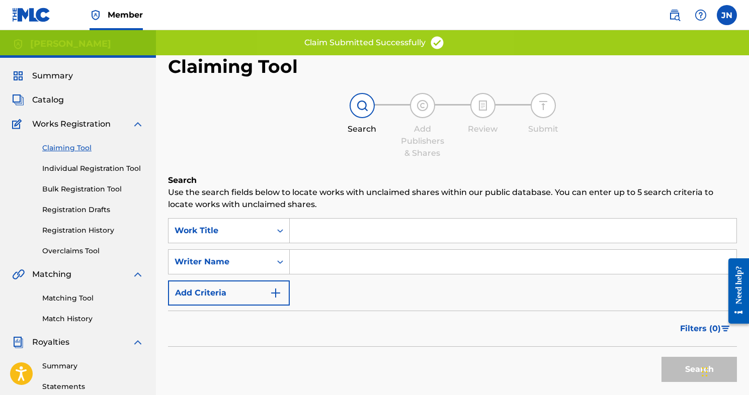
click at [356, 267] on input "Search Form" at bounding box center [513, 262] width 447 height 24
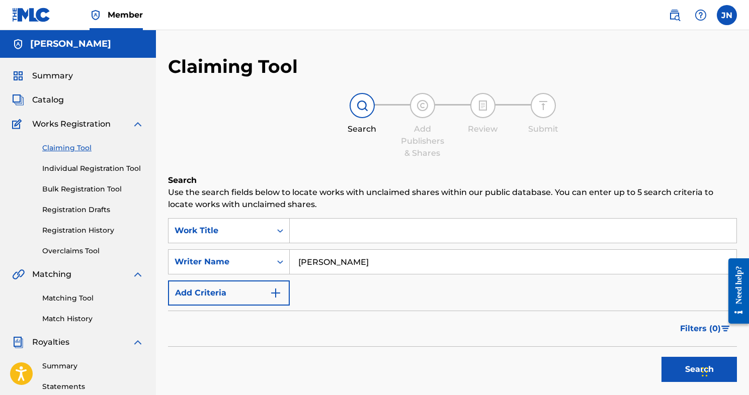
type input "[PERSON_NAME]"
click at [671, 367] on button "Search" at bounding box center [699, 369] width 75 height 25
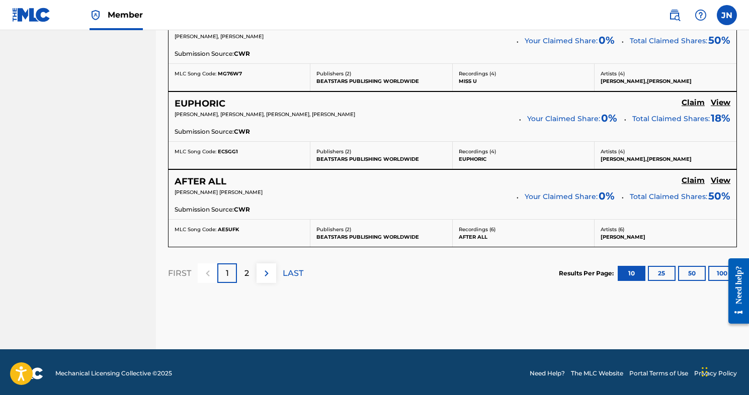
click at [249, 270] on p "2" at bounding box center [247, 274] width 5 height 12
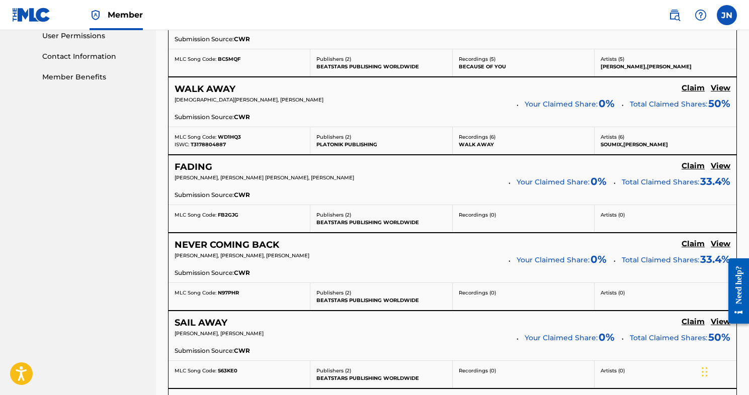
scroll to position [482, 0]
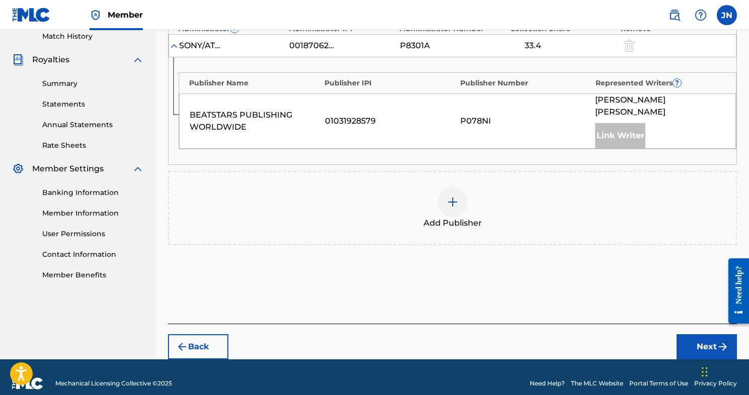
click at [443, 187] on div at bounding box center [453, 202] width 30 height 30
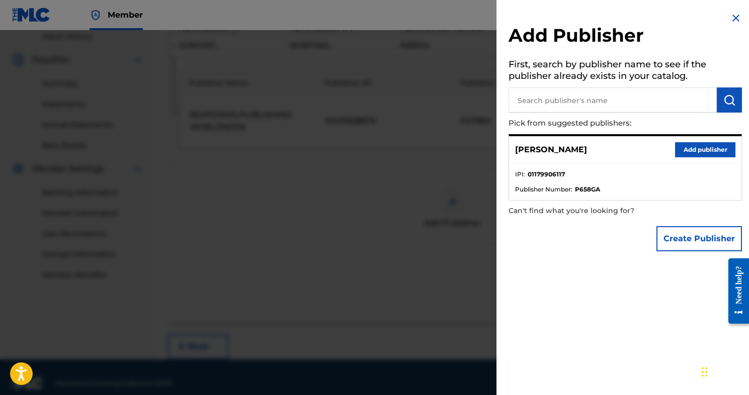
click at [687, 150] on button "Add publisher" at bounding box center [705, 149] width 60 height 15
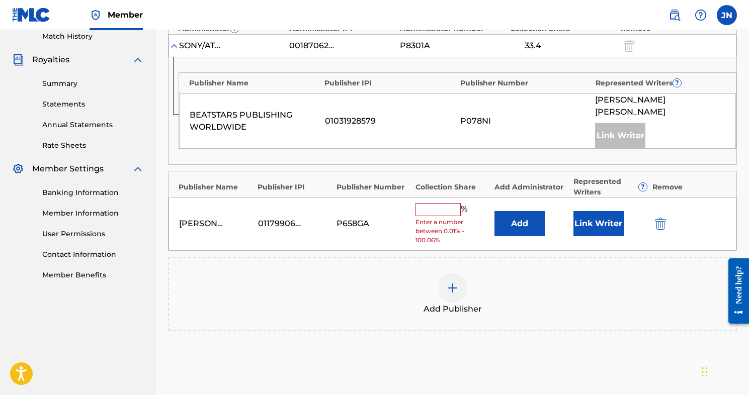
click at [424, 203] on input "text" at bounding box center [438, 209] width 45 height 13
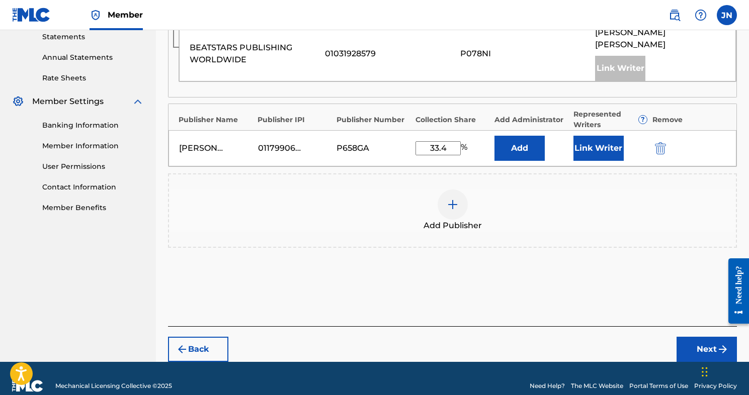
type input "33.4"
click at [700, 337] on button "Next" at bounding box center [707, 349] width 60 height 25
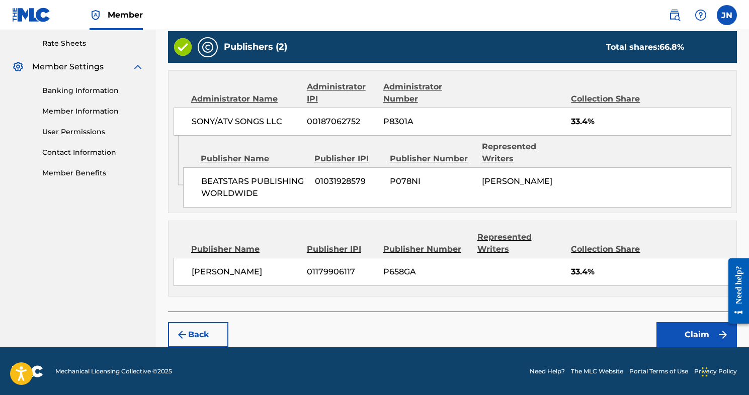
scroll to position [383, 0]
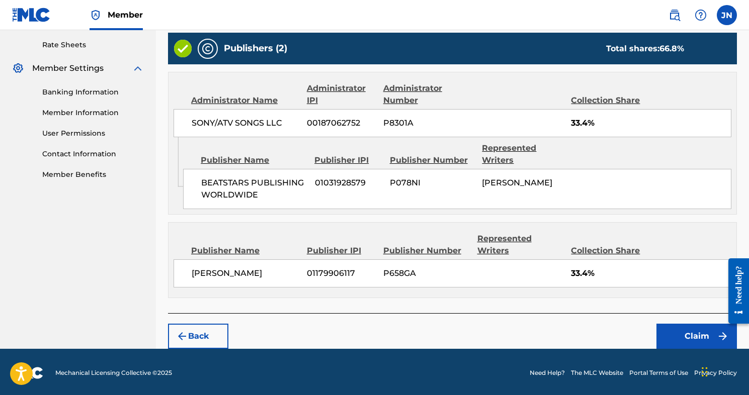
click at [686, 342] on button "Claim" at bounding box center [697, 336] width 81 height 25
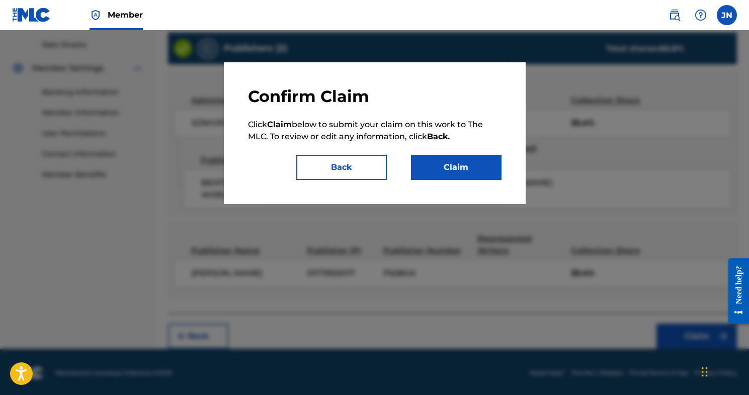
click at [461, 167] on button "Claim" at bounding box center [456, 167] width 91 height 25
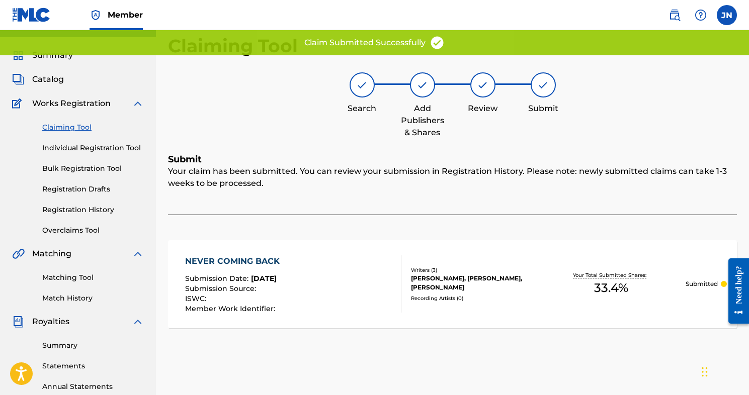
scroll to position [10, 0]
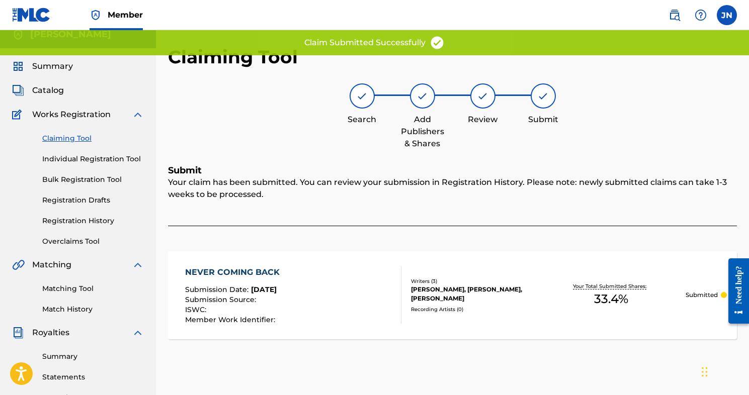
click at [60, 137] on link "Claiming Tool" at bounding box center [93, 138] width 102 height 11
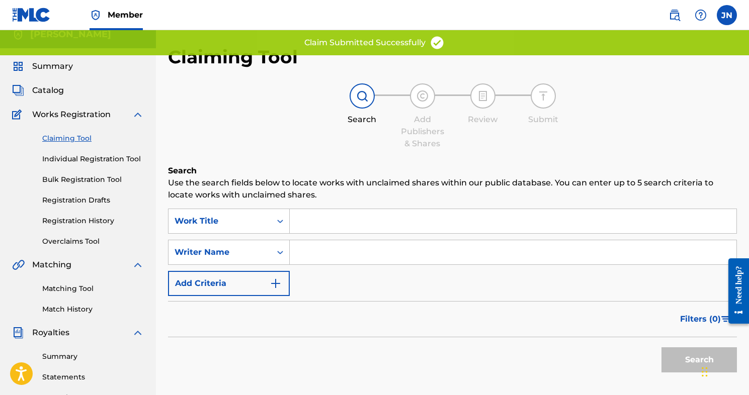
scroll to position [0, 0]
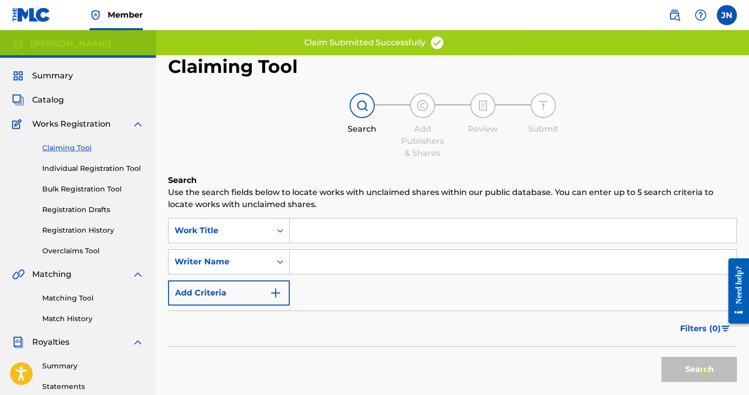
click at [309, 261] on input "Search Form" at bounding box center [513, 262] width 447 height 24
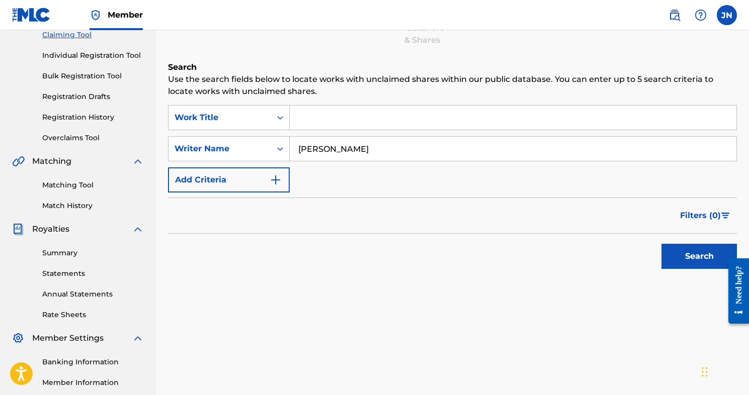
scroll to position [146, 0]
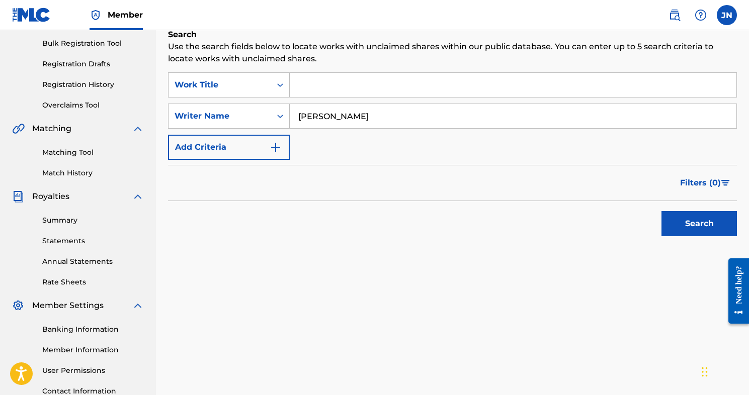
type input "[PERSON_NAME]"
click at [688, 217] on button "Search" at bounding box center [699, 223] width 75 height 25
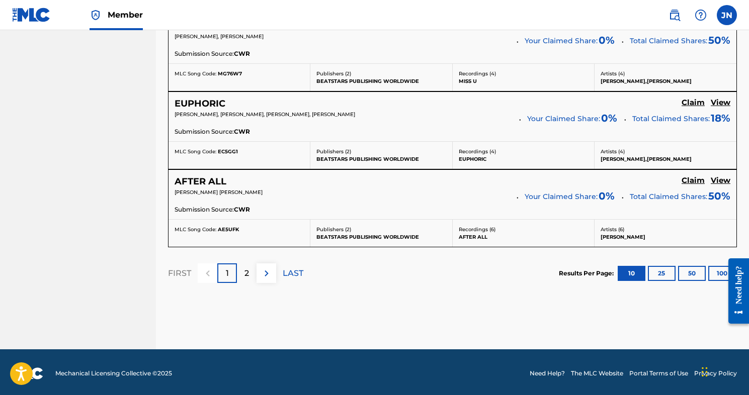
click at [248, 269] on p "2" at bounding box center [247, 274] width 5 height 12
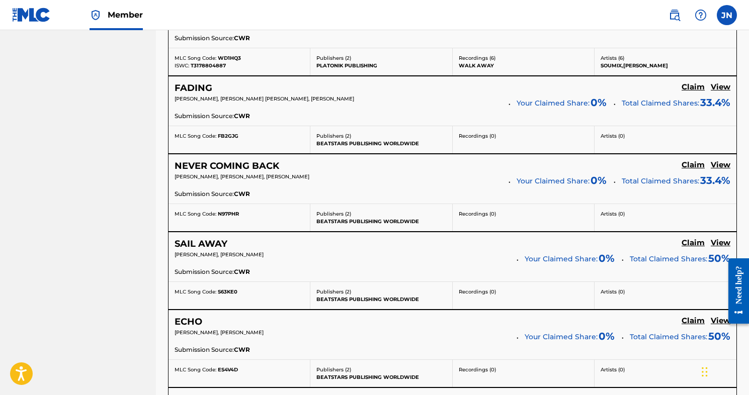
scroll to position [566, 0]
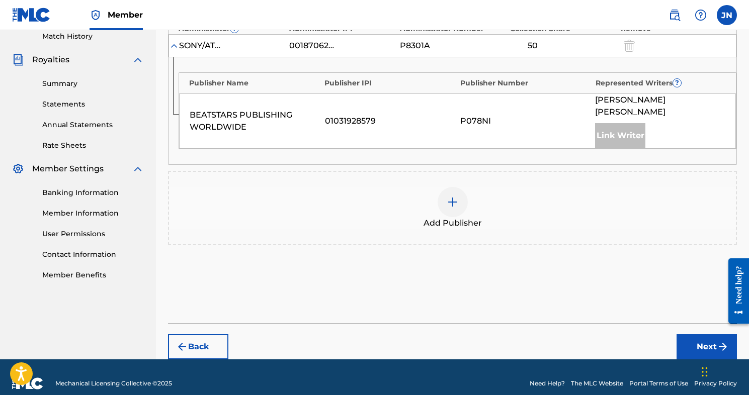
click at [448, 196] on img at bounding box center [453, 202] width 12 height 12
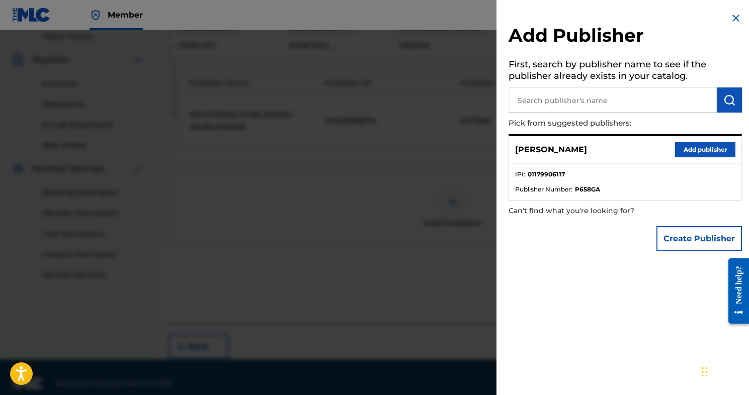
click at [695, 149] on button "Add publisher" at bounding box center [705, 149] width 60 height 15
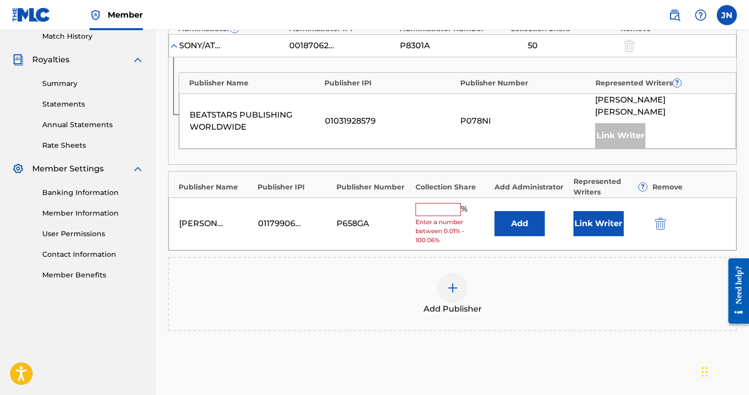
click at [435, 203] on input "text" at bounding box center [438, 209] width 45 height 13
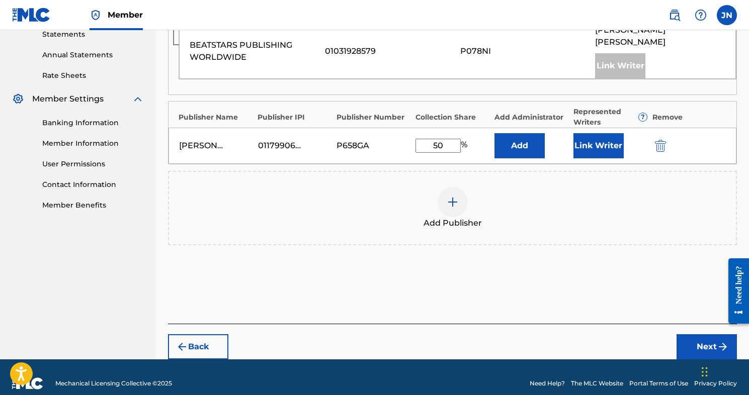
type input "50"
click at [693, 335] on button "Next" at bounding box center [707, 347] width 60 height 25
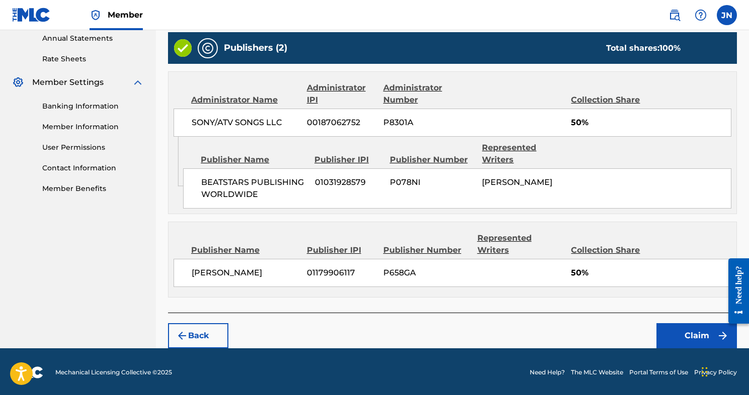
scroll to position [369, 0]
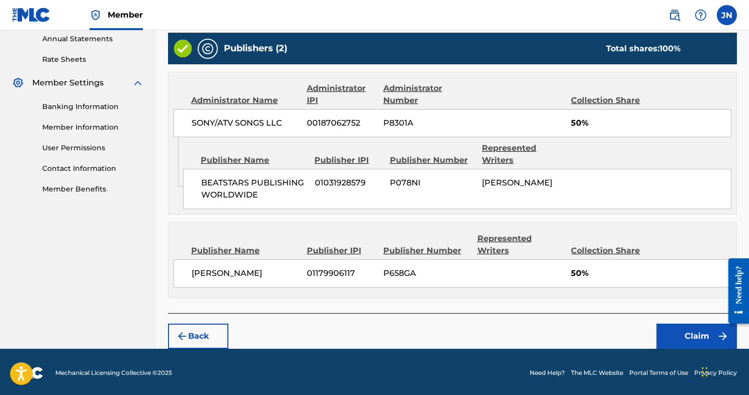
click at [697, 333] on button "Claim" at bounding box center [697, 336] width 81 height 25
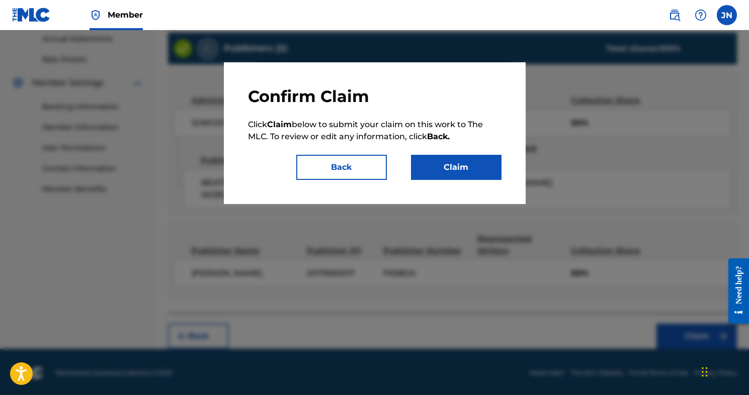
click at [463, 173] on button "Claim" at bounding box center [456, 167] width 91 height 25
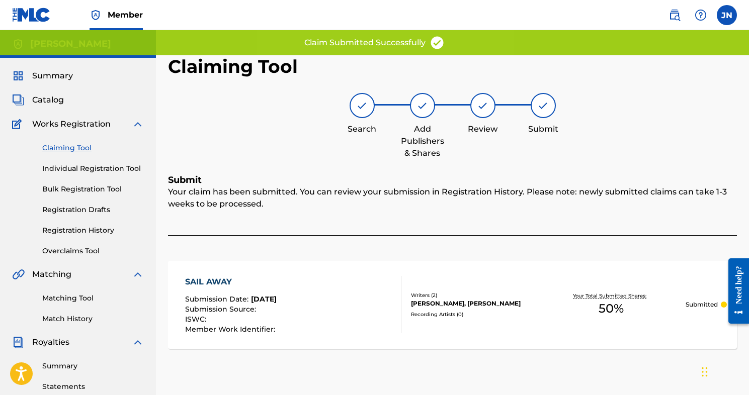
scroll to position [0, 0]
click at [48, 149] on link "Claiming Tool" at bounding box center [93, 148] width 102 height 11
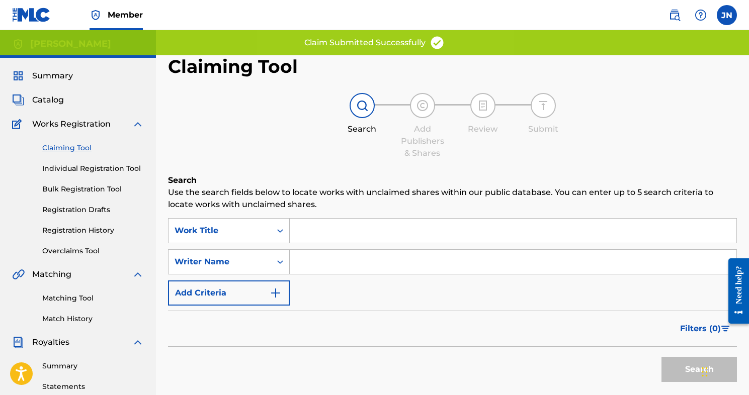
click at [326, 258] on input "Search Form" at bounding box center [513, 262] width 447 height 24
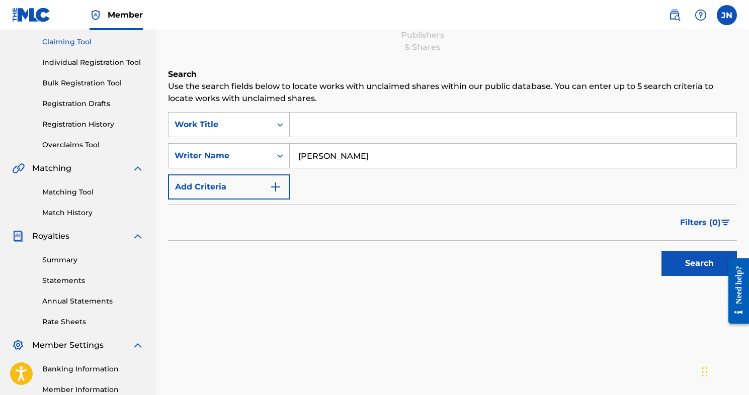
scroll to position [174, 0]
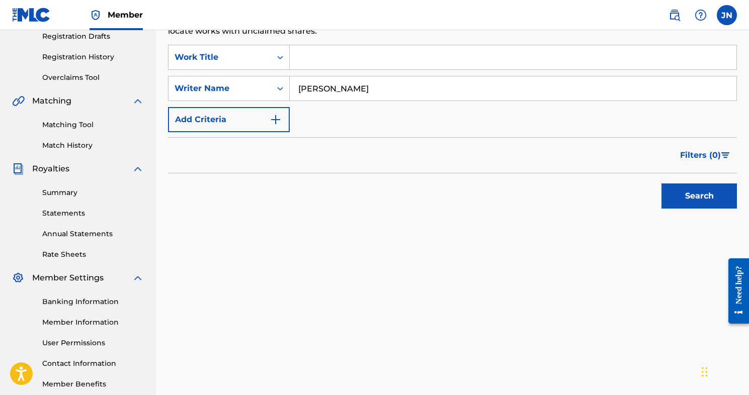
type input "[PERSON_NAME]"
click at [690, 201] on button "Search" at bounding box center [699, 196] width 75 height 25
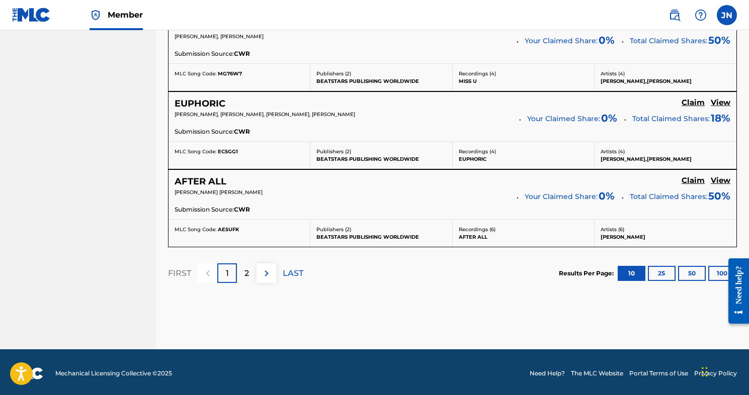
click at [245, 273] on p "2" at bounding box center [247, 274] width 5 height 12
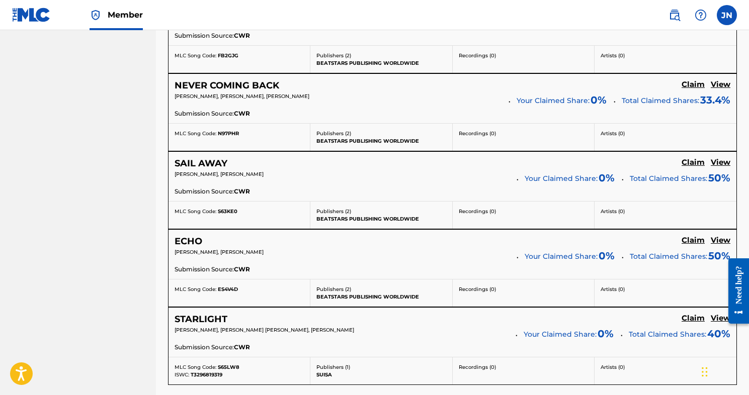
scroll to position [665, 0]
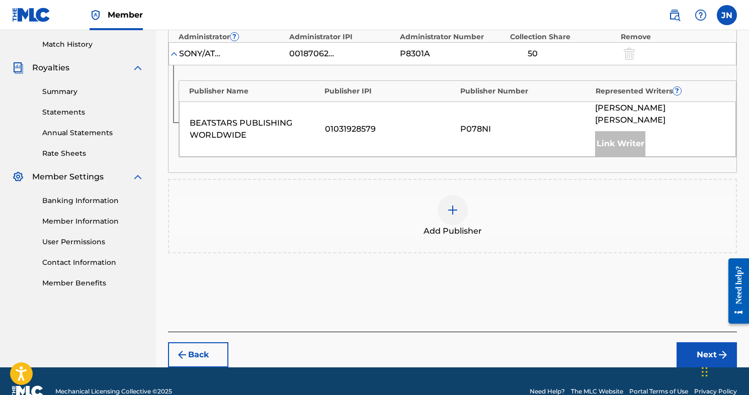
scroll to position [274, 0]
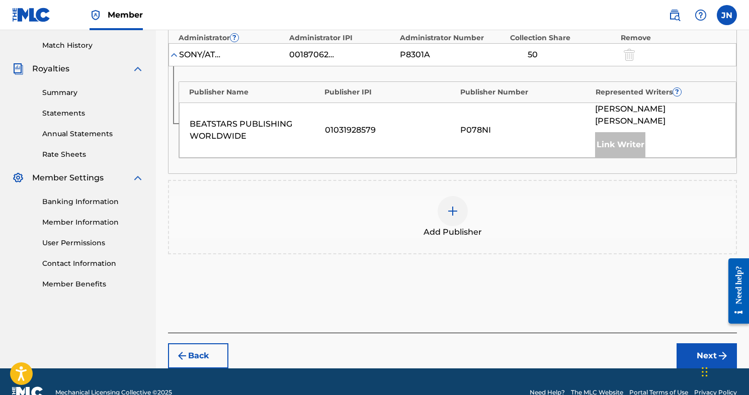
click at [451, 205] on img at bounding box center [453, 211] width 12 height 12
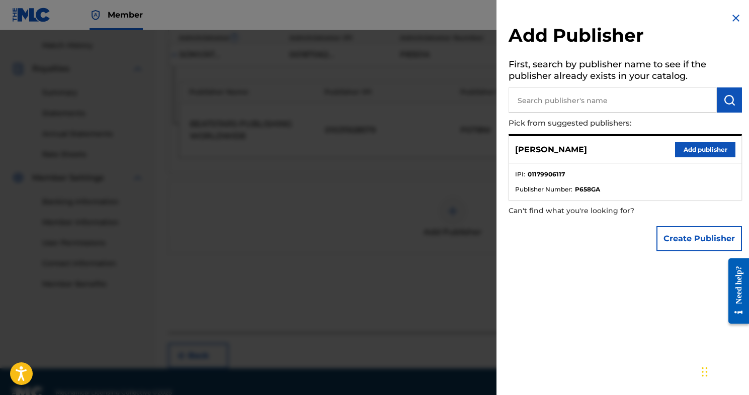
click at [707, 149] on button "Add publisher" at bounding box center [705, 149] width 60 height 15
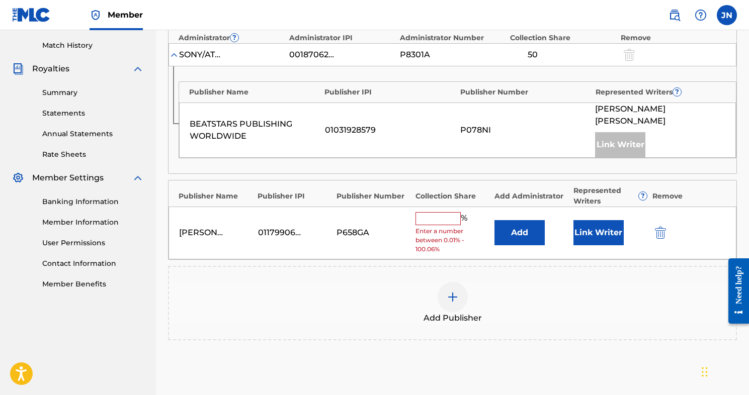
click at [430, 212] on input "text" at bounding box center [438, 218] width 45 height 13
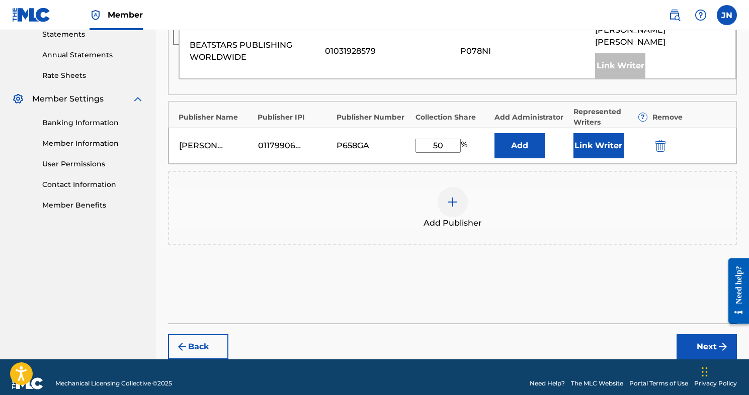
type input "50"
click at [701, 335] on button "Next" at bounding box center [707, 347] width 60 height 25
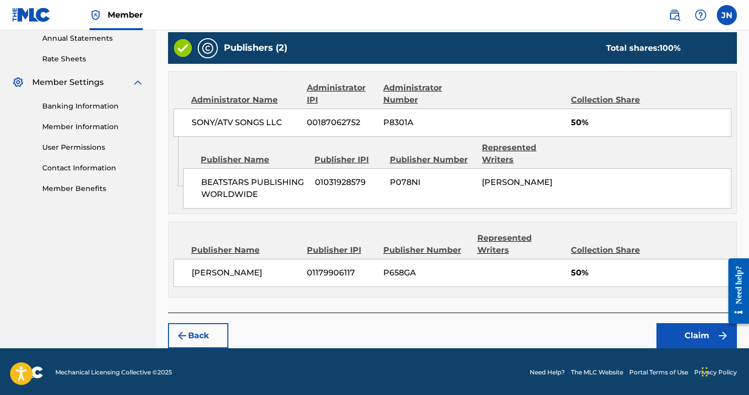
scroll to position [369, 0]
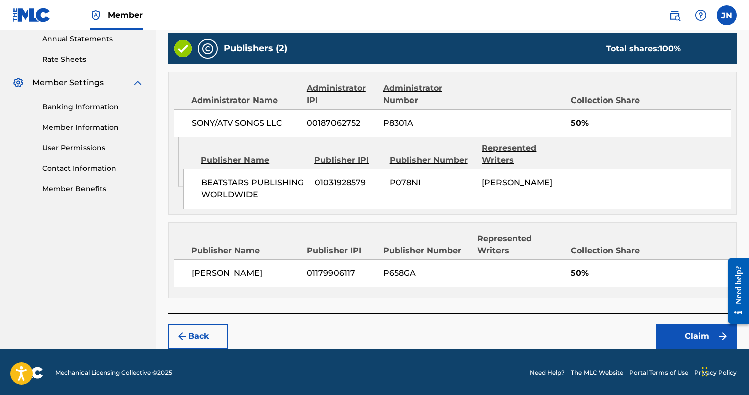
click at [191, 338] on button "Back" at bounding box center [198, 336] width 60 height 25
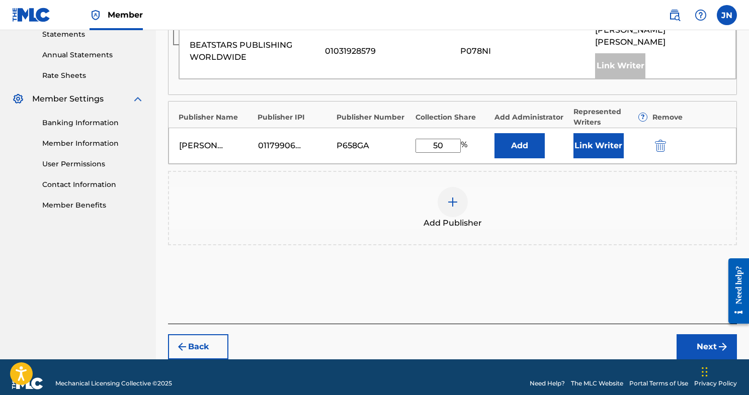
click at [590, 146] on div "[PERSON_NAME] 01179906117 P658GA 50 % Add Link Writer" at bounding box center [453, 146] width 568 height 36
click at [590, 134] on button "Link Writer" at bounding box center [599, 145] width 50 height 25
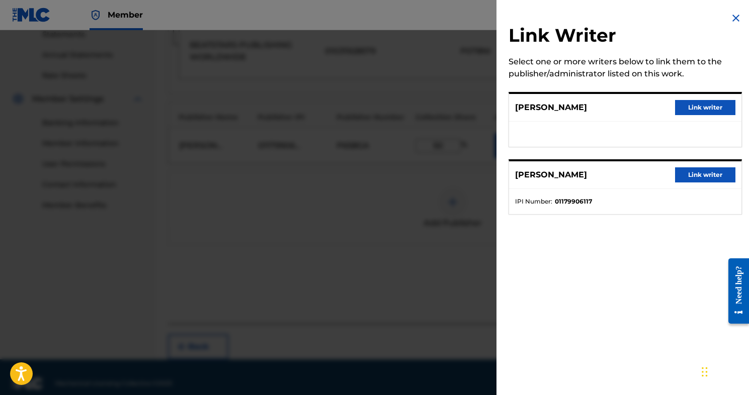
click at [709, 173] on button "Link writer" at bounding box center [705, 175] width 60 height 15
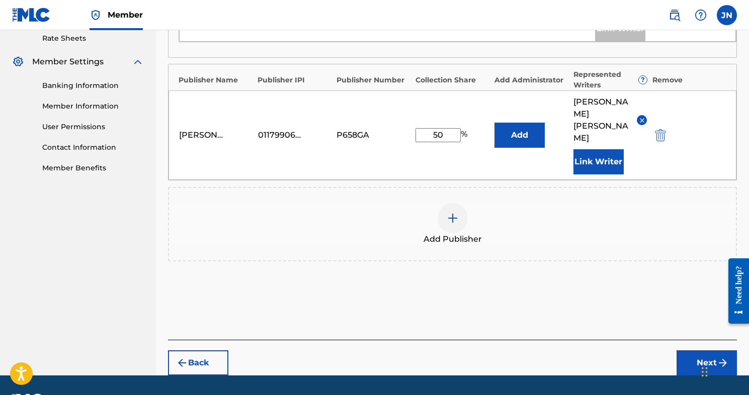
scroll to position [391, 0]
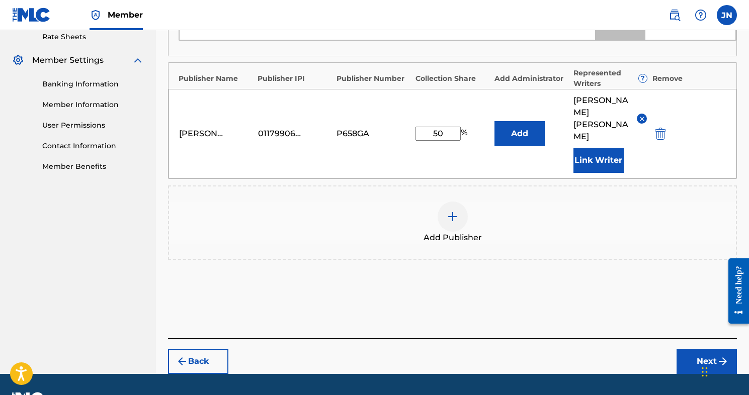
click at [699, 349] on button "Next" at bounding box center [707, 361] width 60 height 25
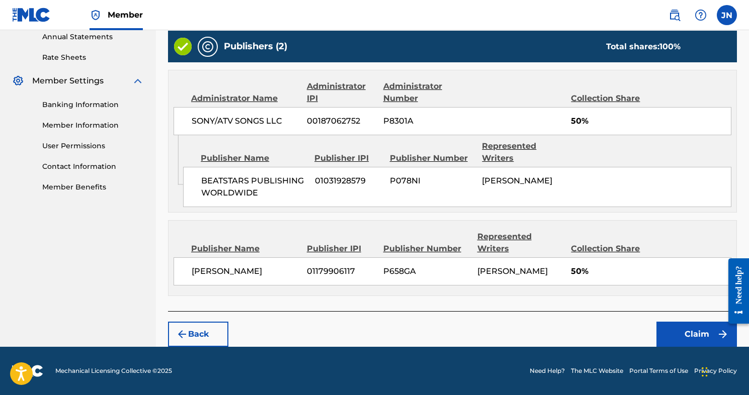
scroll to position [381, 0]
click at [683, 329] on button "Claim" at bounding box center [697, 334] width 81 height 25
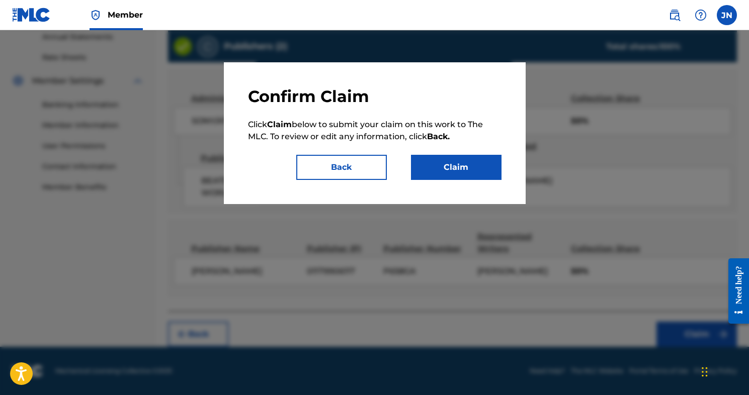
click at [456, 172] on button "Claim" at bounding box center [456, 167] width 91 height 25
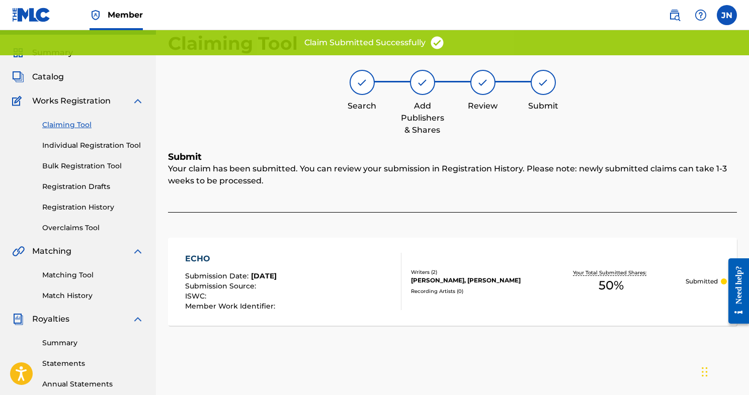
scroll to position [21, 0]
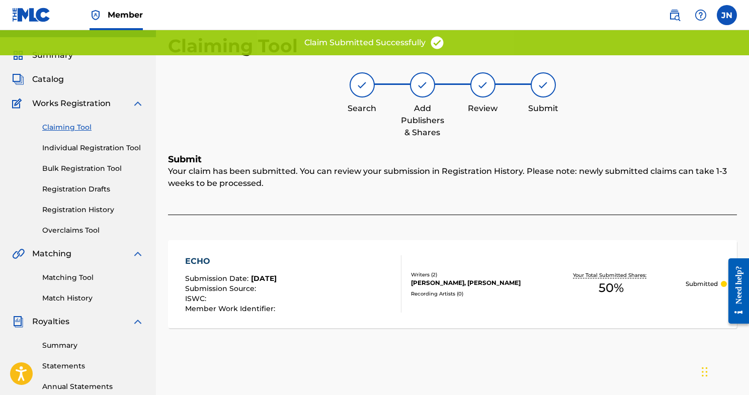
click at [62, 127] on link "Claiming Tool" at bounding box center [93, 127] width 102 height 11
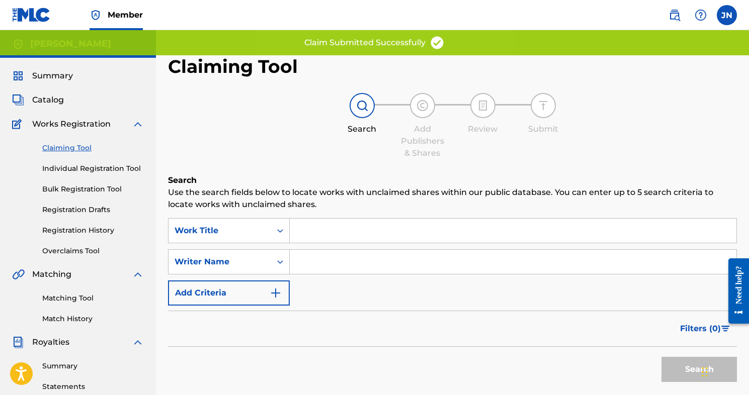
click at [308, 253] on input "Search Form" at bounding box center [513, 262] width 447 height 24
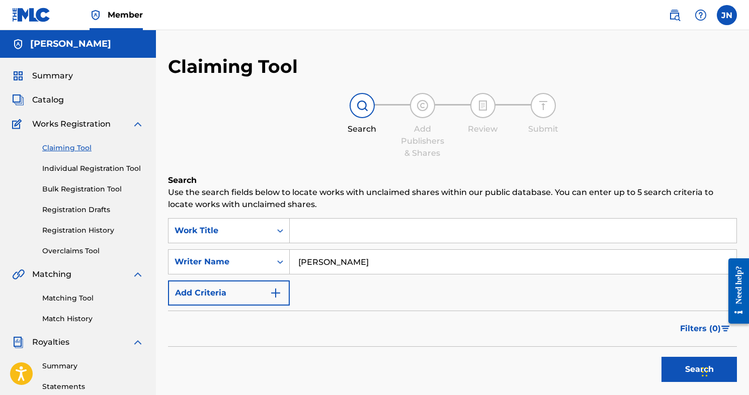
type input "[PERSON_NAME]"
click at [676, 372] on button "Search" at bounding box center [699, 369] width 75 height 25
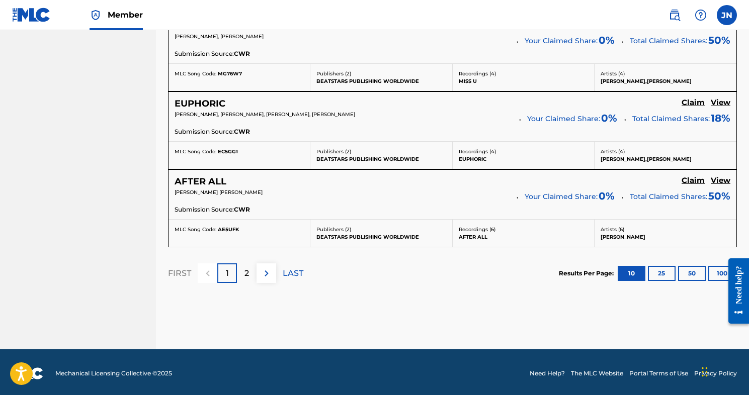
click at [249, 269] on p "2" at bounding box center [247, 274] width 5 height 12
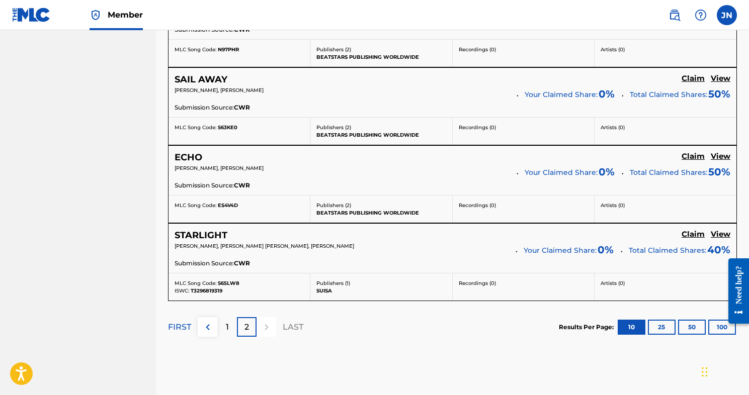
scroll to position [727, 0]
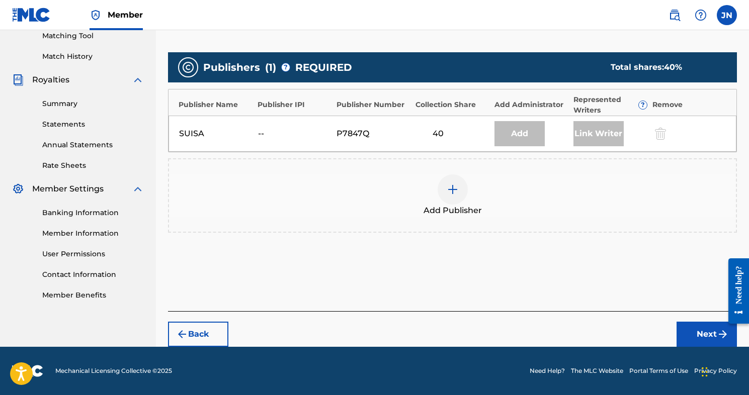
scroll to position [263, 0]
click at [453, 193] on img at bounding box center [453, 190] width 12 height 12
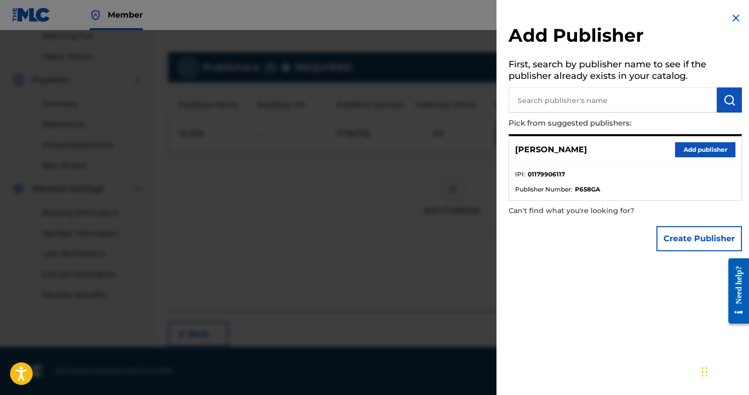
click at [690, 151] on button "Add publisher" at bounding box center [705, 149] width 60 height 15
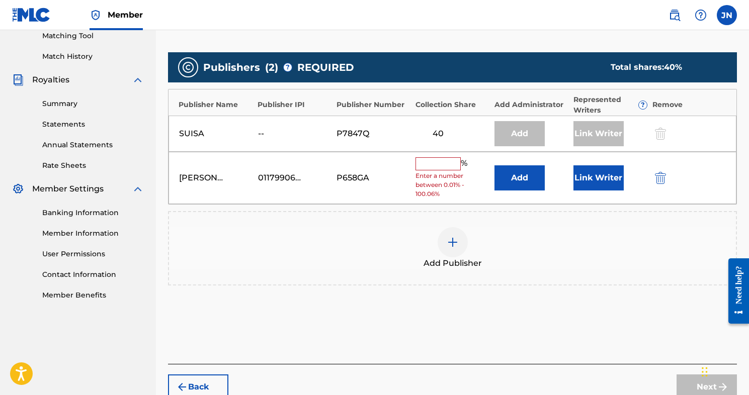
click at [434, 166] on input "text" at bounding box center [438, 163] width 45 height 13
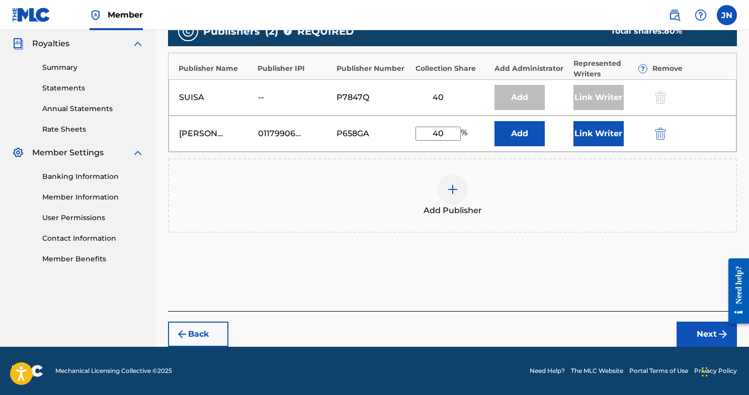
scroll to position [299, 0]
type input "40"
click at [704, 329] on button "Next" at bounding box center [707, 334] width 60 height 25
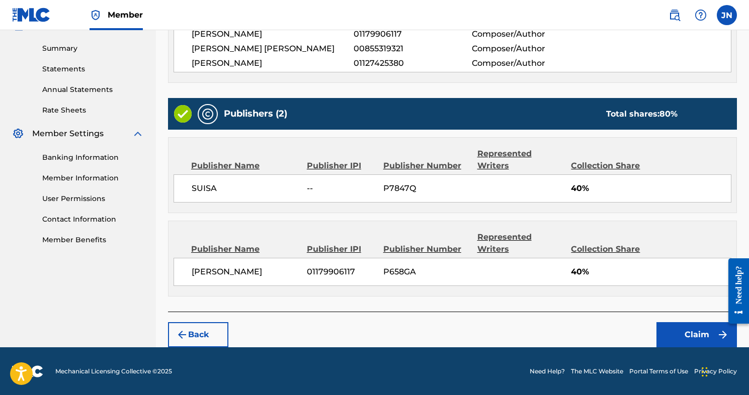
scroll to position [317, 0]
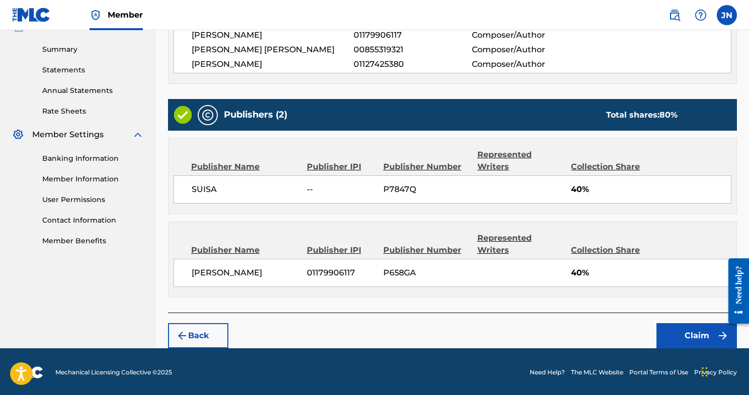
click at [685, 334] on button "Claim" at bounding box center [697, 336] width 81 height 25
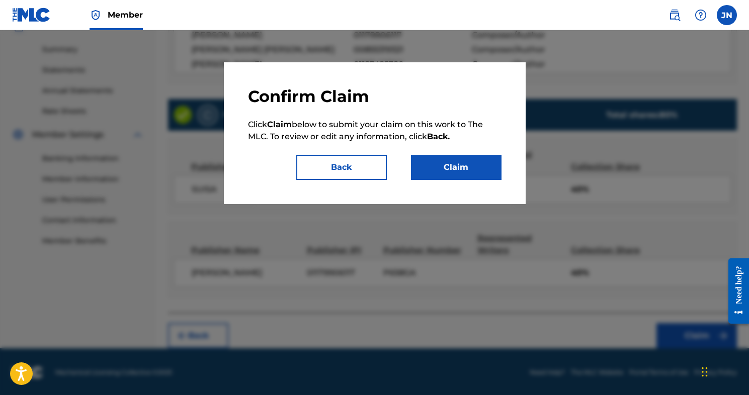
click at [455, 158] on button "Claim" at bounding box center [456, 167] width 91 height 25
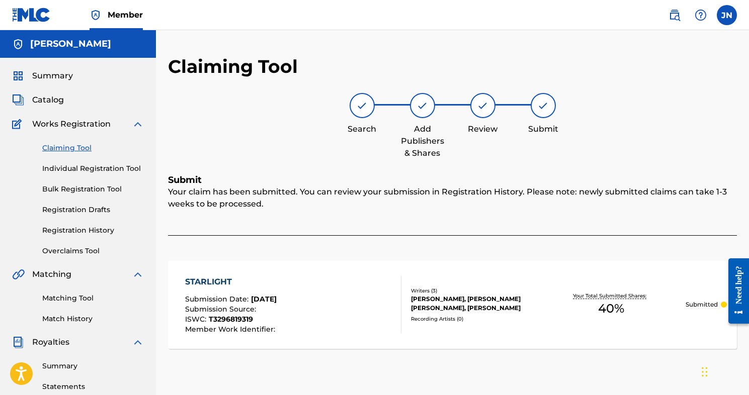
scroll to position [0, 0]
click at [64, 189] on link "Bulk Registration Tool" at bounding box center [93, 189] width 102 height 11
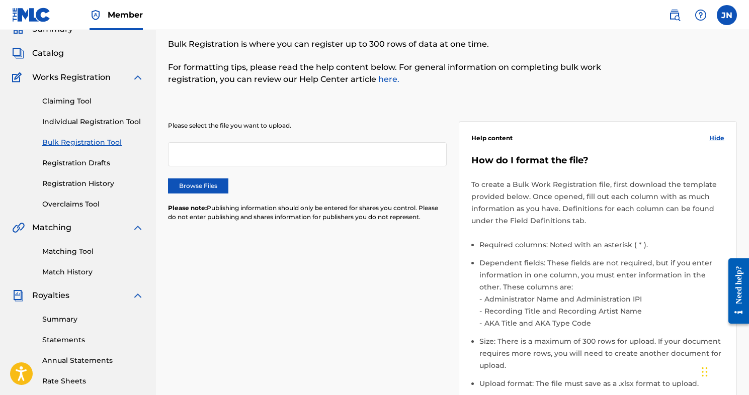
scroll to position [48, 0]
click at [70, 183] on link "Registration History" at bounding box center [93, 183] width 102 height 11
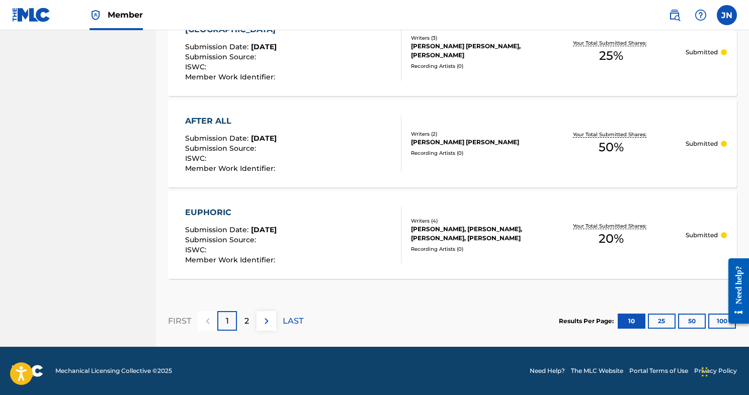
click at [246, 320] on p "2" at bounding box center [247, 321] width 5 height 12
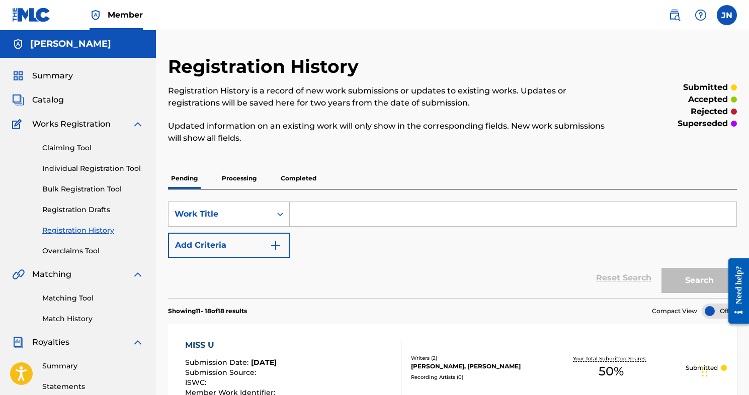
click at [55, 149] on link "Claiming Tool" at bounding box center [93, 148] width 102 height 11
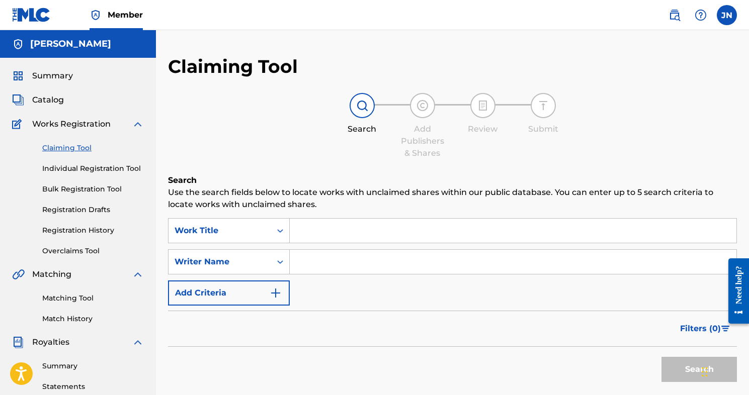
click at [314, 231] on input "Search Form" at bounding box center [513, 231] width 447 height 24
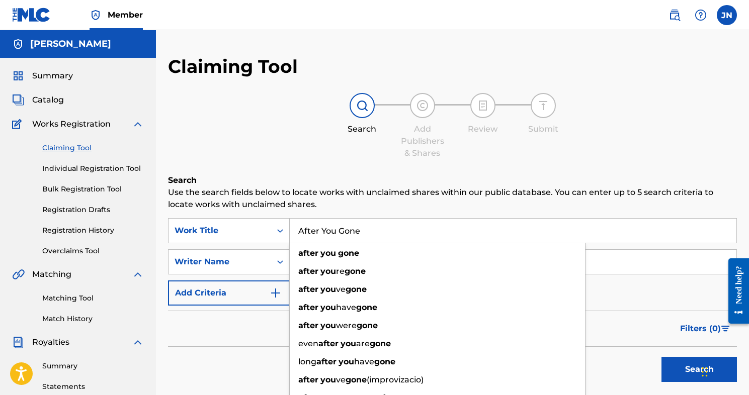
click at [611, 234] on input "After You Gone" at bounding box center [513, 231] width 447 height 24
type input "After You Gone"
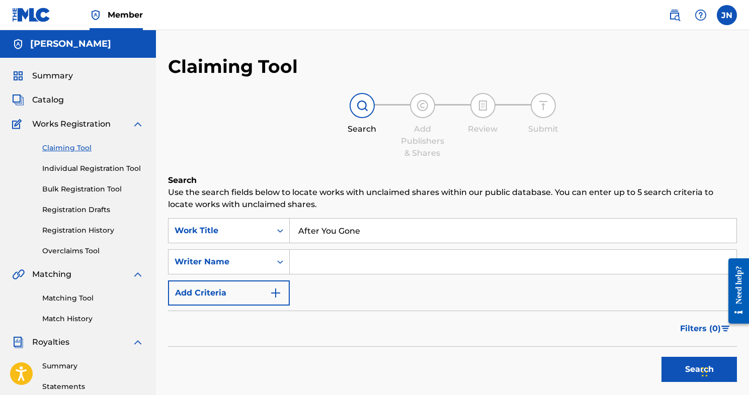
click at [627, 264] on input "Search Form" at bounding box center [513, 262] width 447 height 24
type input "[PERSON_NAME]"
click at [675, 365] on button "Search" at bounding box center [699, 369] width 75 height 25
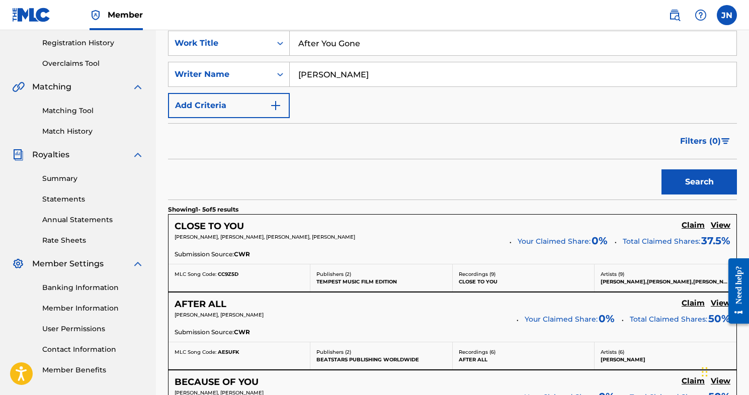
scroll to position [167, 0]
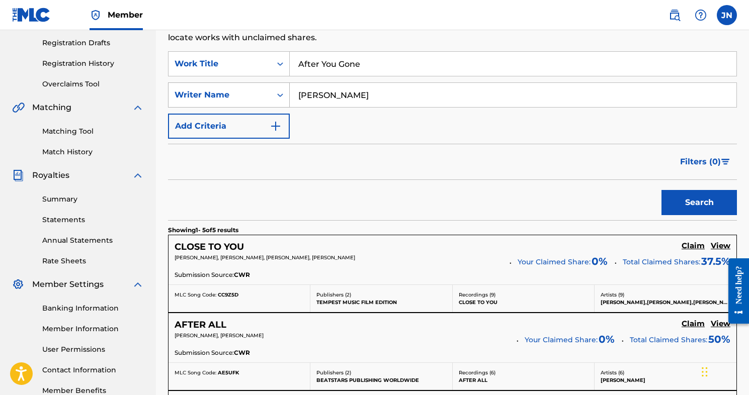
drag, startPoint x: 363, startPoint y: 95, endPoint x: 283, endPoint y: 95, distance: 79.5
click at [283, 95] on div "SearchWithCriteria203222c3-cbc0-47dd-9a4b-381d9e38ff8b Writer Name [PERSON_NAME]" at bounding box center [452, 95] width 569 height 25
click at [691, 198] on button "Search" at bounding box center [699, 202] width 75 height 25
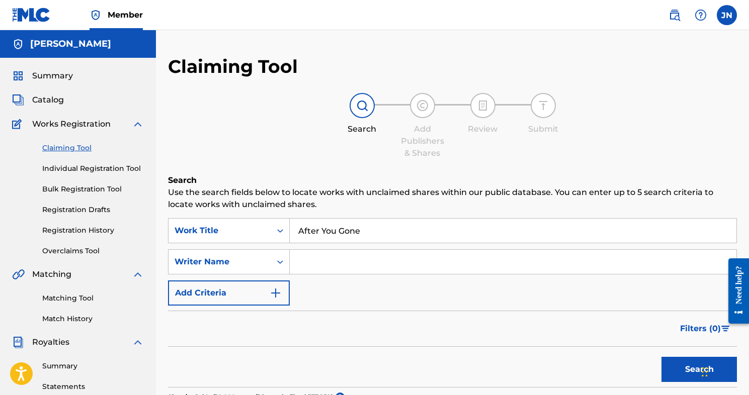
scroll to position [0, 0]
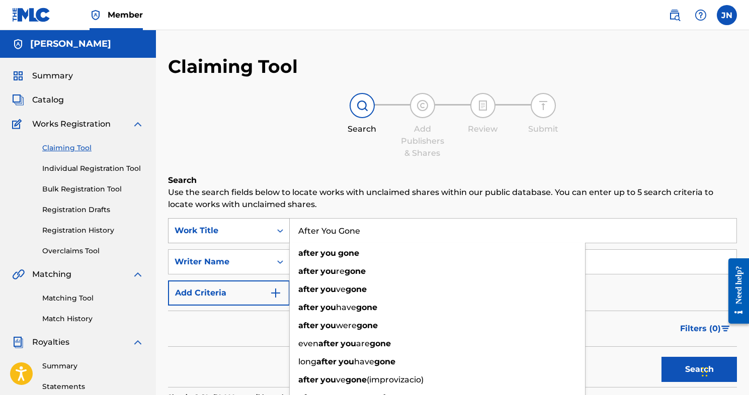
drag, startPoint x: 370, startPoint y: 229, endPoint x: 282, endPoint y: 229, distance: 88.1
click at [282, 229] on div "SearchWithCriteria7fd62c05-c471-420d-90f0-7dfb2e9ae2e8 Work Title After You Gon…" at bounding box center [452, 230] width 569 height 25
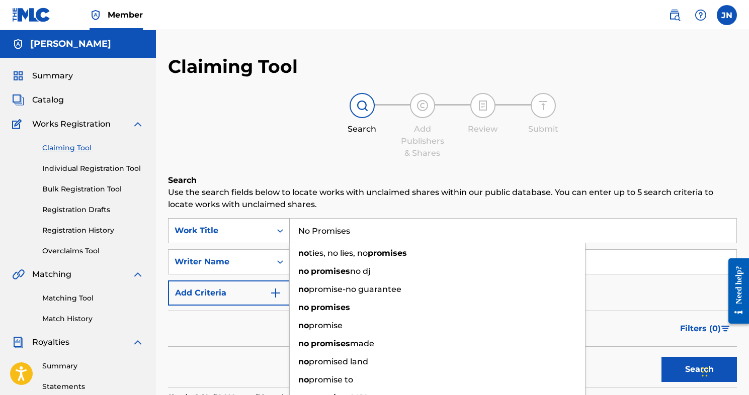
type input "No Promises"
click at [699, 370] on button "Search" at bounding box center [699, 369] width 75 height 25
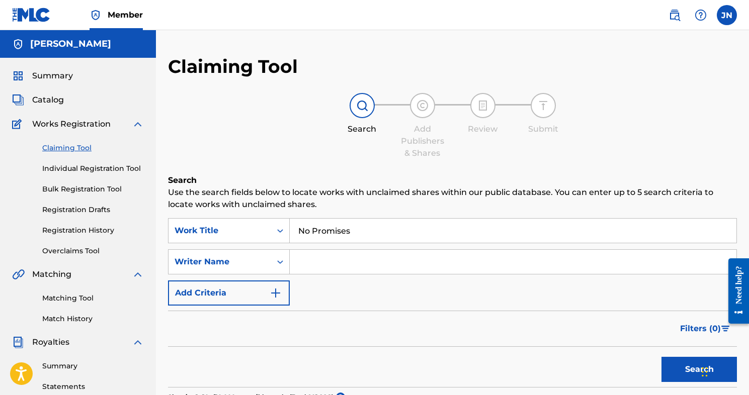
click at [318, 260] on input "Search Form" at bounding box center [513, 262] width 447 height 24
type input "[PERSON_NAME]"
click at [680, 366] on button "Search" at bounding box center [699, 369] width 75 height 25
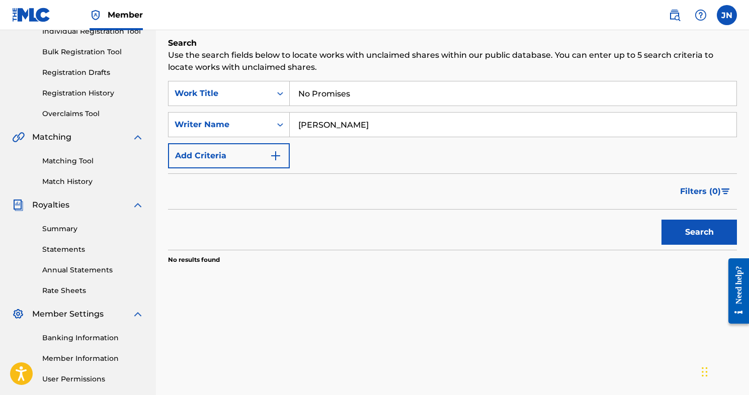
scroll to position [157, 0]
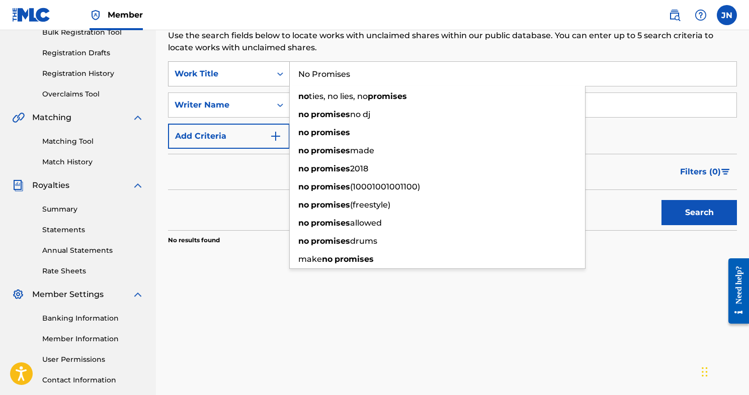
drag, startPoint x: 365, startPoint y: 75, endPoint x: 279, endPoint y: 75, distance: 86.0
click at [279, 75] on div "SearchWithCriteria7fd62c05-c471-420d-90f0-7dfb2e9ae2e8 Work Title No Promises n…" at bounding box center [452, 73] width 569 height 25
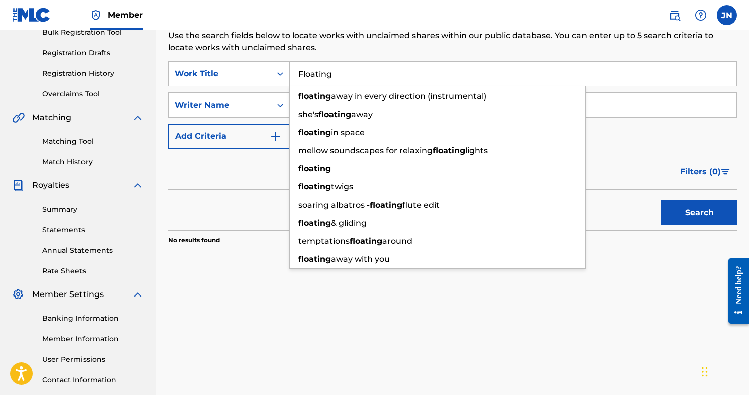
click at [699, 213] on button "Search" at bounding box center [699, 212] width 75 height 25
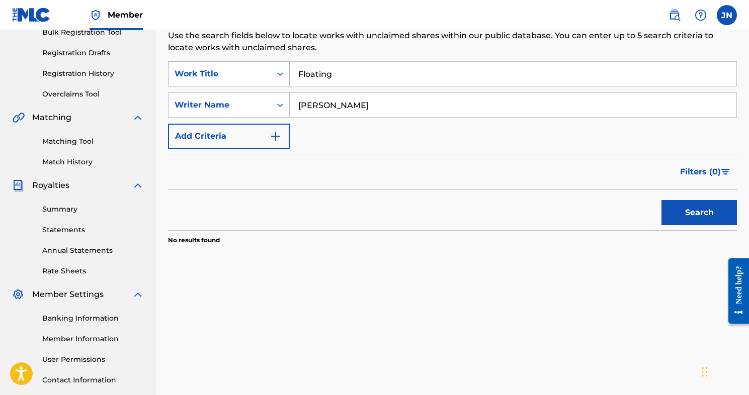
drag, startPoint x: 340, startPoint y: 74, endPoint x: 259, endPoint y: 73, distance: 81.5
click at [259, 74] on div "SearchWithCriteria7fd62c05-c471-420d-90f0-7dfb2e9ae2e8 Work Title Floating" at bounding box center [452, 73] width 569 height 25
type input "Feel You Right Here"
click at [699, 213] on button "Search" at bounding box center [699, 212] width 75 height 25
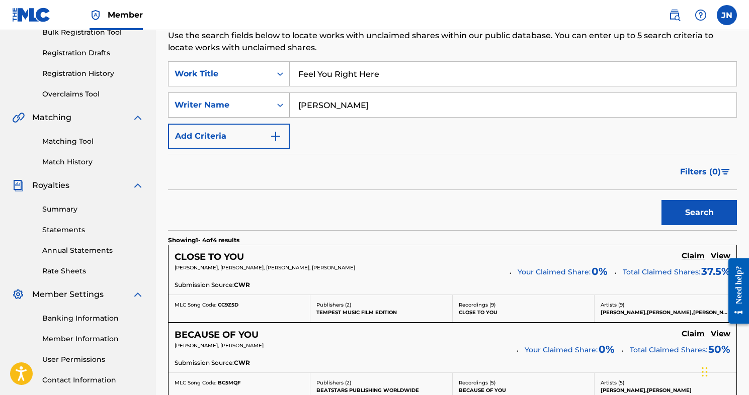
drag, startPoint x: 369, startPoint y: 107, endPoint x: 288, endPoint y: 107, distance: 81.0
click at [288, 107] on div "SearchWithCriteria203222c3-cbc0-47dd-9a4b-381d9e38ff8b Writer Name [PERSON_NAME]" at bounding box center [452, 105] width 569 height 25
click at [696, 210] on button "Search" at bounding box center [699, 212] width 75 height 25
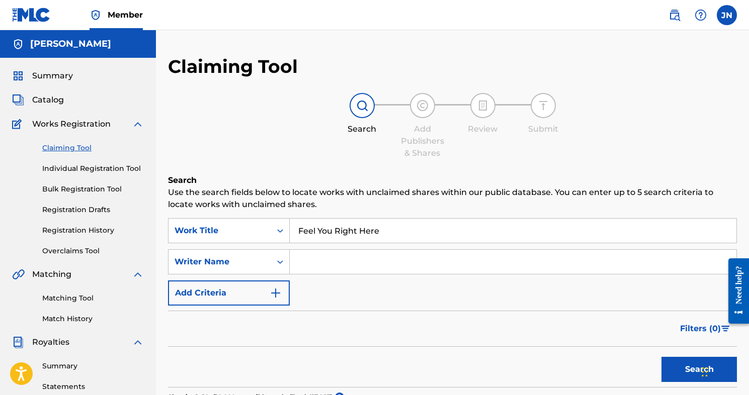
scroll to position [0, 0]
drag, startPoint x: 402, startPoint y: 230, endPoint x: 246, endPoint y: 220, distance: 155.8
click at [246, 220] on div "SearchWithCriteria7fd62c05-c471-420d-90f0-7dfb2e9ae2e8 Work Title Feel You Righ…" at bounding box center [452, 230] width 569 height 25
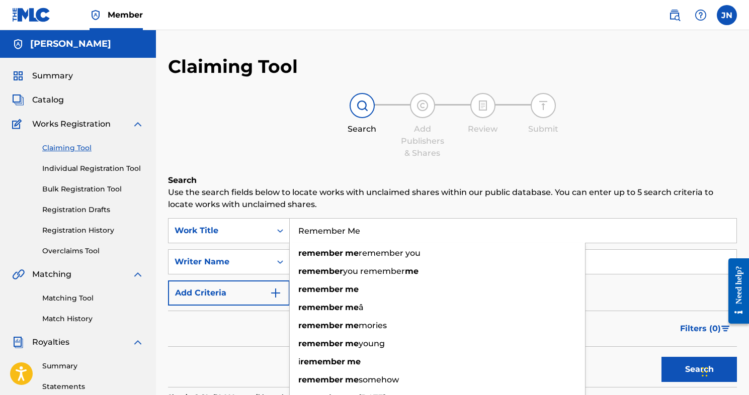
type input "Remember Me"
click at [699, 370] on button "Search" at bounding box center [699, 369] width 75 height 25
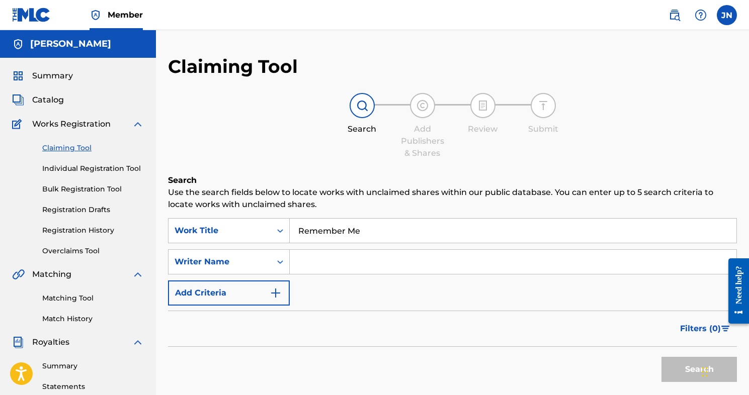
click at [380, 257] on input "Search Form" at bounding box center [513, 262] width 447 height 24
type input "SHKHR"
click at [699, 370] on button "Search" at bounding box center [699, 369] width 75 height 25
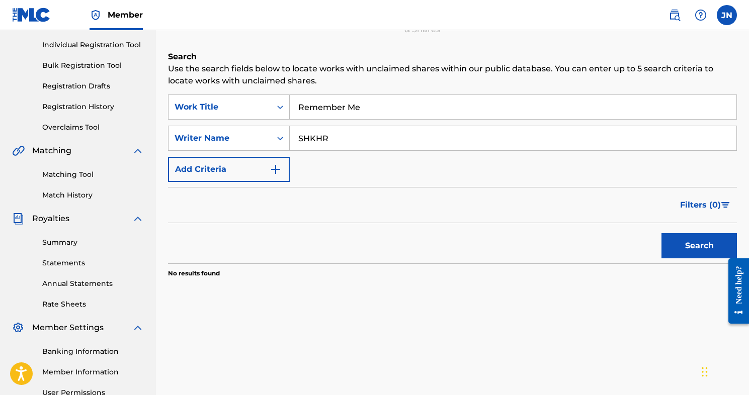
scroll to position [149, 0]
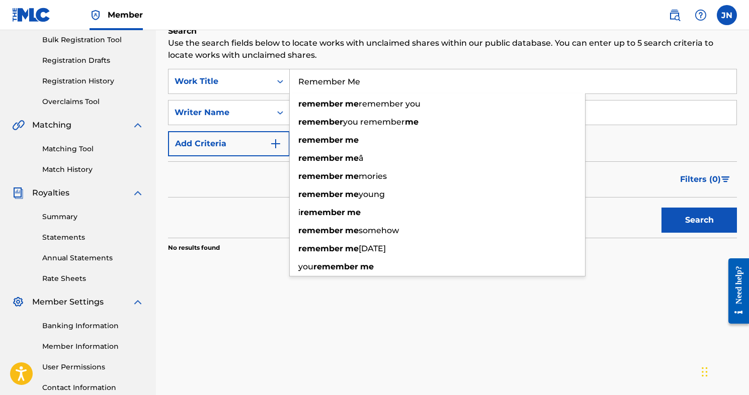
drag, startPoint x: 372, startPoint y: 78, endPoint x: 291, endPoint y: 78, distance: 80.5
click at [291, 78] on input "Remember Me" at bounding box center [513, 81] width 447 height 24
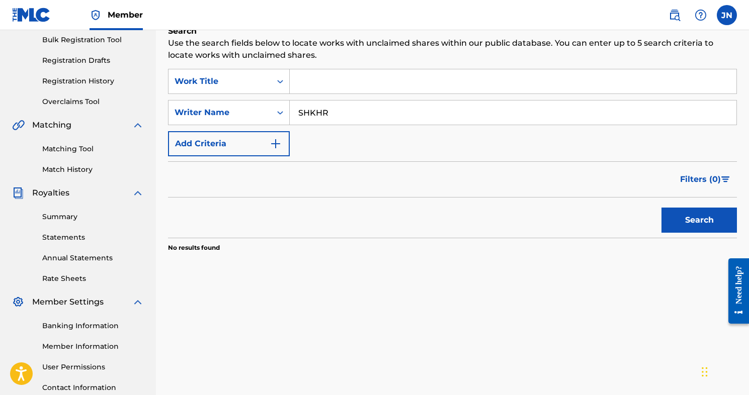
click at [699, 220] on button "Search" at bounding box center [699, 220] width 75 height 25
drag, startPoint x: 332, startPoint y: 111, endPoint x: 297, endPoint y: 110, distance: 34.7
click at [297, 110] on input "SHKHR" at bounding box center [513, 113] width 447 height 24
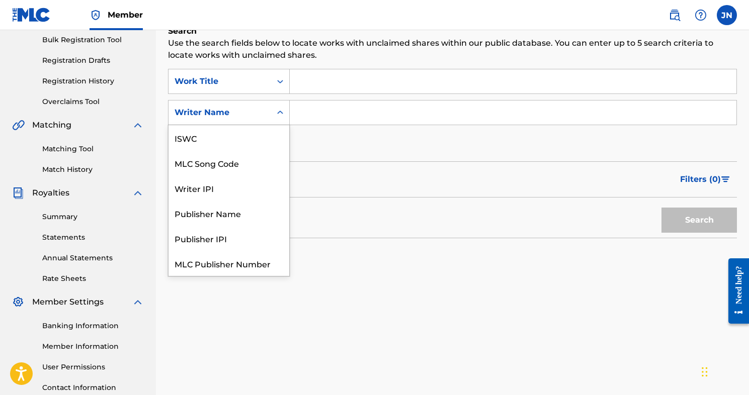
click at [280, 113] on icon "Search Form" at bounding box center [280, 113] width 6 height 4
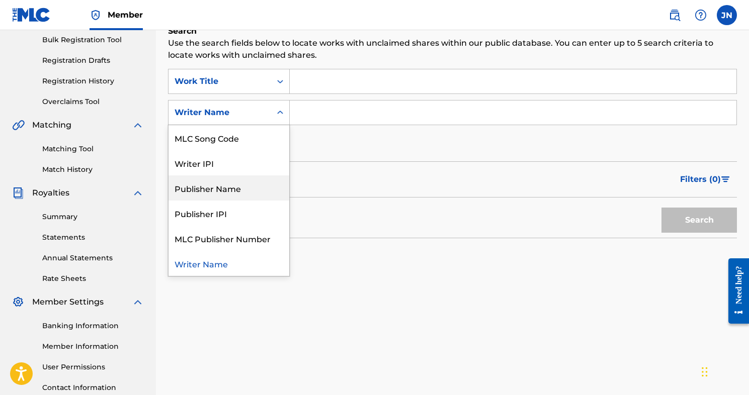
click at [221, 189] on div "Publisher Name" at bounding box center [229, 188] width 121 height 25
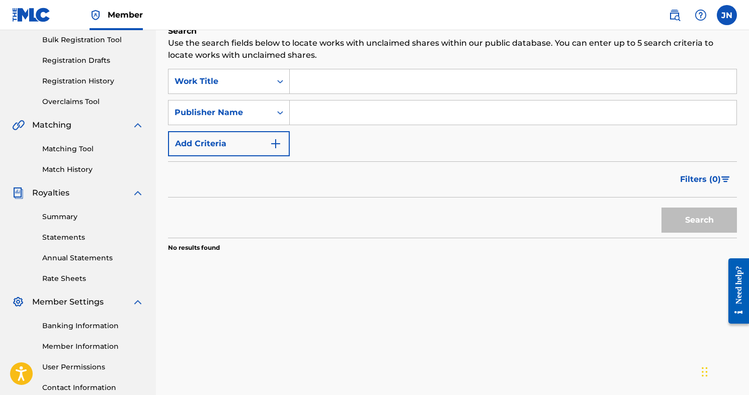
click at [314, 112] on input "Search Form" at bounding box center [513, 113] width 447 height 24
type input "SHKHR"
click at [699, 220] on button "Search" at bounding box center [699, 220] width 75 height 25
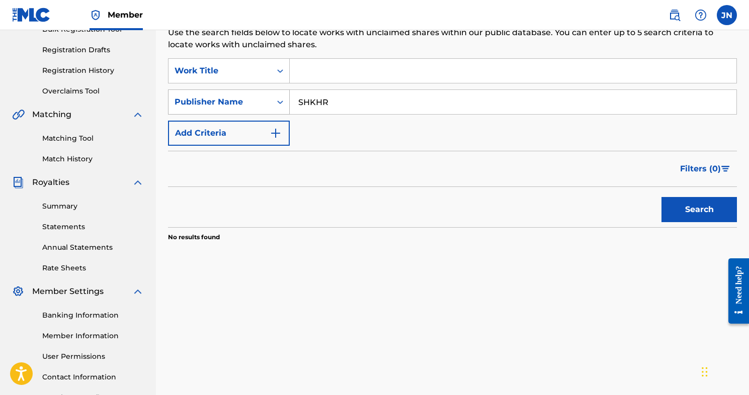
drag, startPoint x: 337, startPoint y: 108, endPoint x: 282, endPoint y: 106, distance: 54.9
click at [282, 106] on div "SearchWithCriteria47011e26-66ca-4c83-b583-06bdd9c9f190 Publisher Name SHKHR" at bounding box center [452, 102] width 569 height 25
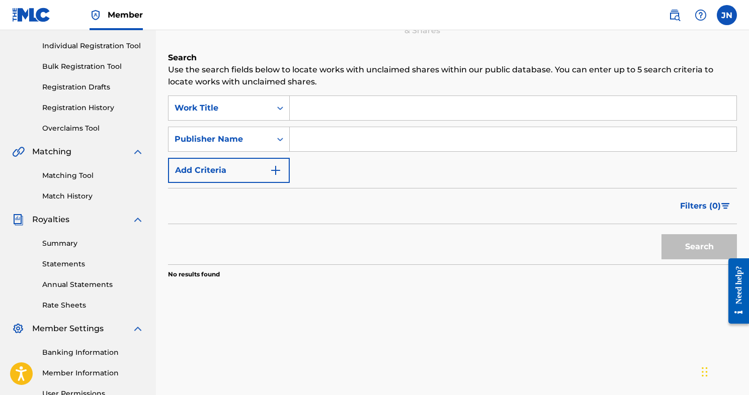
scroll to position [112, 0]
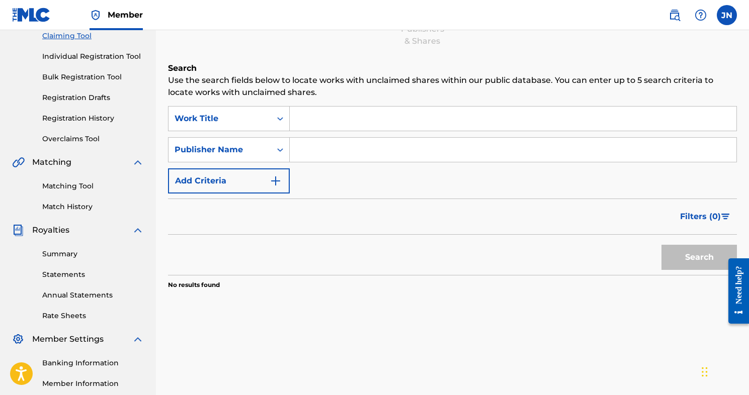
click at [67, 190] on link "Matching Tool" at bounding box center [93, 186] width 102 height 11
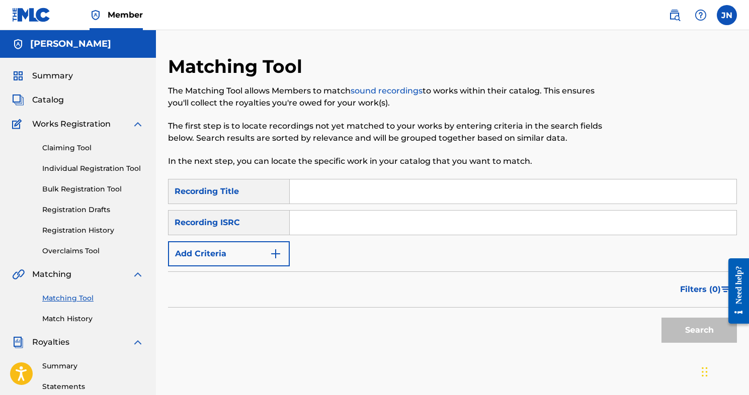
click at [58, 212] on link "Registration Drafts" at bounding box center [93, 210] width 102 height 11
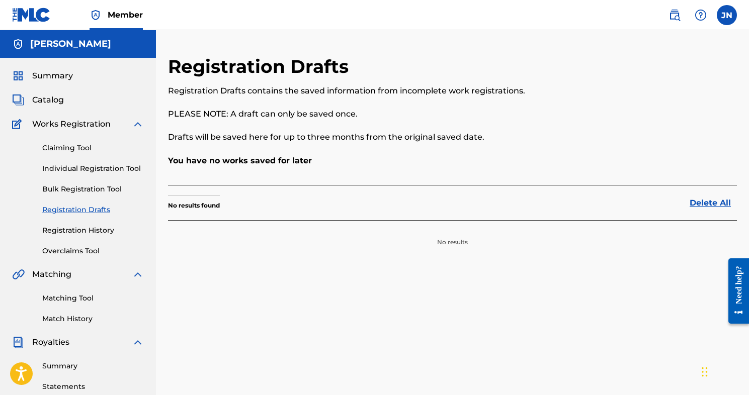
click at [63, 232] on link "Registration History" at bounding box center [93, 230] width 102 height 11
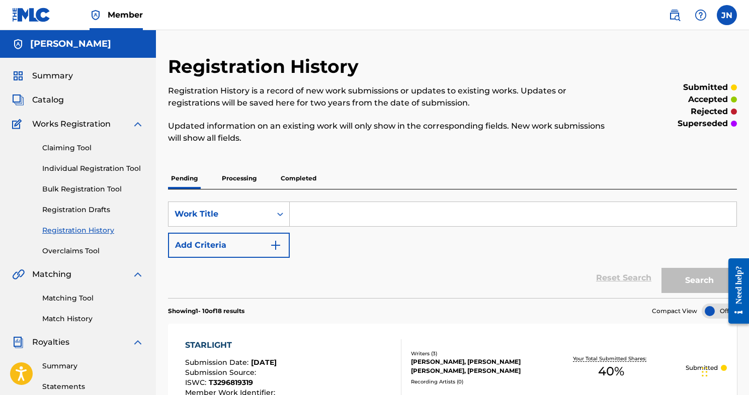
click at [236, 182] on p "Processing" at bounding box center [239, 178] width 41 height 21
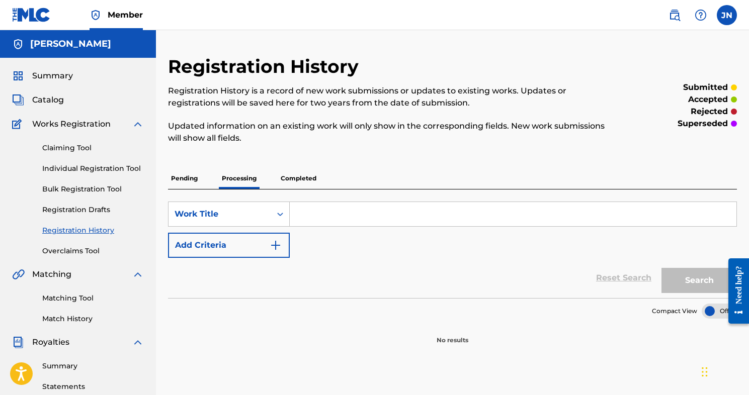
click at [300, 182] on p "Completed" at bounding box center [299, 178] width 42 height 21
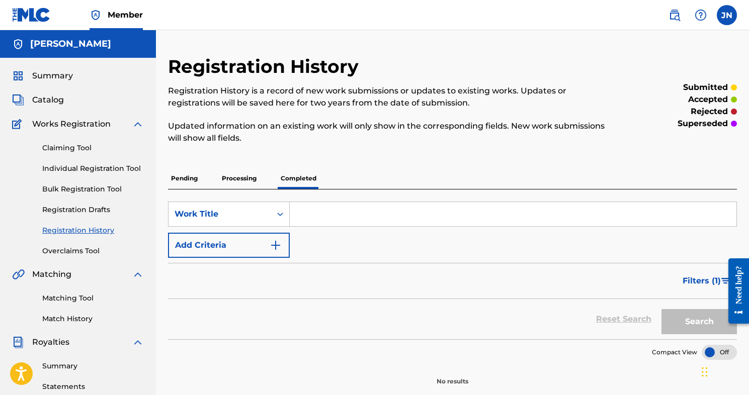
click at [189, 177] on p "Pending" at bounding box center [184, 178] width 33 height 21
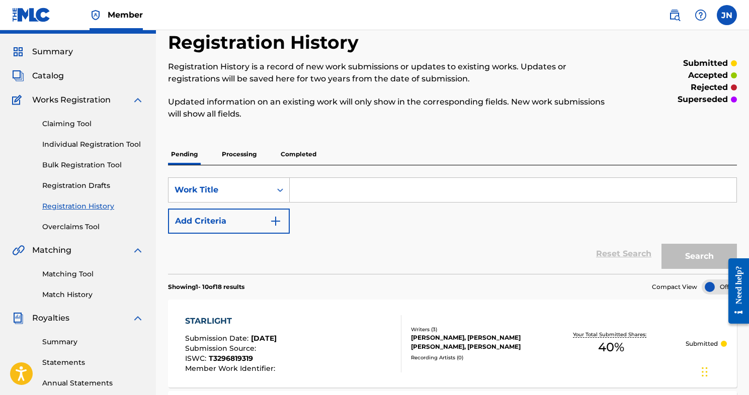
scroll to position [36, 0]
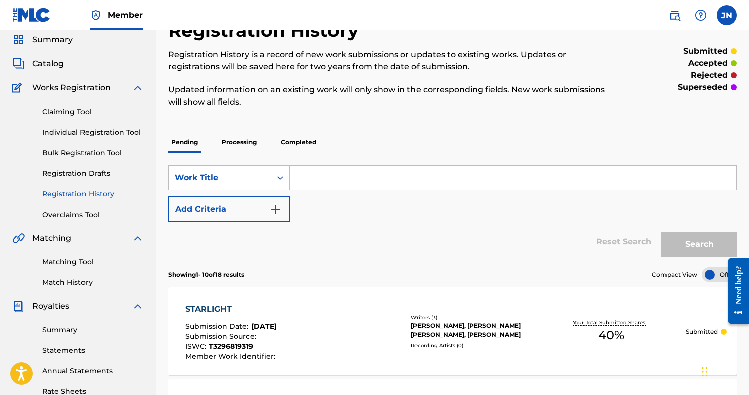
click at [61, 264] on link "Matching Tool" at bounding box center [93, 262] width 102 height 11
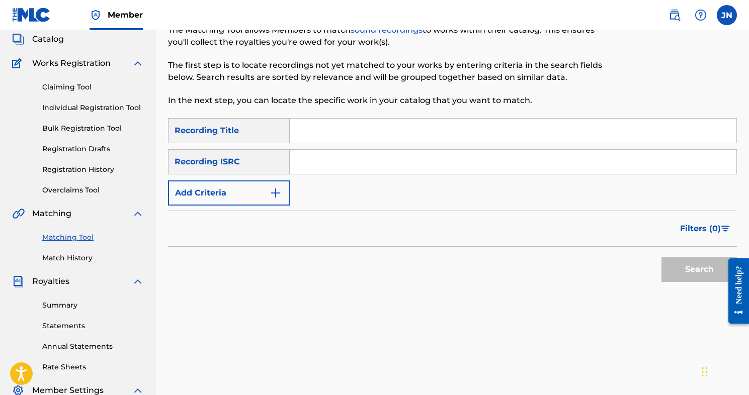
scroll to position [57, 0]
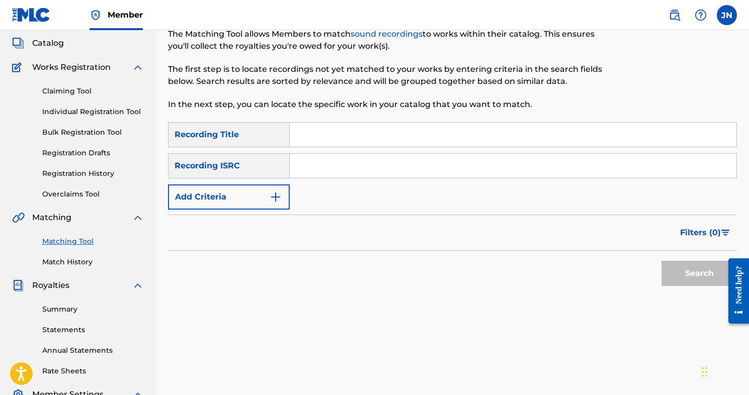
click at [336, 130] on input "Search Form" at bounding box center [513, 135] width 447 height 24
click at [683, 266] on button "Search" at bounding box center [699, 273] width 75 height 25
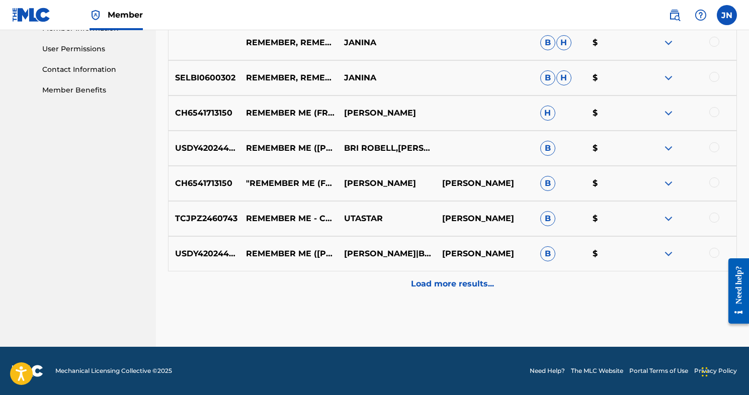
click at [435, 282] on p "Load more results..." at bounding box center [452, 284] width 83 height 12
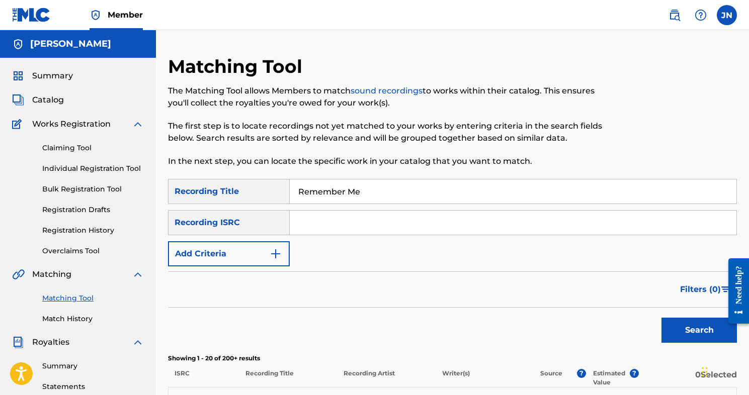
scroll to position [0, 0]
drag, startPoint x: 370, startPoint y: 190, endPoint x: 272, endPoint y: 189, distance: 98.6
click at [272, 190] on div "SearchWithCriteria7f77a123-bee2-44ef-bef6-dfea852e9d2e Recording Title Remember…" at bounding box center [452, 191] width 569 height 25
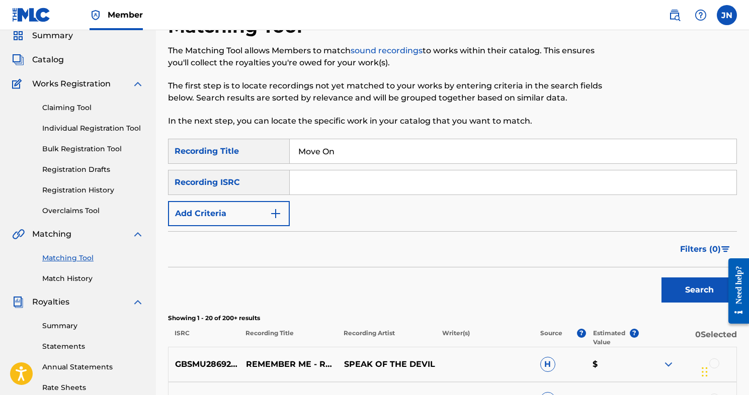
click at [699, 284] on button "Search" at bounding box center [699, 290] width 75 height 25
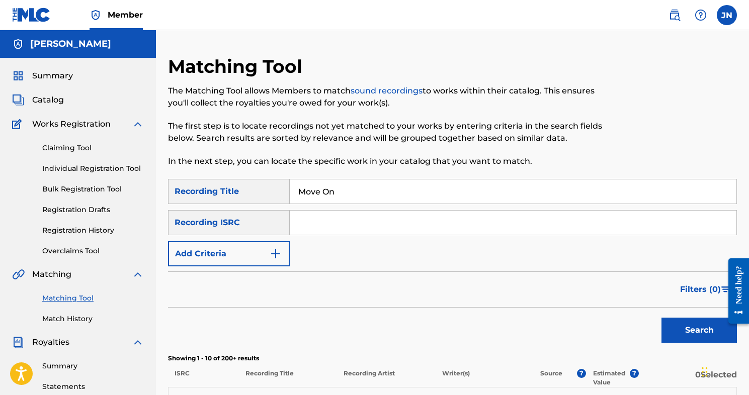
click at [325, 220] on input "Search Form" at bounding box center [513, 223] width 447 height 24
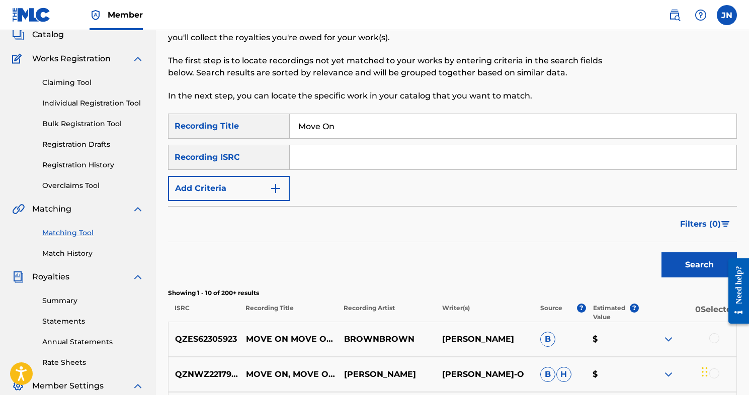
scroll to position [68, 0]
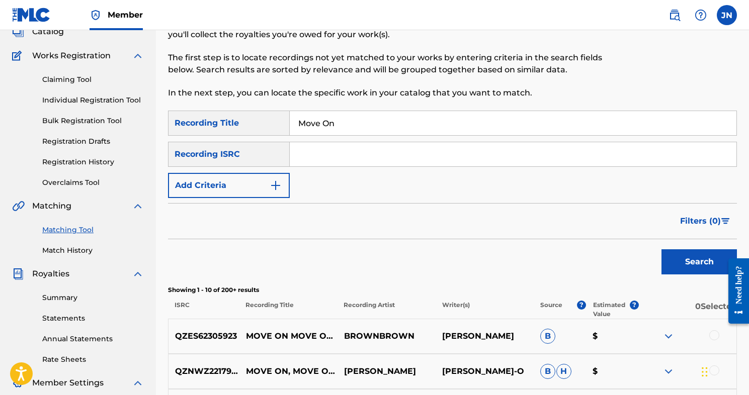
click at [357, 121] on input "Move On" at bounding box center [513, 123] width 447 height 24
type input "Move On [PERSON_NAME]"
click at [699, 262] on button "Search" at bounding box center [699, 262] width 75 height 25
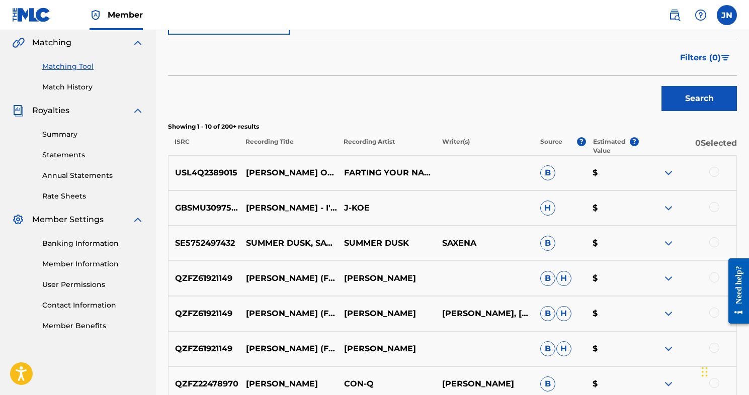
scroll to position [244, 0]
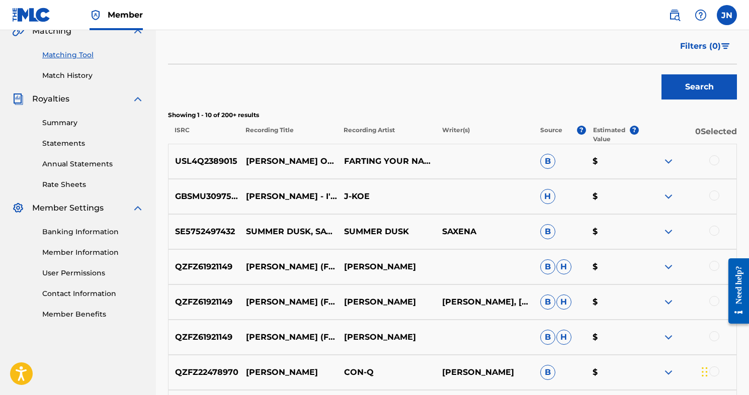
click at [598, 229] on p "$" at bounding box center [612, 232] width 52 height 12
click at [671, 234] on img at bounding box center [669, 232] width 12 height 12
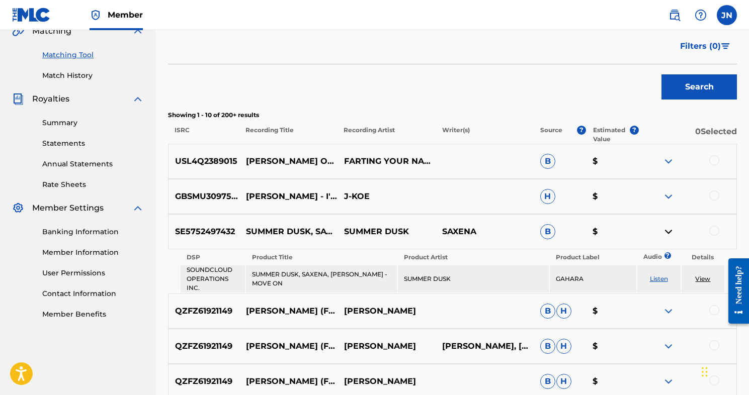
click at [669, 233] on img at bounding box center [669, 232] width 12 height 12
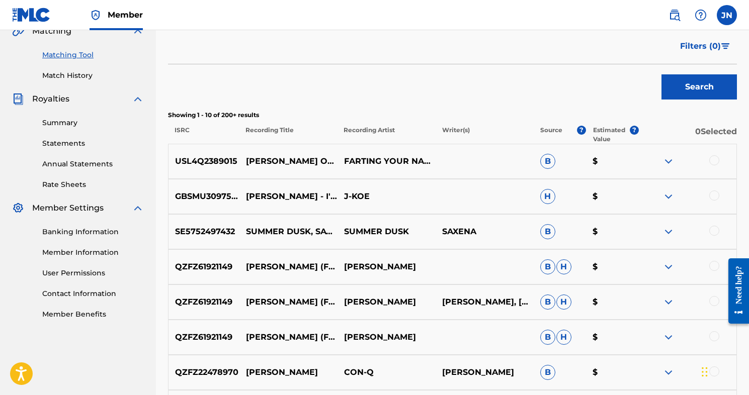
click at [718, 234] on div at bounding box center [687, 232] width 98 height 12
click at [714, 233] on div at bounding box center [714, 231] width 10 height 10
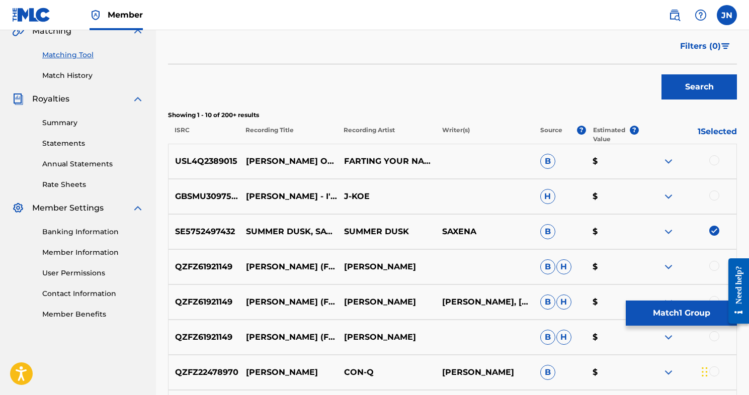
click at [667, 231] on img at bounding box center [669, 232] width 12 height 12
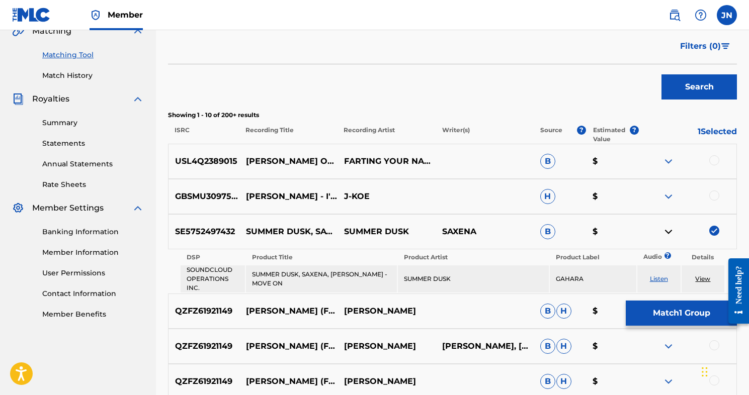
click at [704, 278] on link "View" at bounding box center [702, 279] width 15 height 8
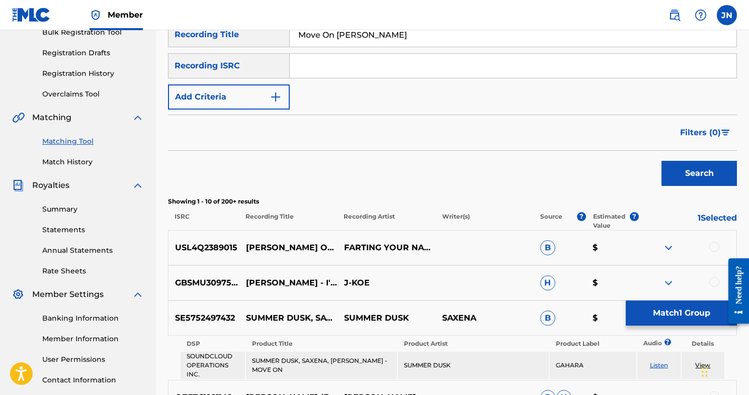
scroll to position [153, 0]
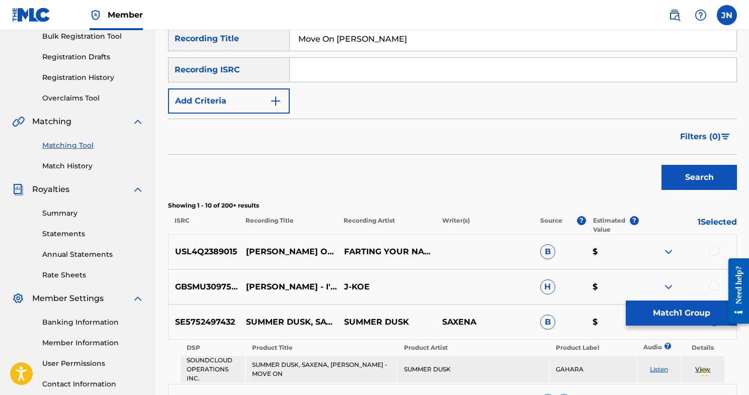
drag, startPoint x: 373, startPoint y: 40, endPoint x: 273, endPoint y: 36, distance: 99.7
click at [273, 36] on div "SearchWithCriteria7f77a123-bee2-44ef-bef6-dfea852e9d2e Recording Title Move On …" at bounding box center [452, 38] width 569 height 25
click at [317, 69] on input "Search Form" at bounding box center [513, 70] width 447 height 24
click at [707, 175] on button "Search" at bounding box center [699, 177] width 75 height 25
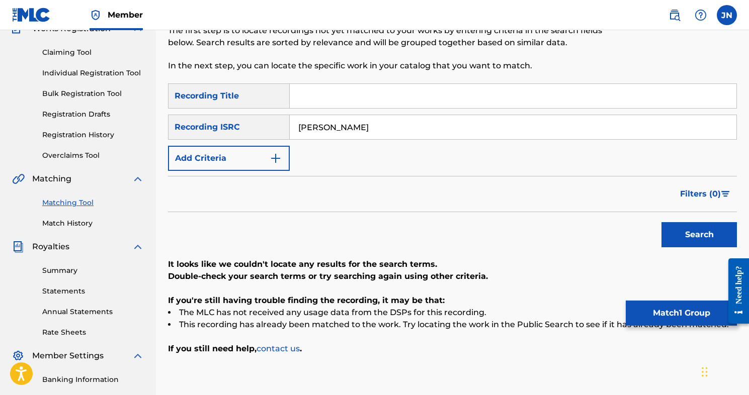
scroll to position [83, 0]
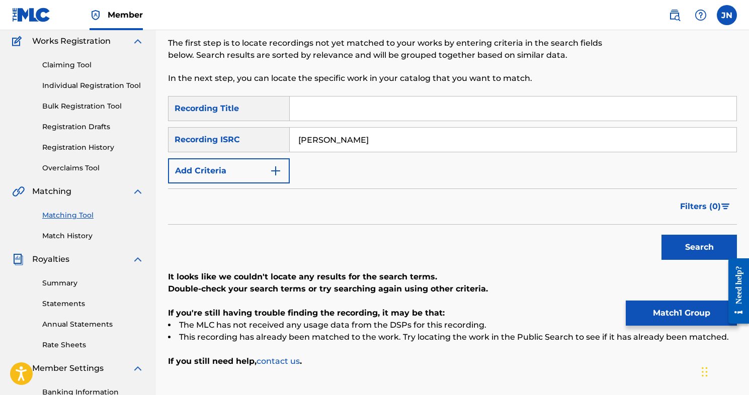
click at [331, 140] on input "[PERSON_NAME]" at bounding box center [513, 140] width 447 height 24
type input "[PERSON_NAME]"
click at [696, 254] on button "Search" at bounding box center [699, 247] width 75 height 25
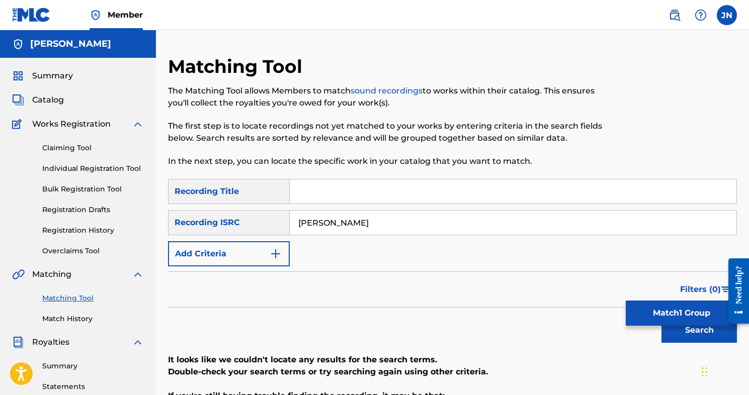
scroll to position [0, 0]
click at [59, 152] on link "Claiming Tool" at bounding box center [93, 148] width 102 height 11
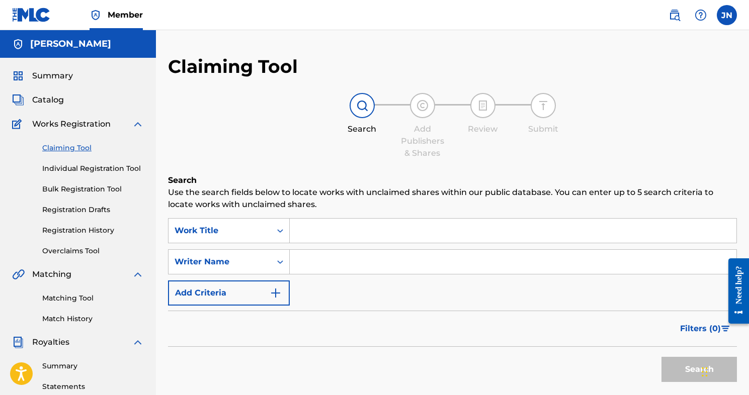
click at [55, 99] on span "Catalog" at bounding box center [48, 100] width 32 height 12
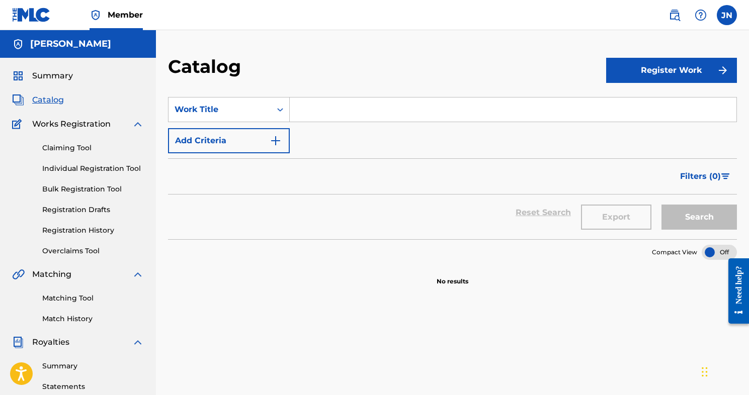
click at [732, 22] on label at bounding box center [727, 15] width 20 height 20
click at [727, 15] on input "JN [PERSON_NAME] [EMAIL_ADDRESS][DOMAIN_NAME] Notification Preferences Profile …" at bounding box center [727, 15] width 0 height 0
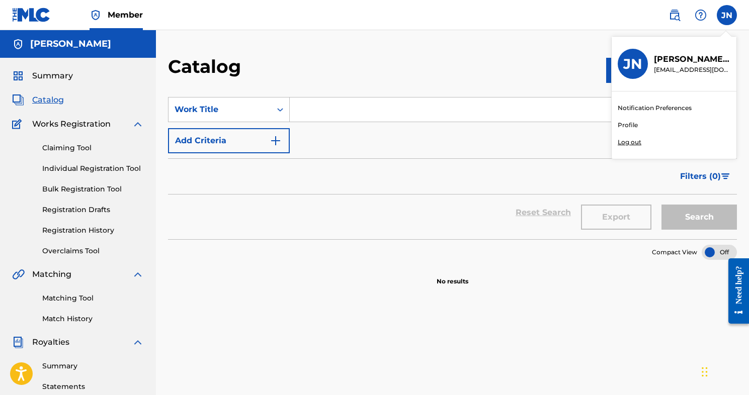
click at [632, 141] on p "Log out" at bounding box center [630, 142] width 24 height 9
click at [727, 15] on input "JN [PERSON_NAME] [EMAIL_ADDRESS][DOMAIN_NAME] Notification Preferences Profile …" at bounding box center [727, 15] width 0 height 0
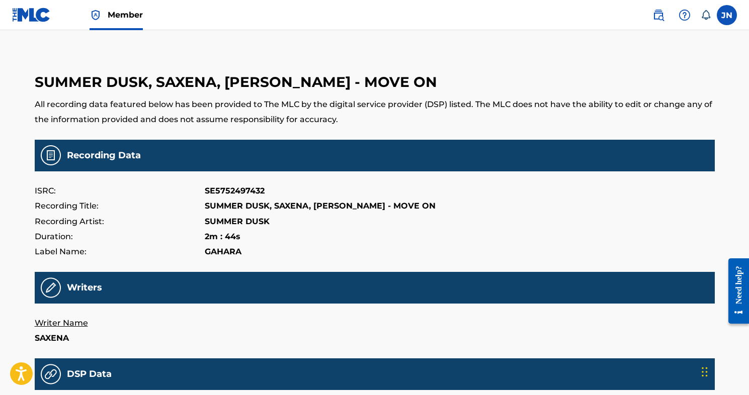
click at [726, 13] on label at bounding box center [727, 15] width 20 height 20
click at [727, 15] on input "JN [PERSON_NAME] [EMAIL_ADDRESS][DOMAIN_NAME] Notification Preferences Profile …" at bounding box center [727, 15] width 0 height 0
click at [130, 19] on span "Member" at bounding box center [125, 15] width 35 height 12
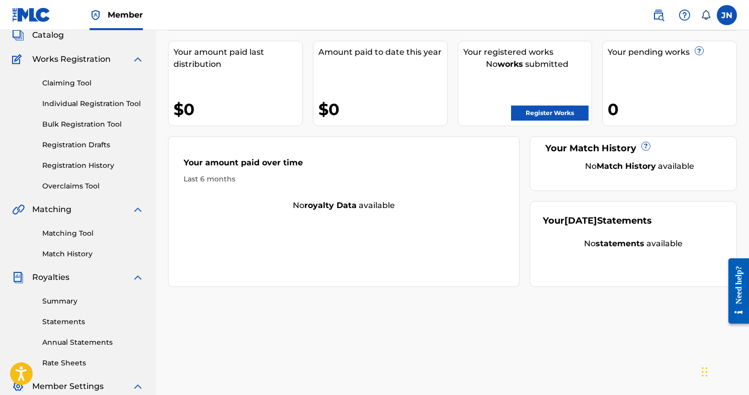
scroll to position [69, 0]
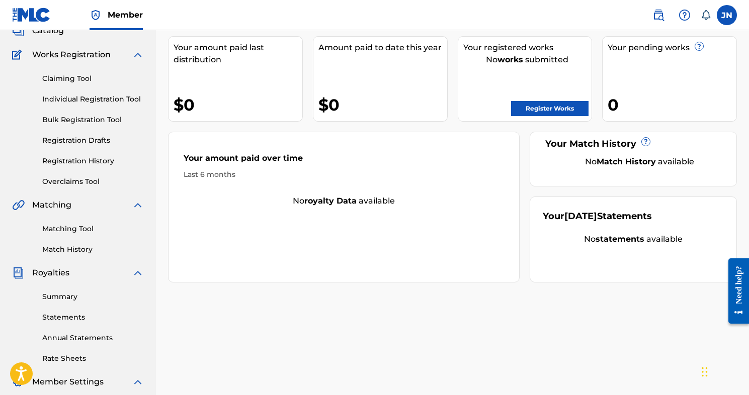
click at [62, 303] on div "Summary Statements Annual Statements Rate Sheets" at bounding box center [78, 321] width 132 height 85
click at [58, 294] on link "Summary" at bounding box center [93, 297] width 102 height 11
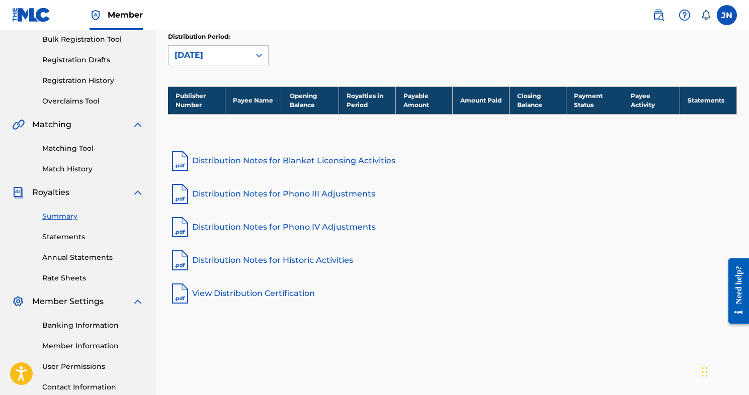
scroll to position [158, 0]
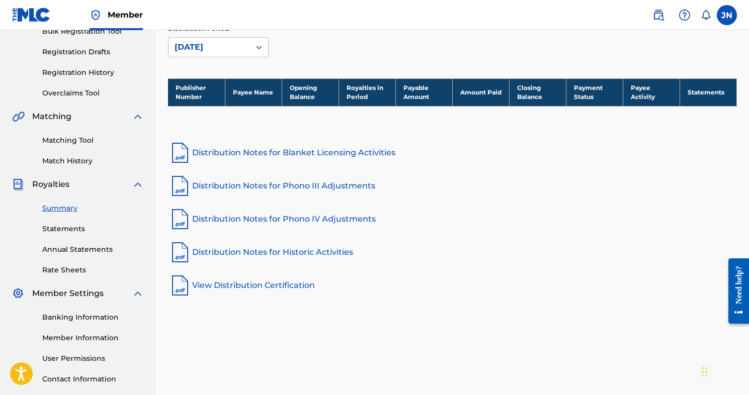
click at [256, 95] on th "Payee Name" at bounding box center [253, 92] width 57 height 28
click at [242, 44] on div "[DATE]" at bounding box center [209, 47] width 69 height 12
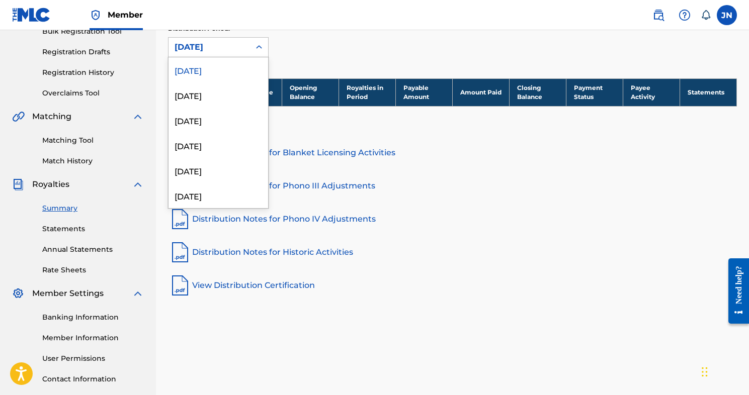
click at [233, 67] on div "[DATE]" at bounding box center [219, 69] width 100 height 25
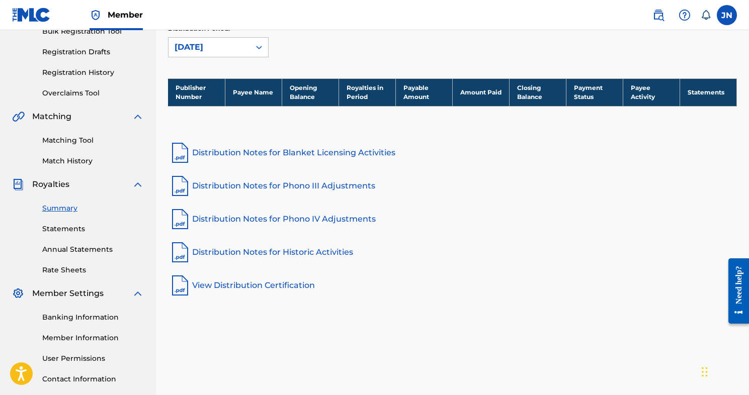
click at [78, 230] on link "Statements" at bounding box center [93, 229] width 102 height 11
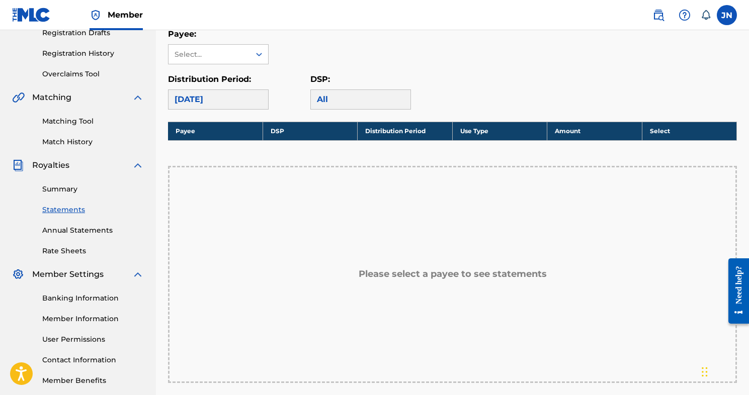
scroll to position [178, 0]
click at [60, 299] on link "Banking Information" at bounding box center [93, 298] width 102 height 11
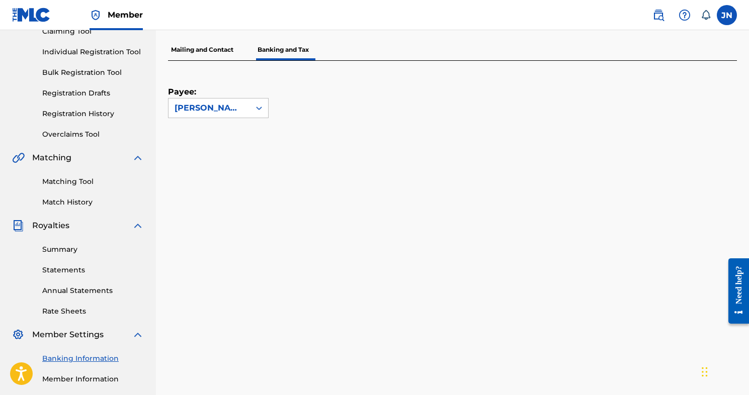
scroll to position [116, 0]
click at [219, 49] on p "Mailing and Contact" at bounding box center [202, 50] width 68 height 21
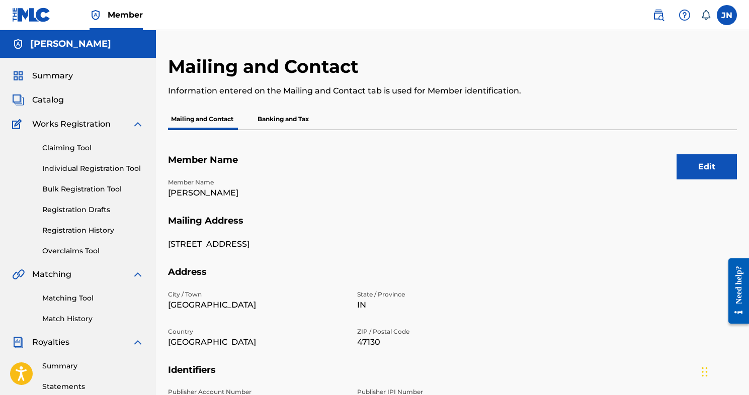
click at [276, 119] on p "Banking and Tax" at bounding box center [283, 119] width 57 height 21
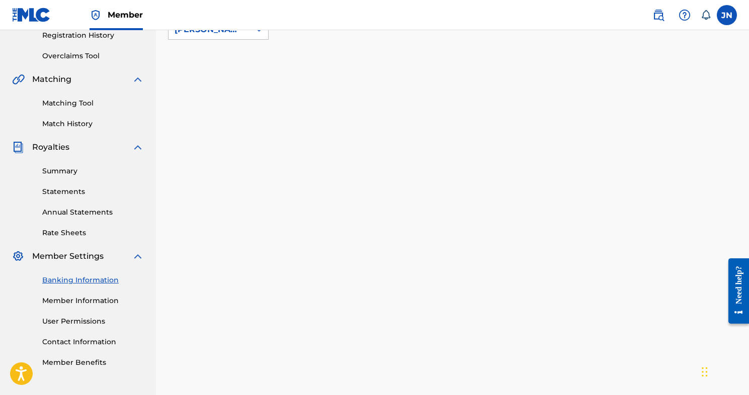
scroll to position [196, 0]
click at [86, 300] on link "Member Information" at bounding box center [93, 300] width 102 height 11
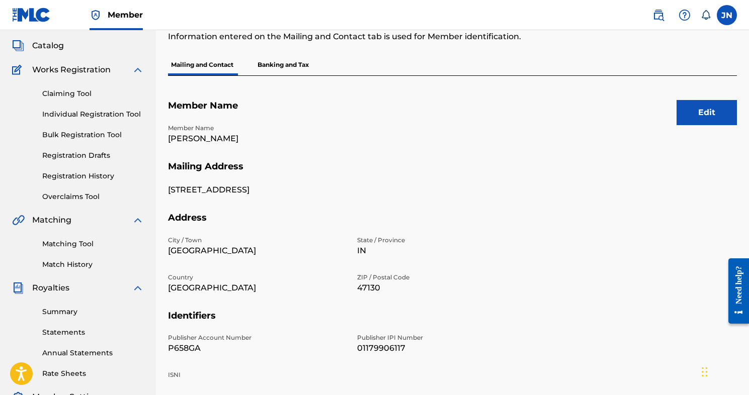
scroll to position [55, 0]
click at [290, 64] on p "Banking and Tax" at bounding box center [283, 64] width 57 height 21
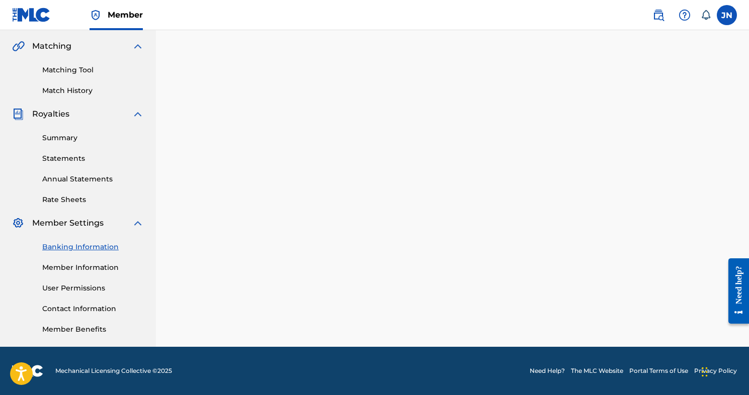
scroll to position [228, 0]
click at [58, 139] on link "Summary" at bounding box center [93, 138] width 102 height 11
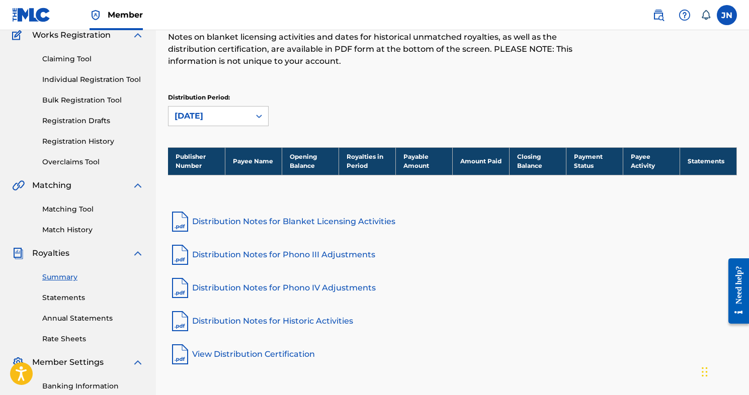
scroll to position [100, 0]
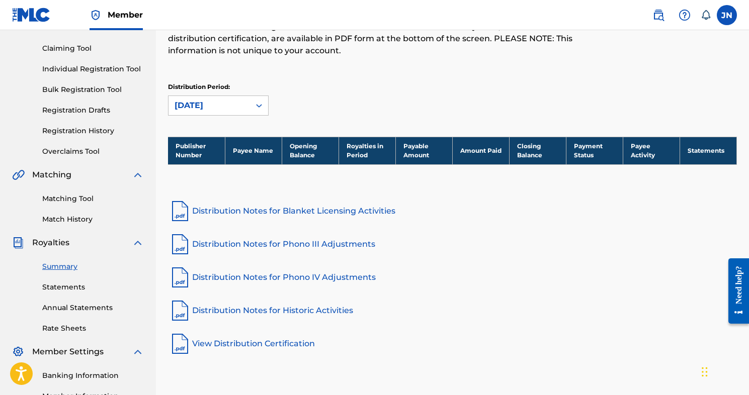
click at [59, 267] on link "Summary" at bounding box center [93, 267] width 102 height 11
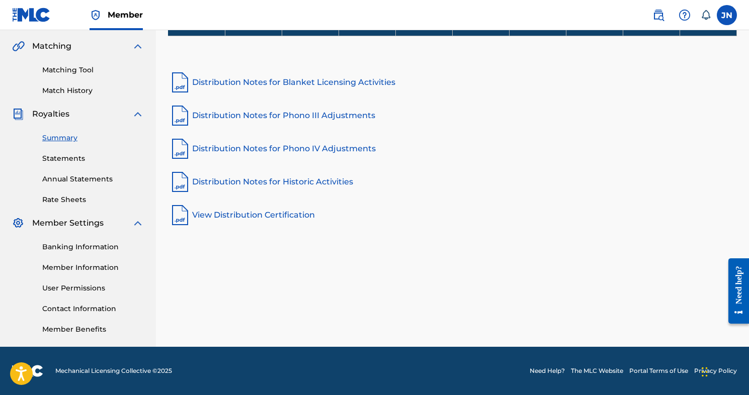
scroll to position [228, 0]
click at [59, 244] on link "Banking Information" at bounding box center [93, 247] width 102 height 11
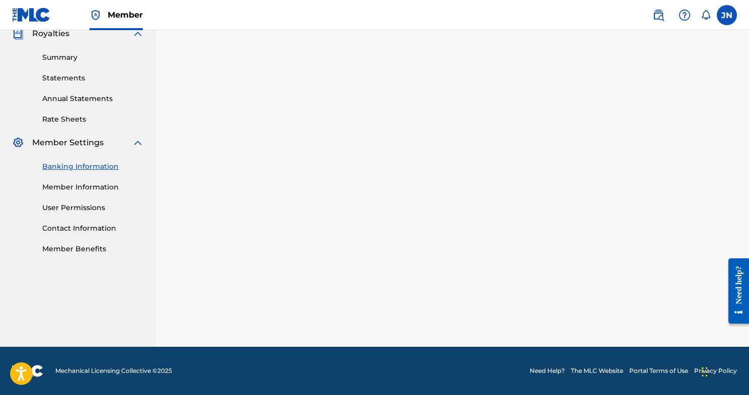
scroll to position [228, 0]
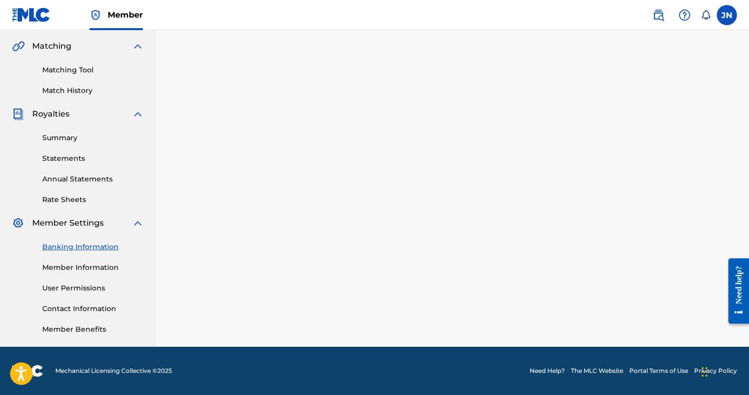
click at [61, 263] on link "Member Information" at bounding box center [93, 268] width 102 height 11
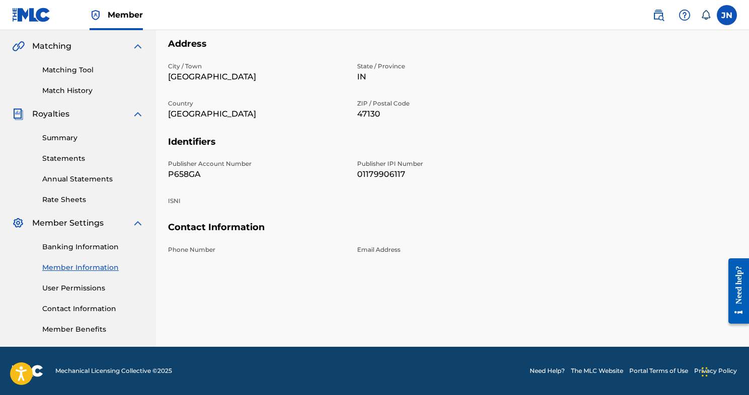
scroll to position [228, 0]
click at [72, 307] on link "Contact Information" at bounding box center [93, 309] width 102 height 11
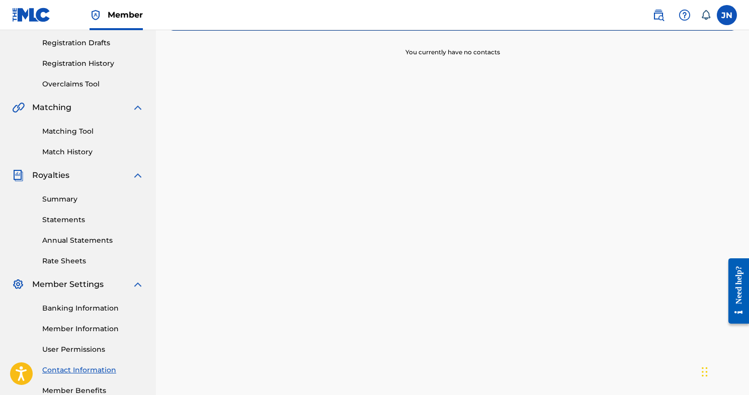
scroll to position [226, 0]
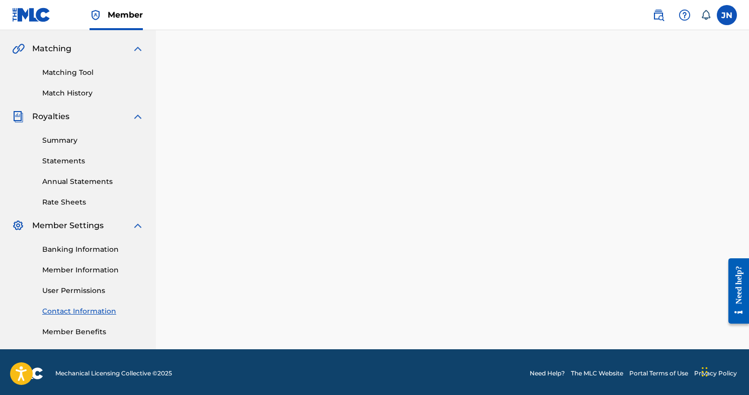
click at [67, 330] on link "Member Benefits" at bounding box center [93, 332] width 102 height 11
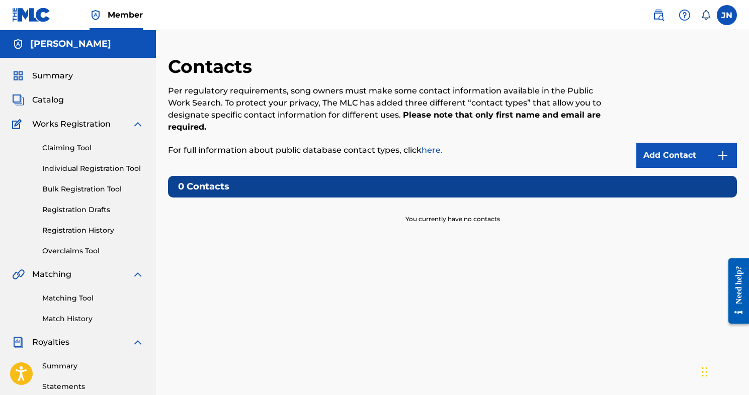
scroll to position [0, 0]
click at [70, 146] on link "Claiming Tool" at bounding box center [93, 148] width 102 height 11
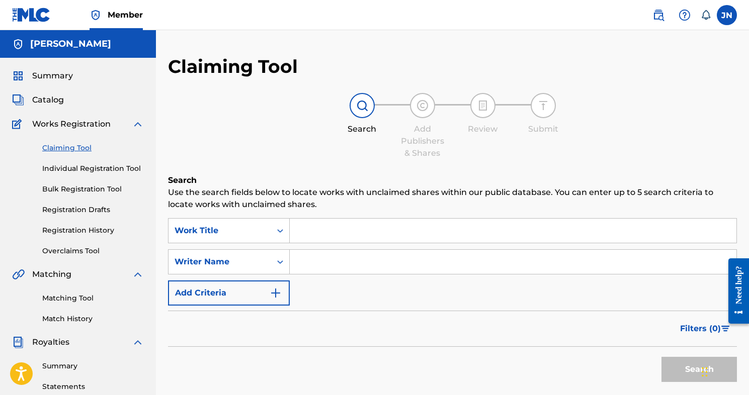
click at [47, 103] on span "Catalog" at bounding box center [48, 100] width 32 height 12
